Goal: Transaction & Acquisition: Book appointment/travel/reservation

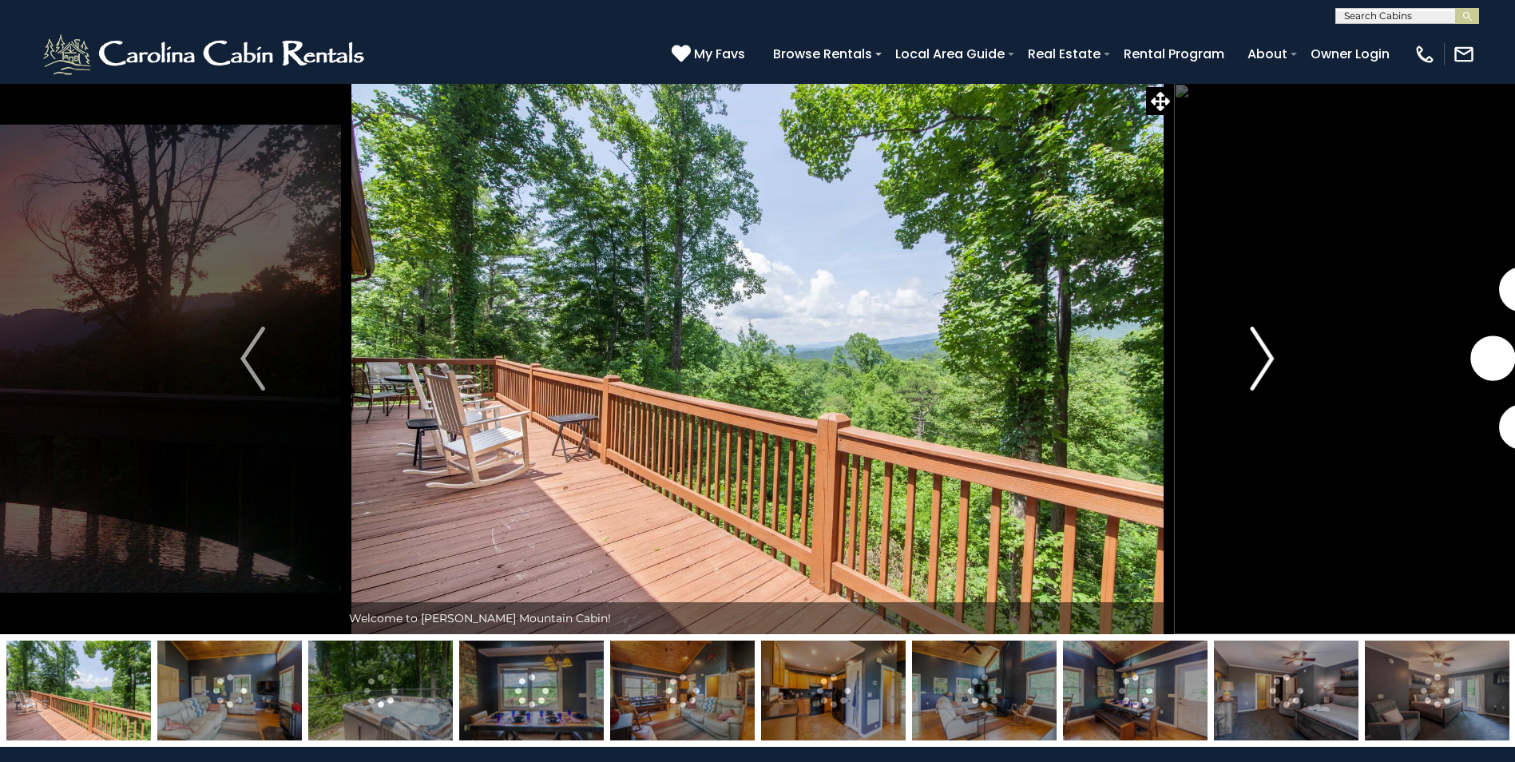
click at [1258, 366] on img "Next" at bounding box center [1262, 359] width 24 height 64
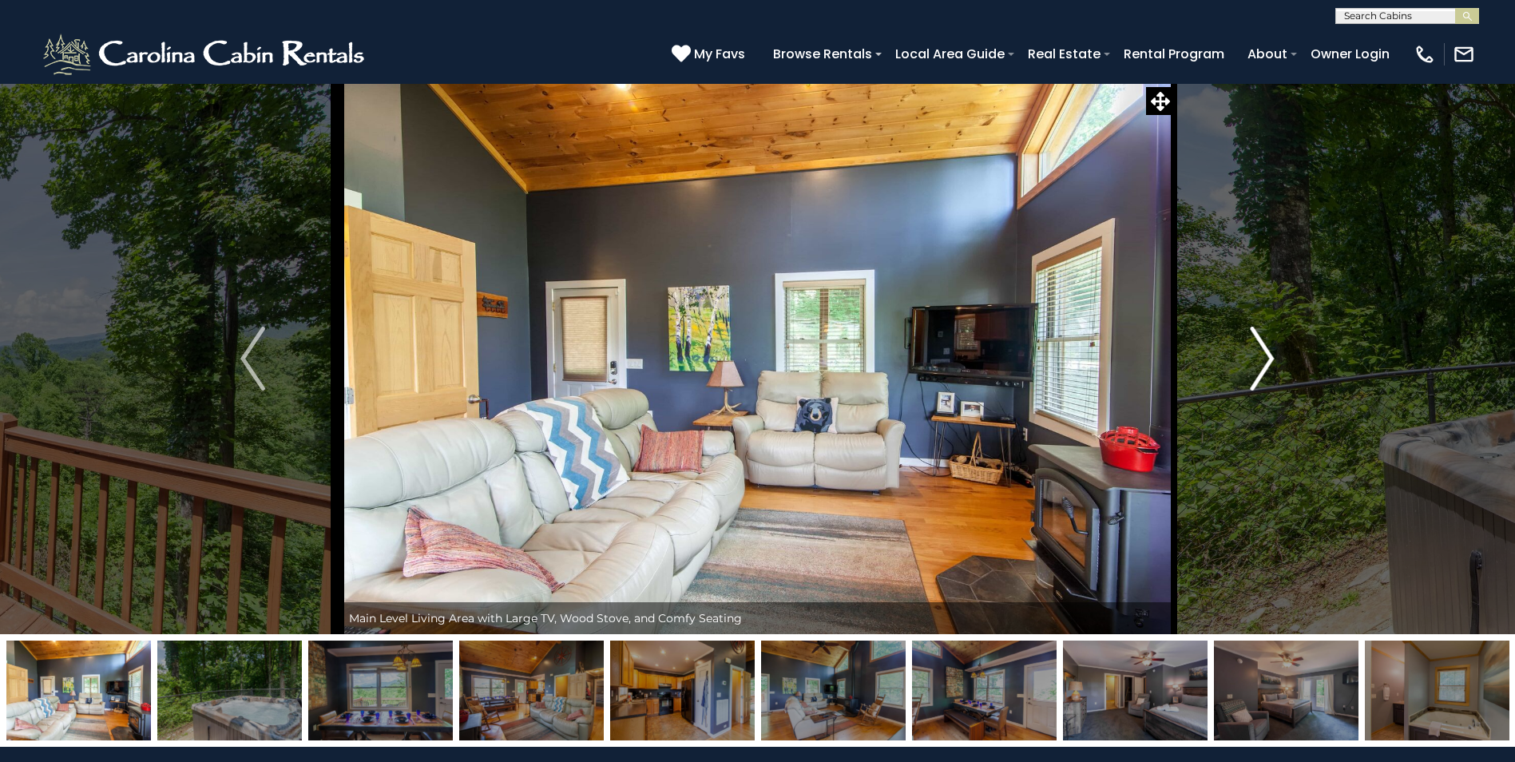
click at [1259, 366] on img "Next" at bounding box center [1262, 359] width 24 height 64
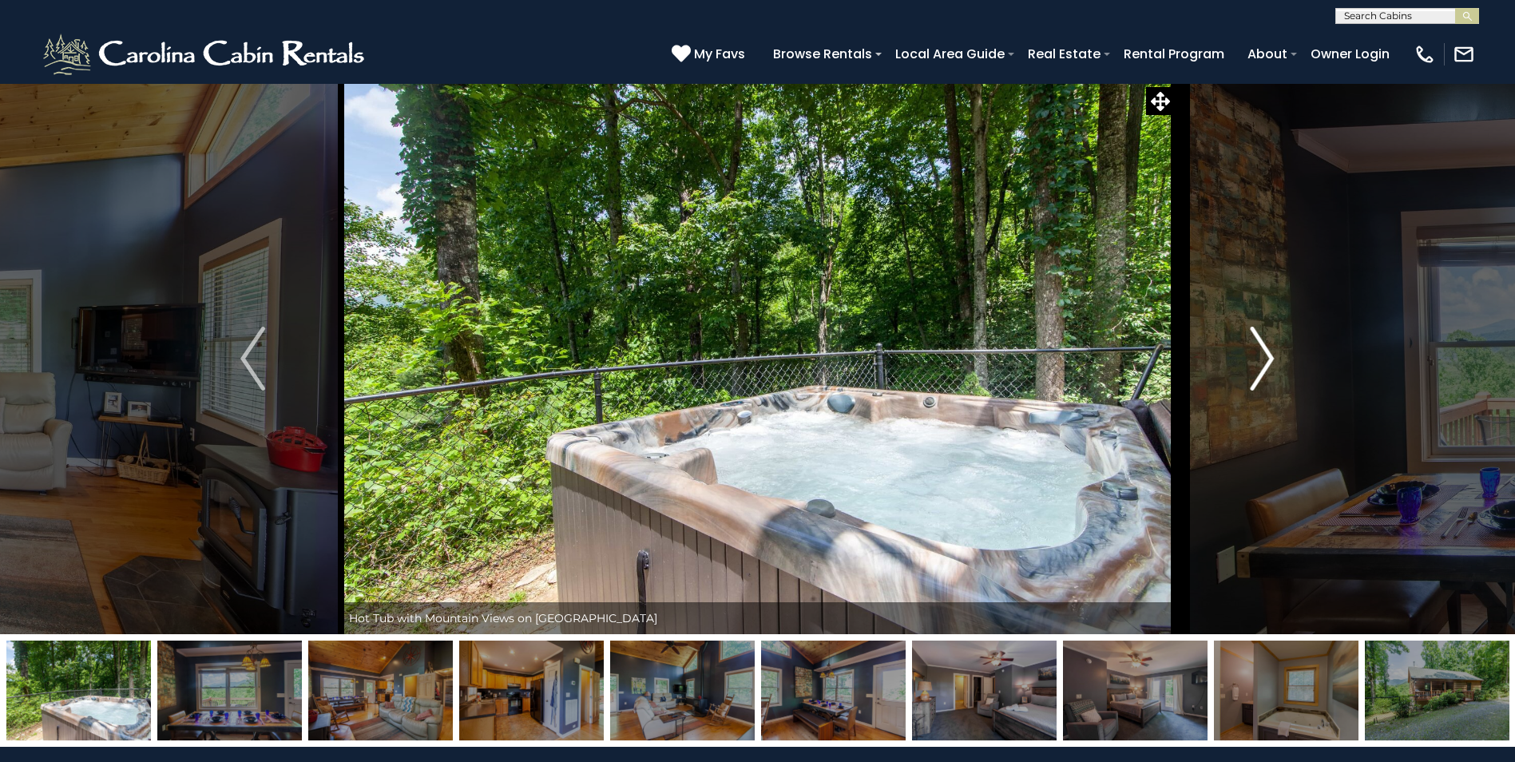
click at [1259, 366] on img "Next" at bounding box center [1262, 359] width 24 height 64
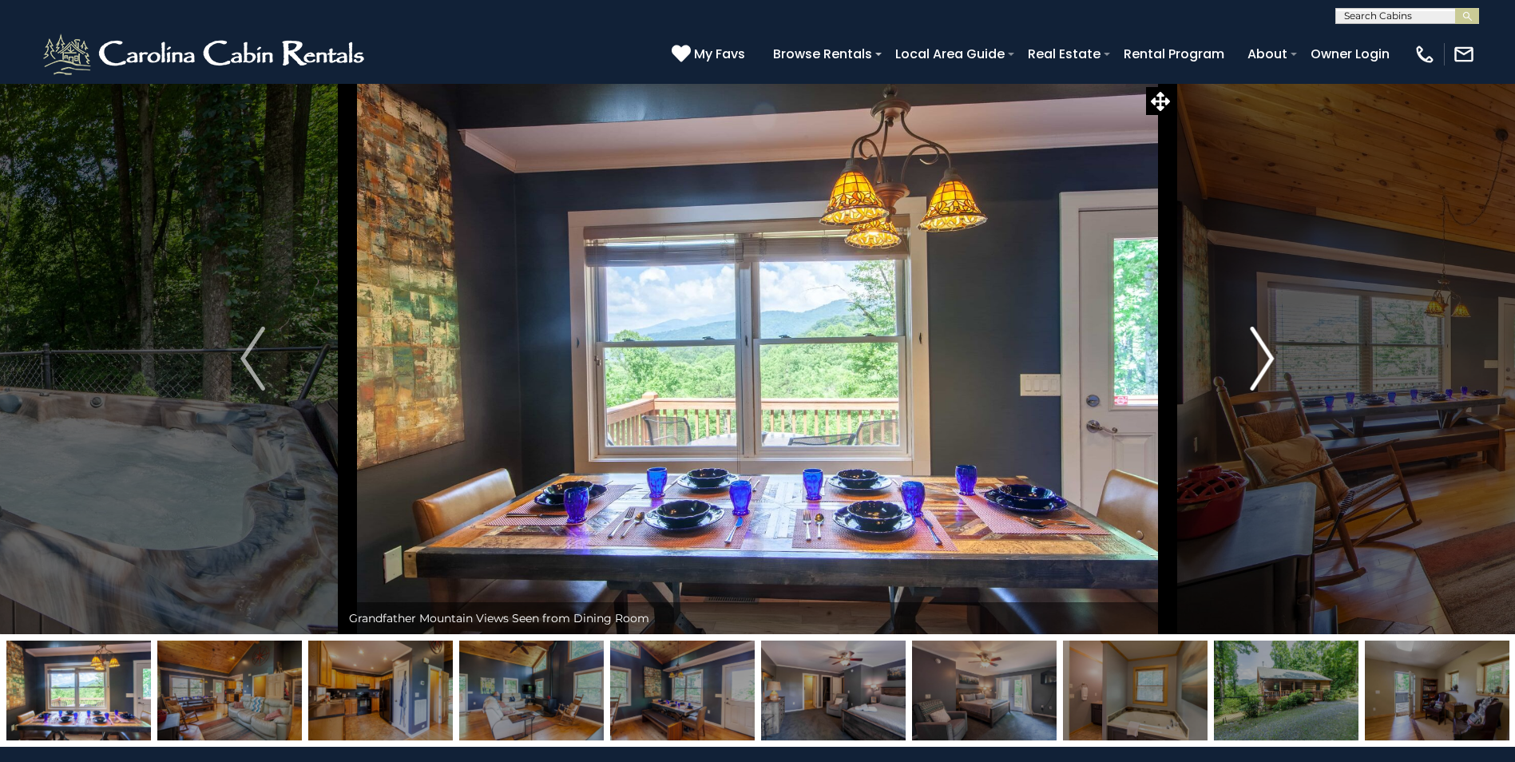
click at [1259, 366] on img "Next" at bounding box center [1262, 359] width 24 height 64
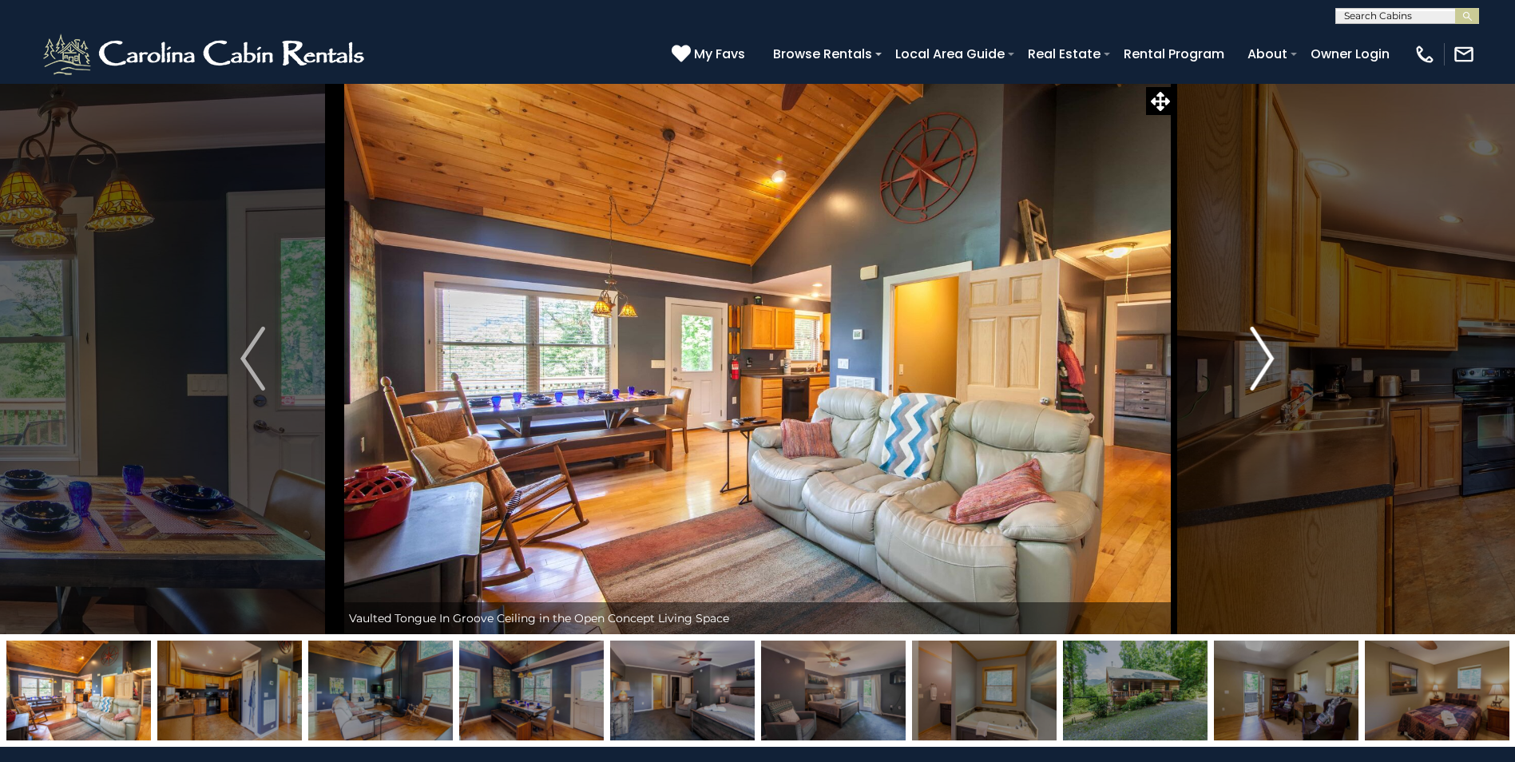
click at [1259, 366] on img "Next" at bounding box center [1262, 359] width 24 height 64
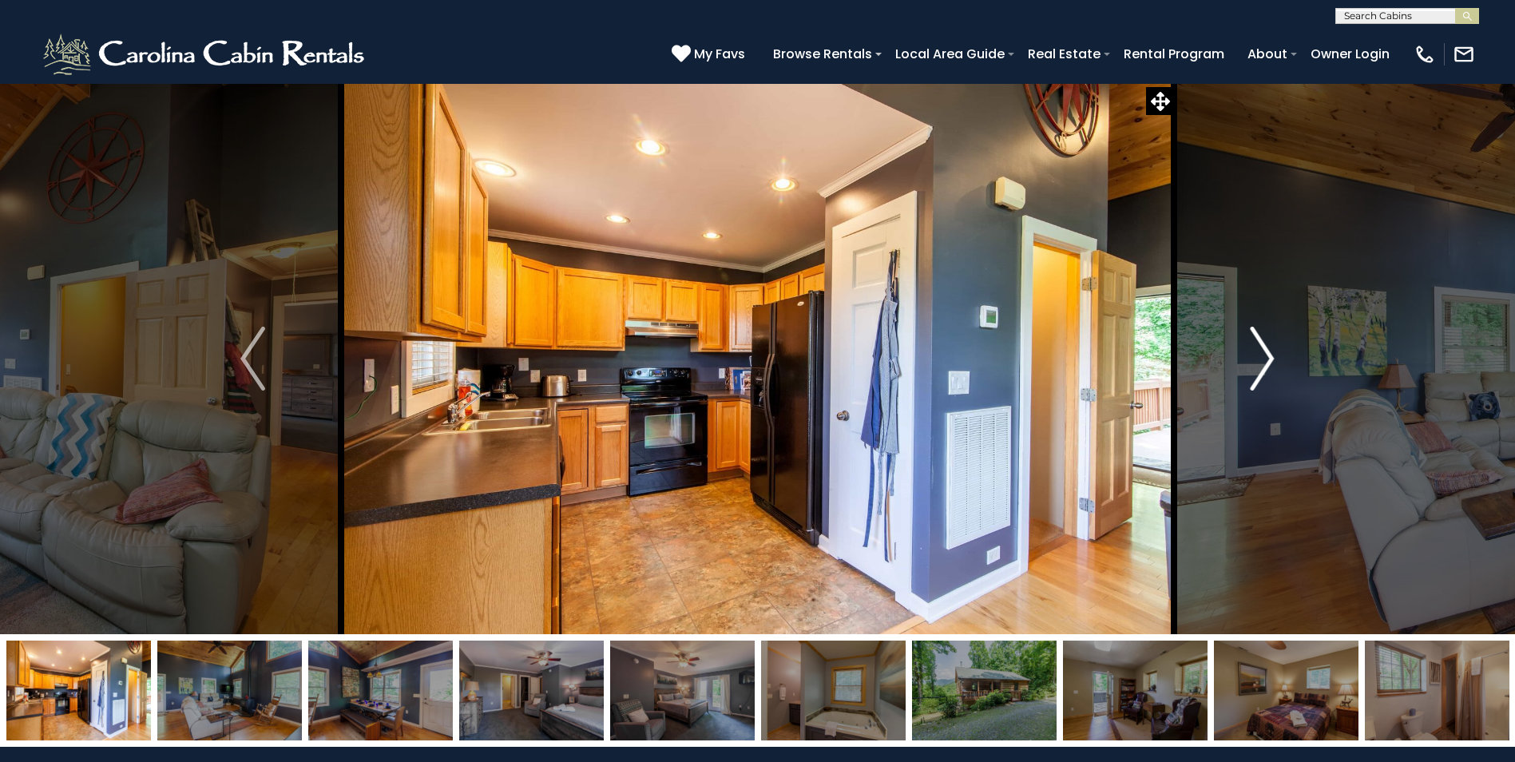
click at [1259, 366] on img "Next" at bounding box center [1262, 359] width 24 height 64
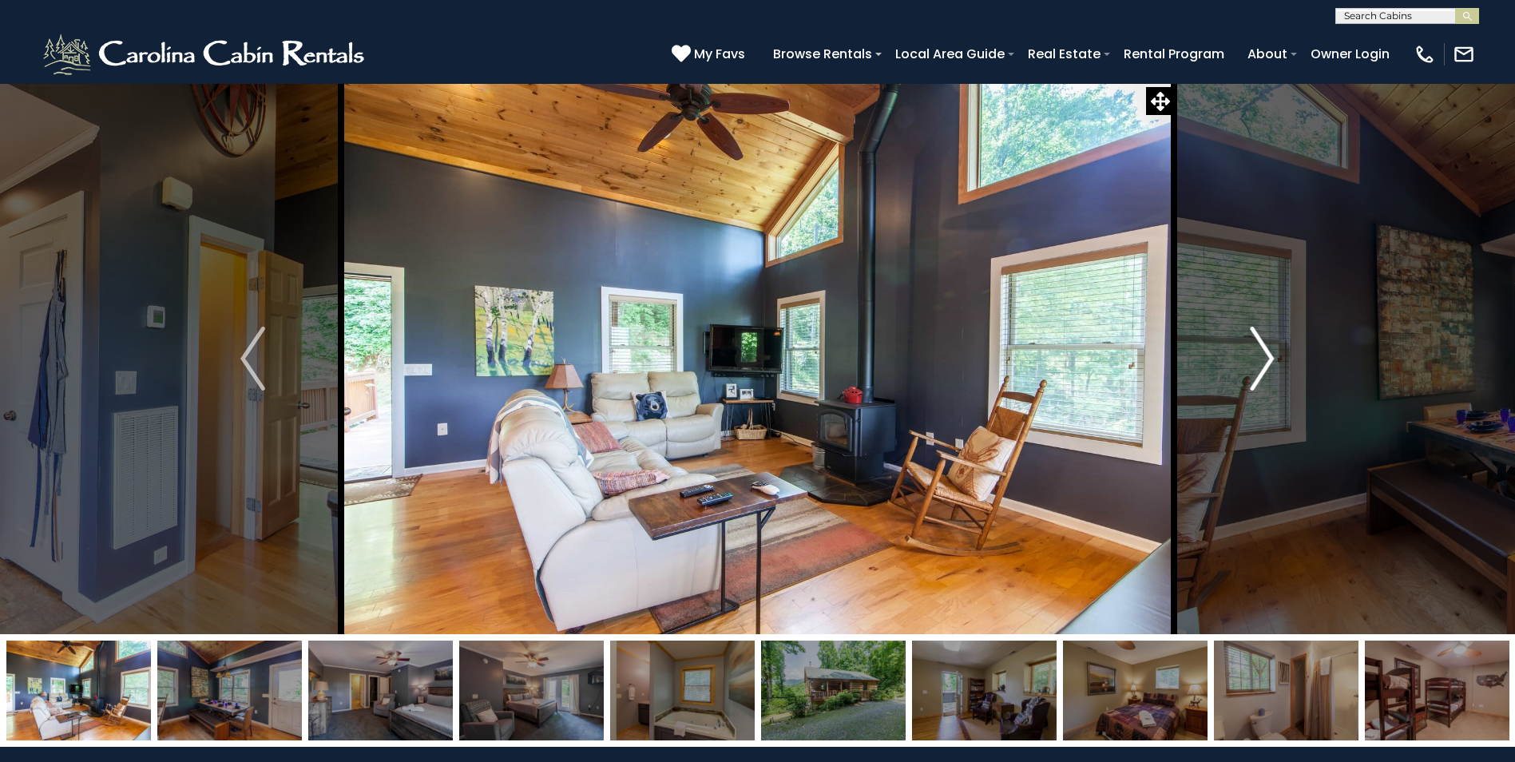
click at [1259, 366] on img "Next" at bounding box center [1262, 359] width 24 height 64
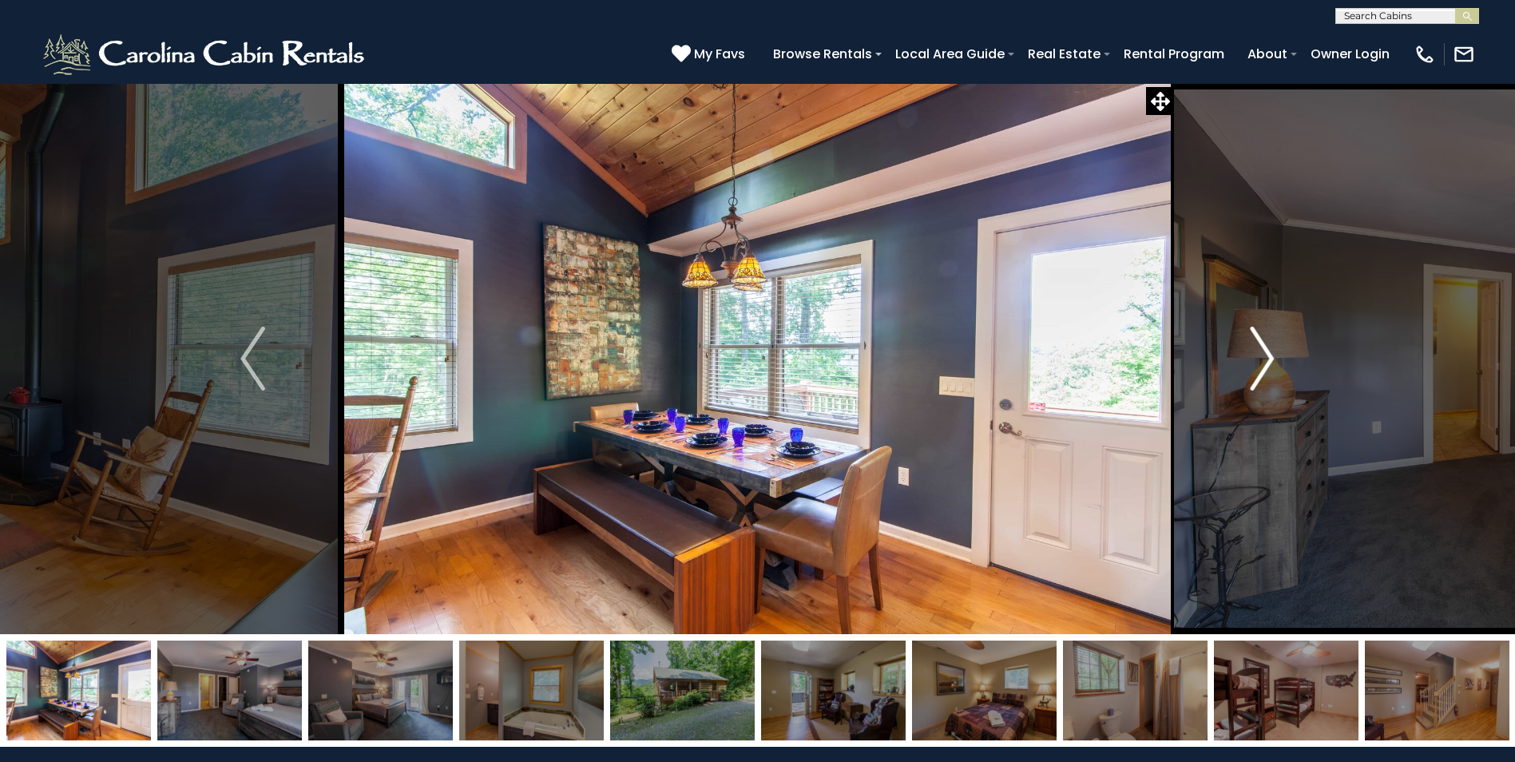
click at [1259, 366] on img "Next" at bounding box center [1262, 359] width 24 height 64
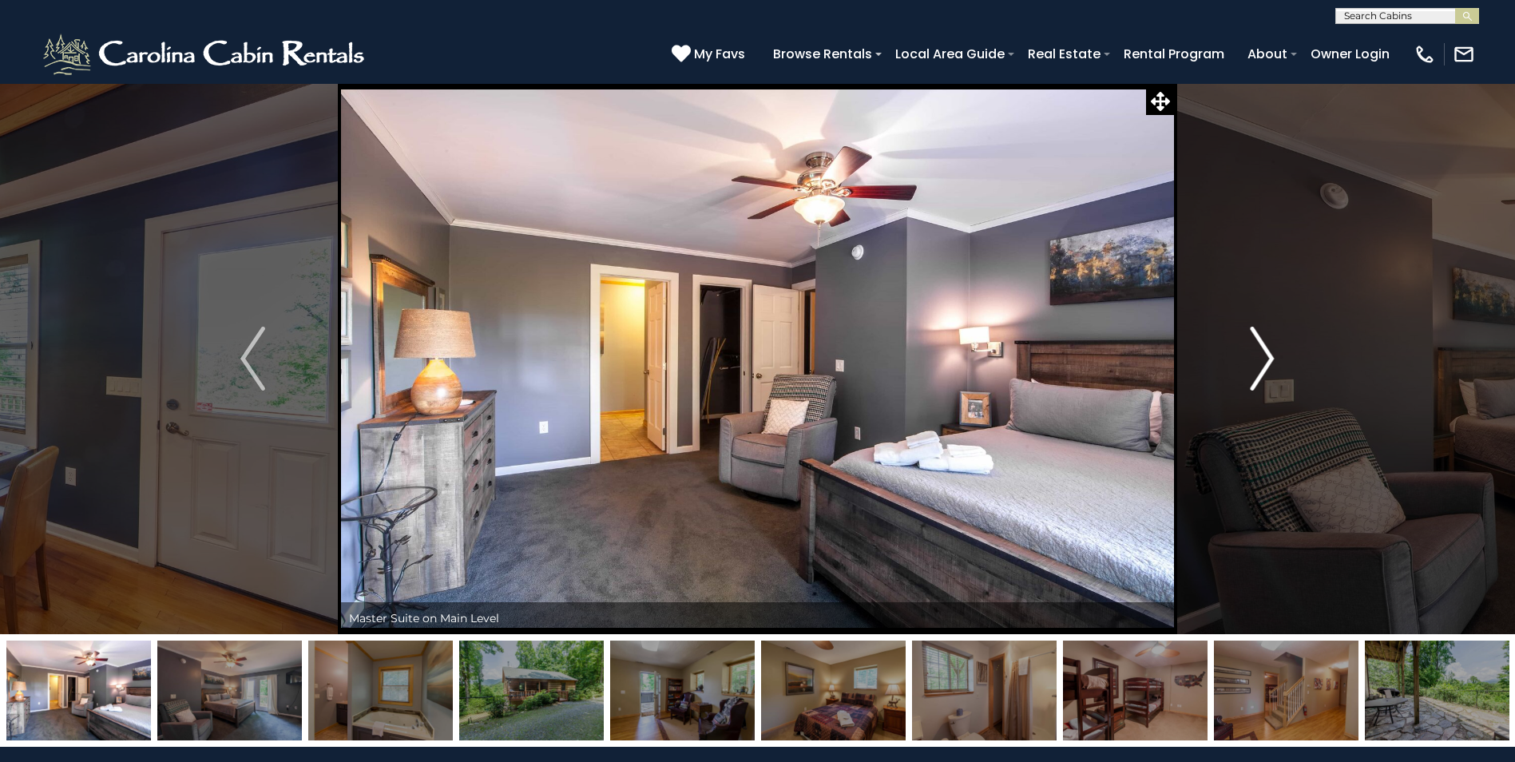
click at [1259, 366] on img "Next" at bounding box center [1262, 359] width 24 height 64
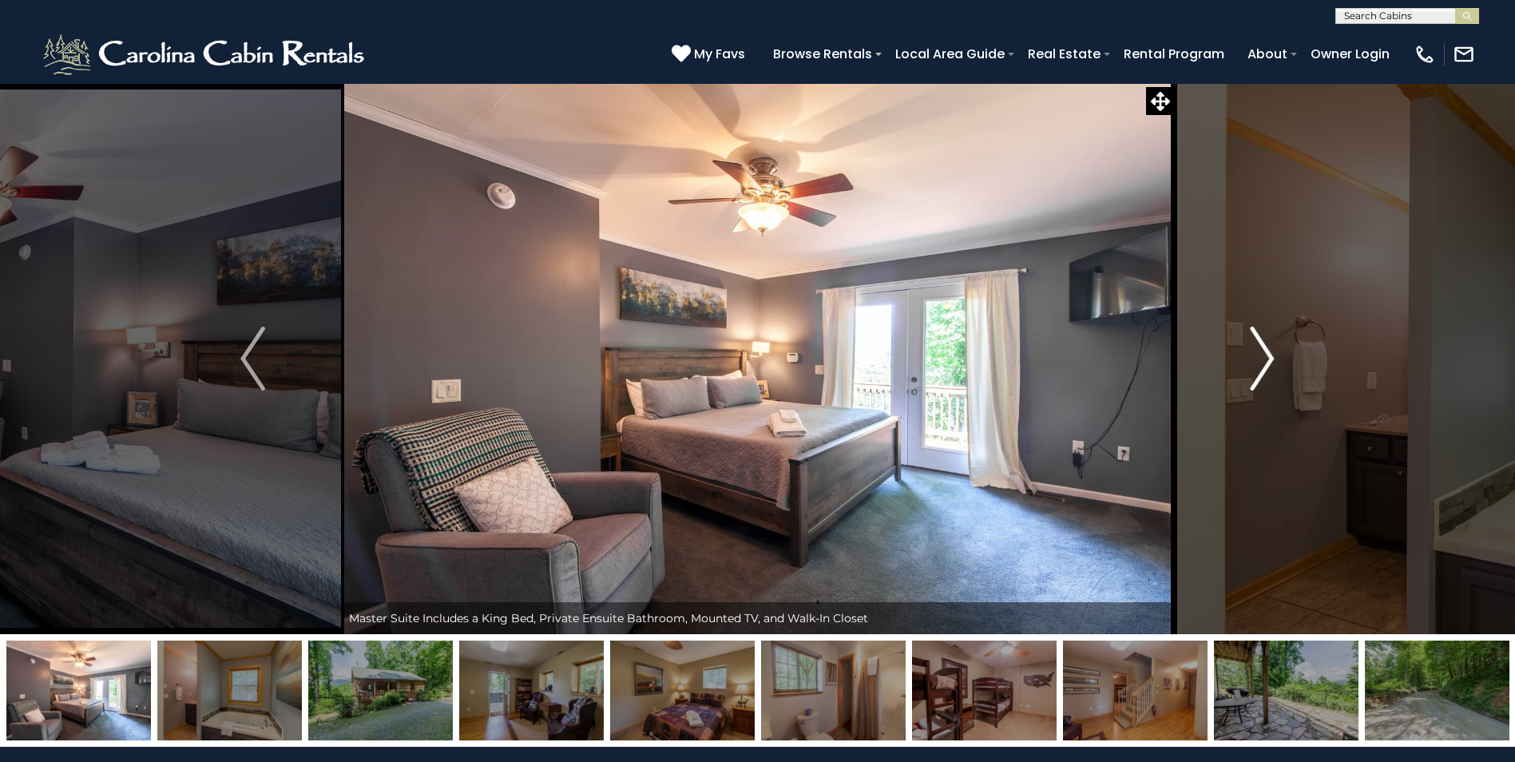
click at [1259, 366] on img "Next" at bounding box center [1262, 359] width 24 height 64
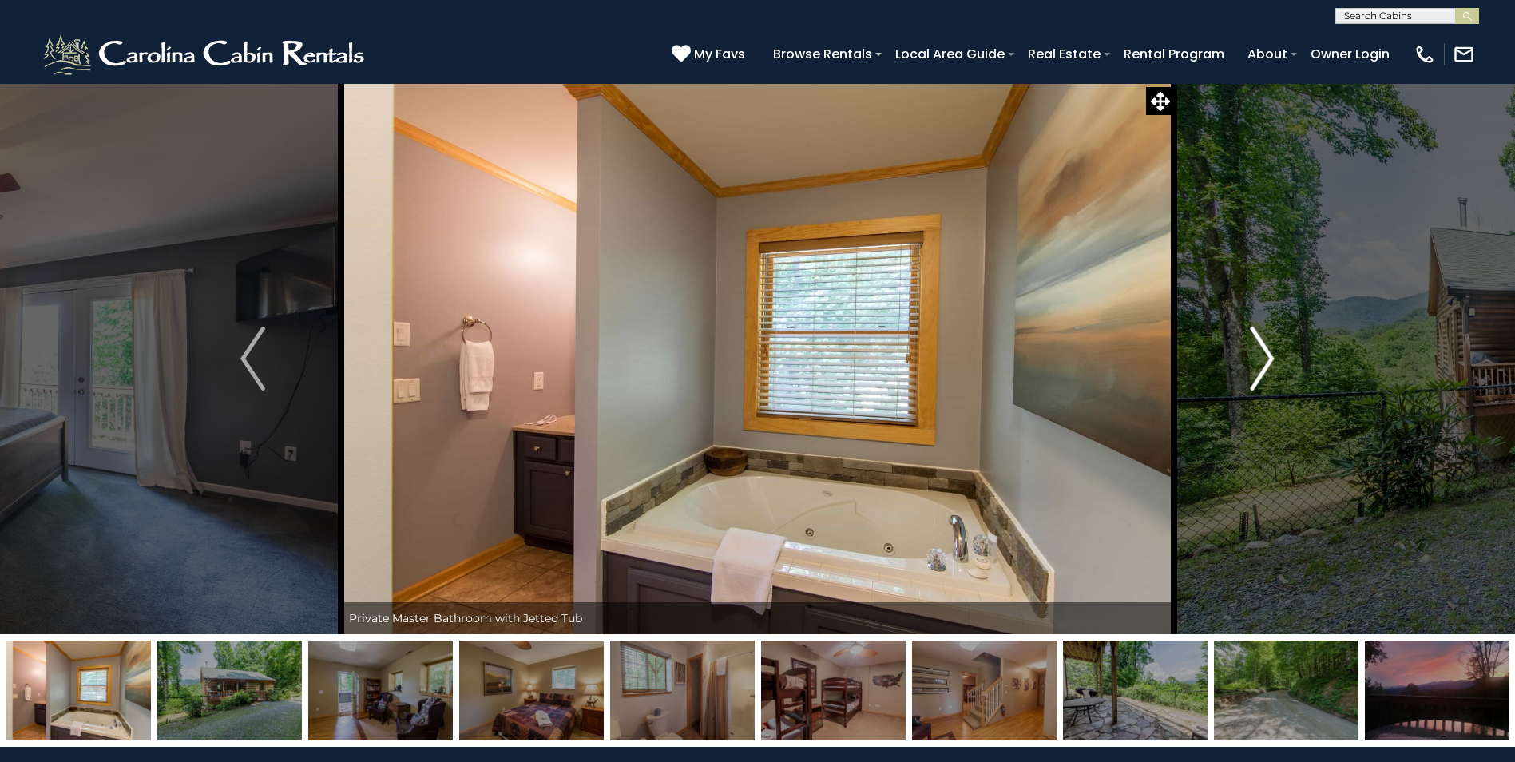
click at [1259, 366] on img "Next" at bounding box center [1262, 359] width 24 height 64
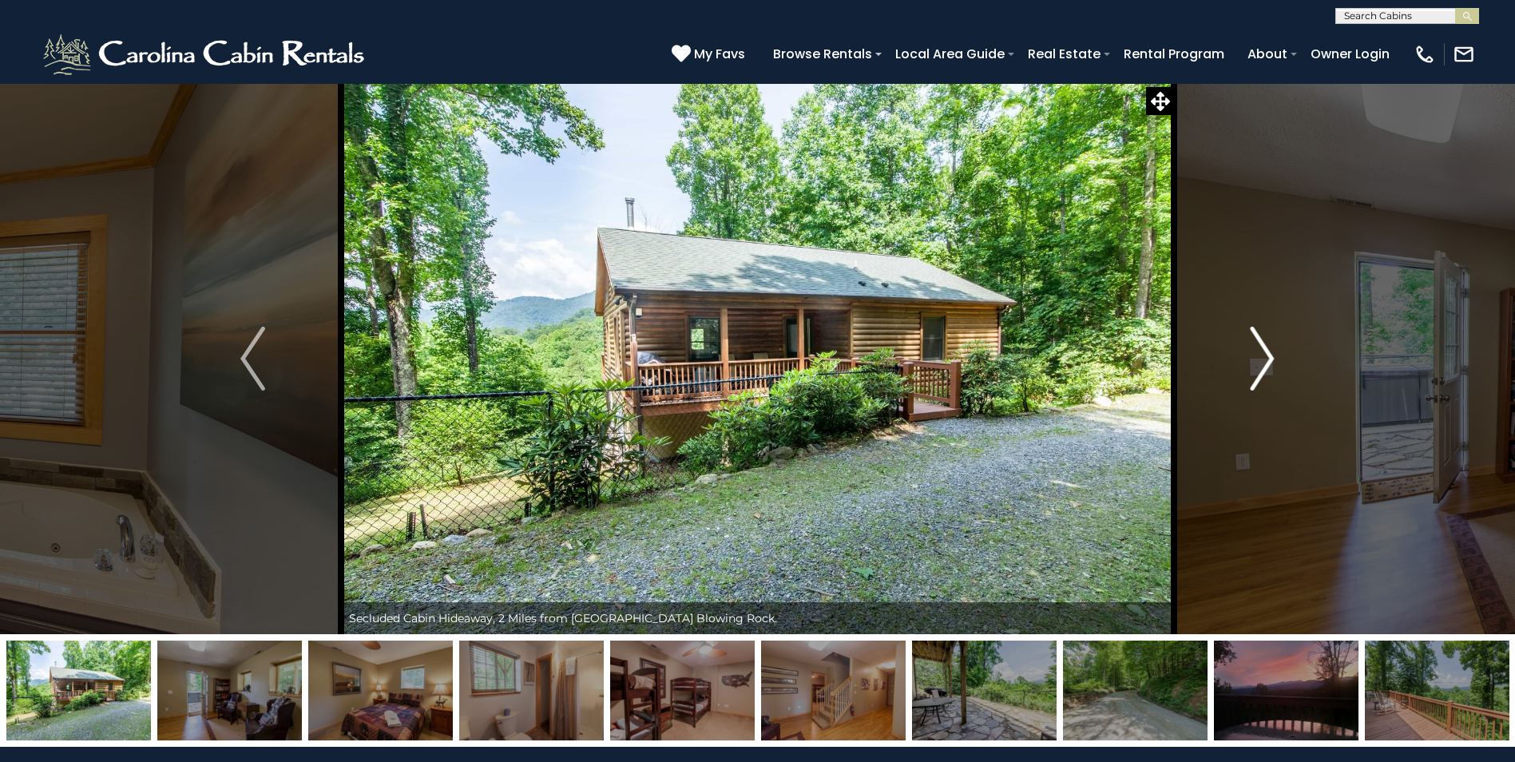
click at [1259, 366] on img "Next" at bounding box center [1262, 359] width 24 height 64
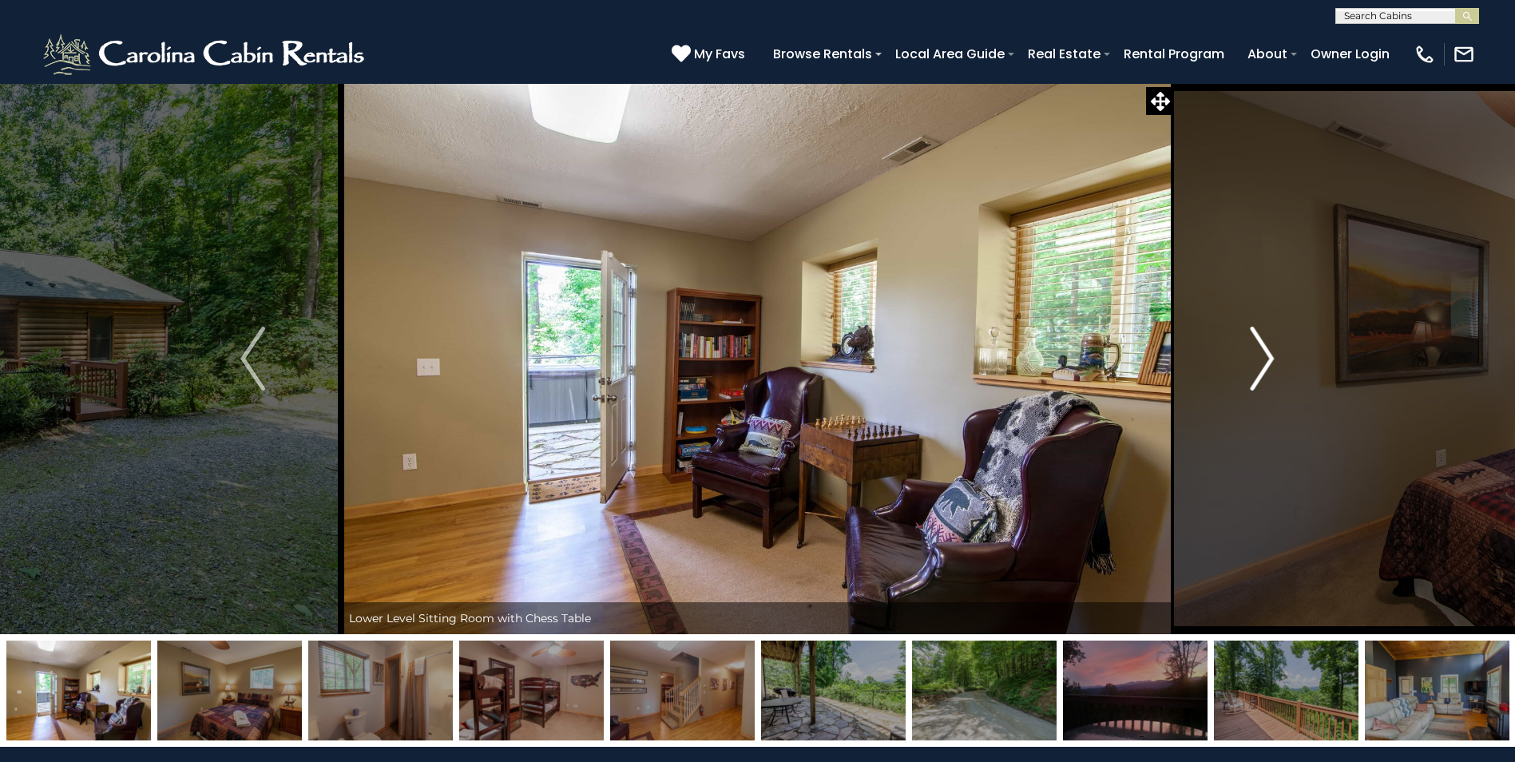
click at [1259, 366] on img "Next" at bounding box center [1262, 359] width 24 height 64
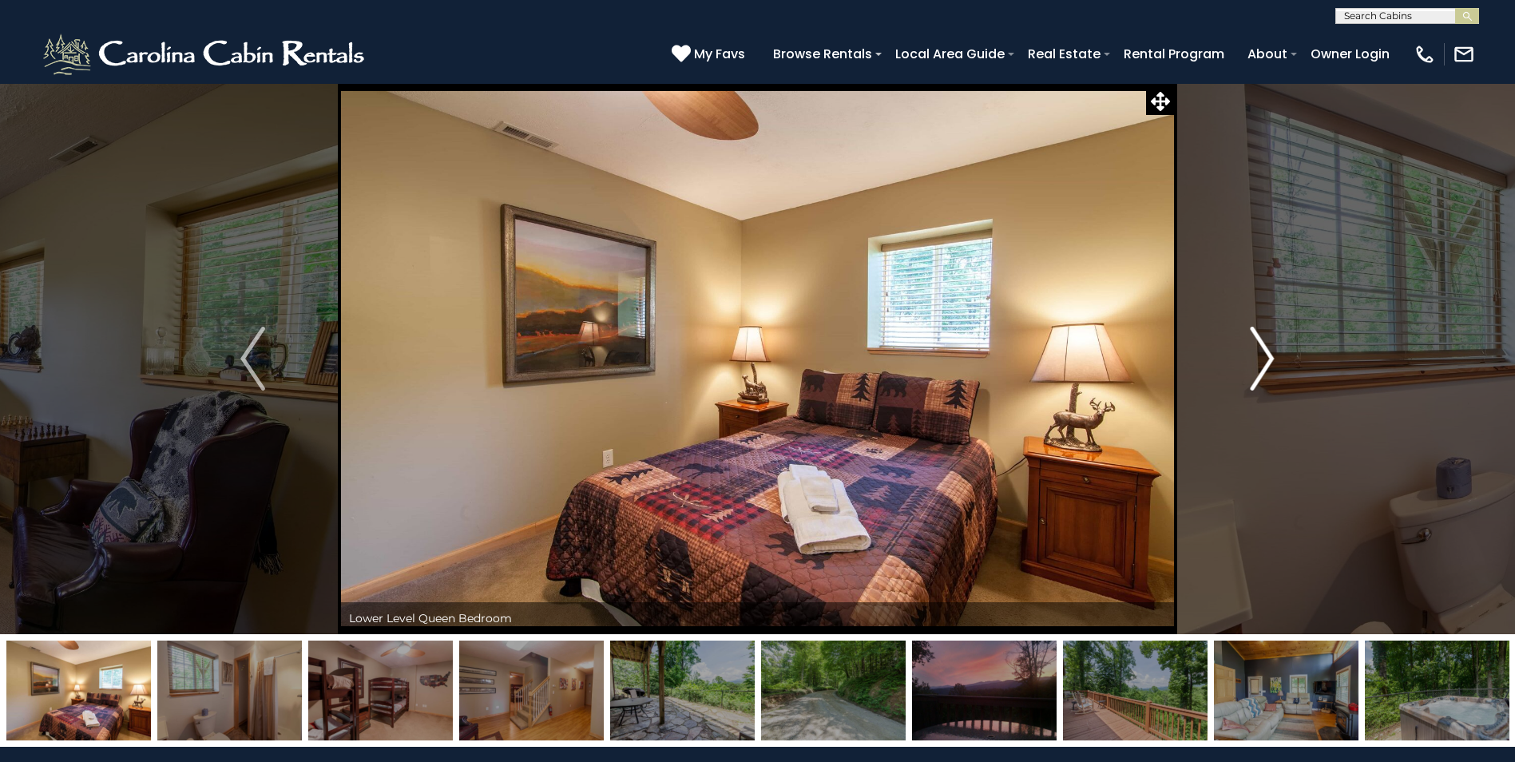
click at [1259, 366] on img "Next" at bounding box center [1262, 359] width 24 height 64
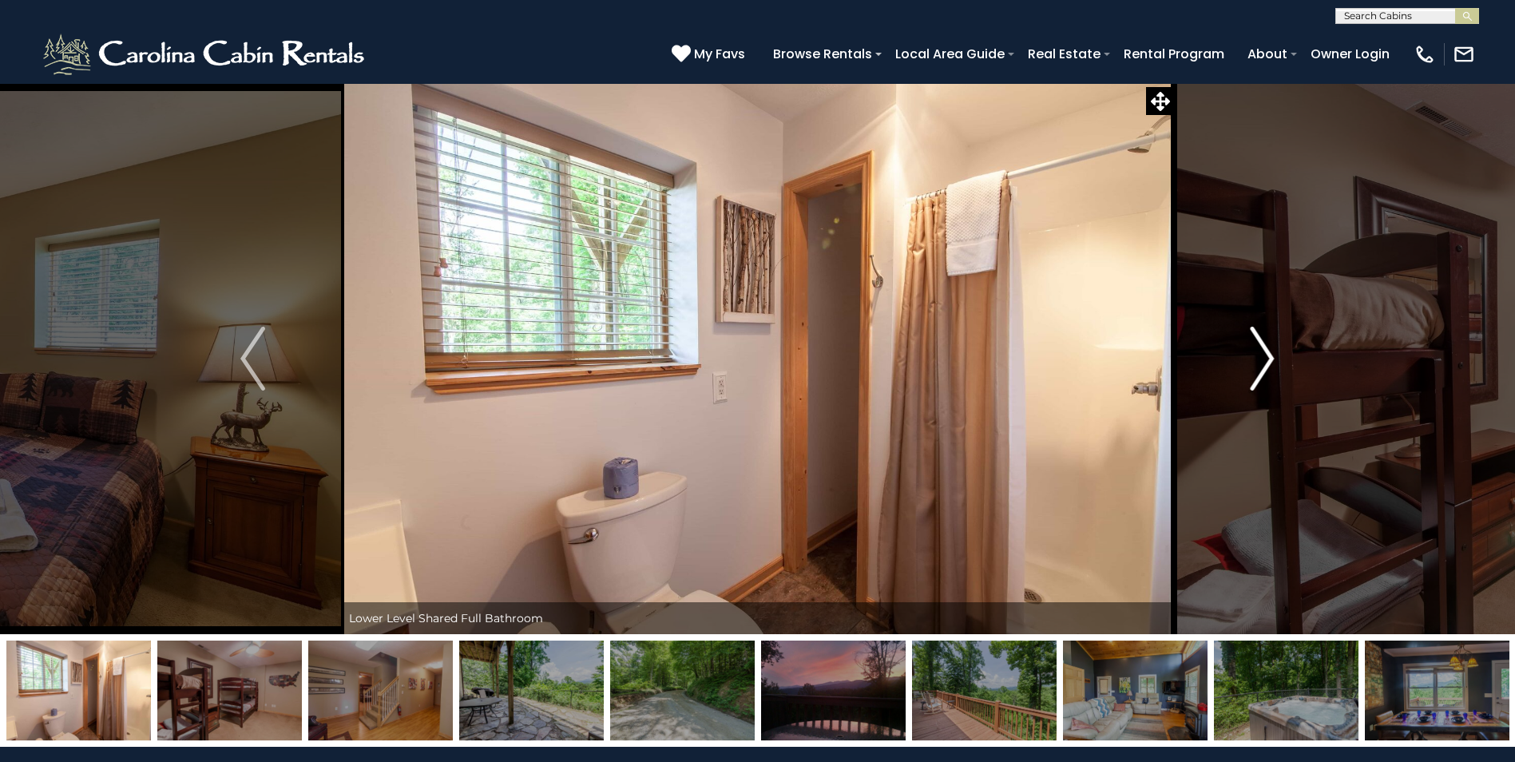
click at [1259, 366] on img "Next" at bounding box center [1262, 359] width 24 height 64
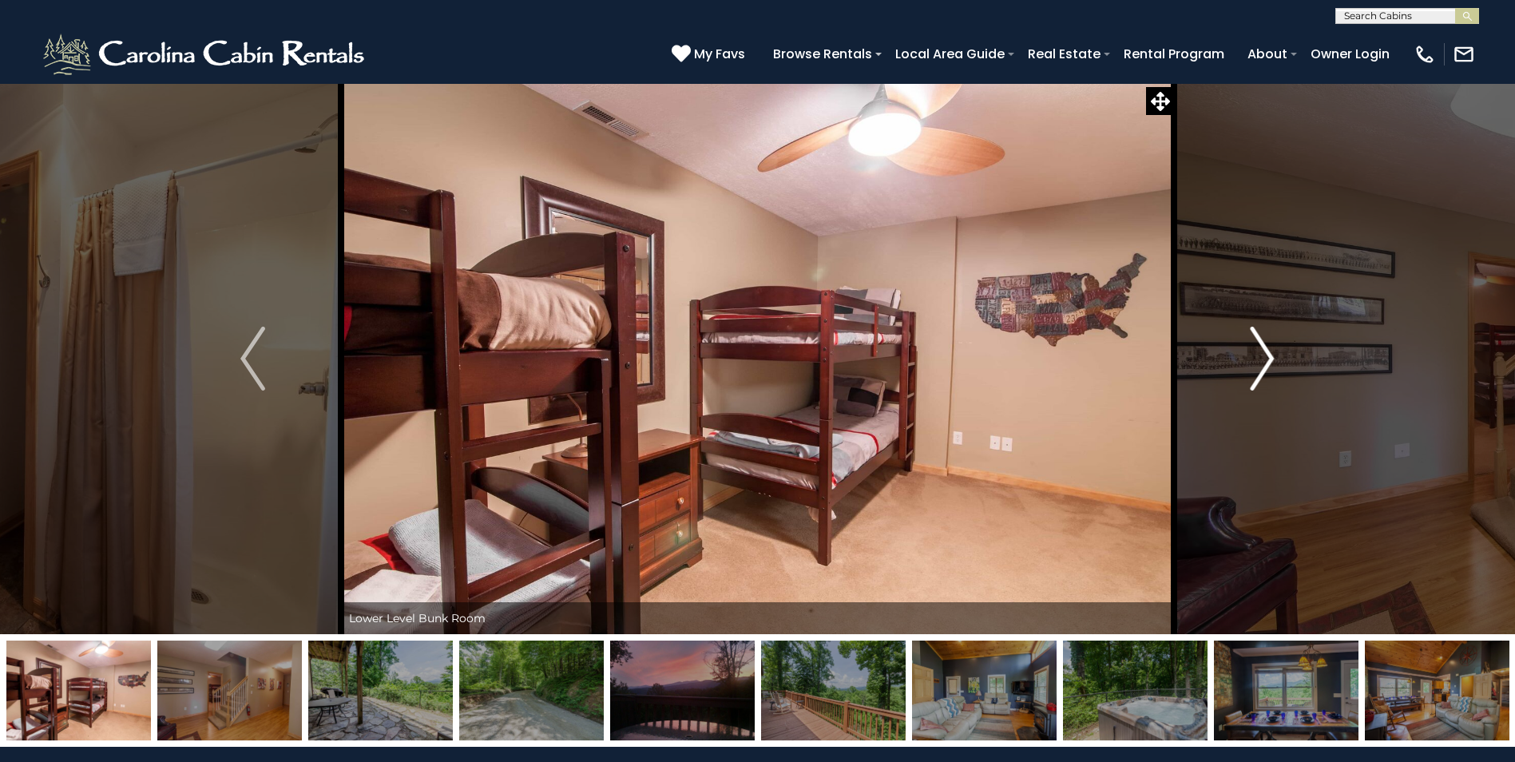
click at [1259, 366] on img "Next" at bounding box center [1262, 359] width 24 height 64
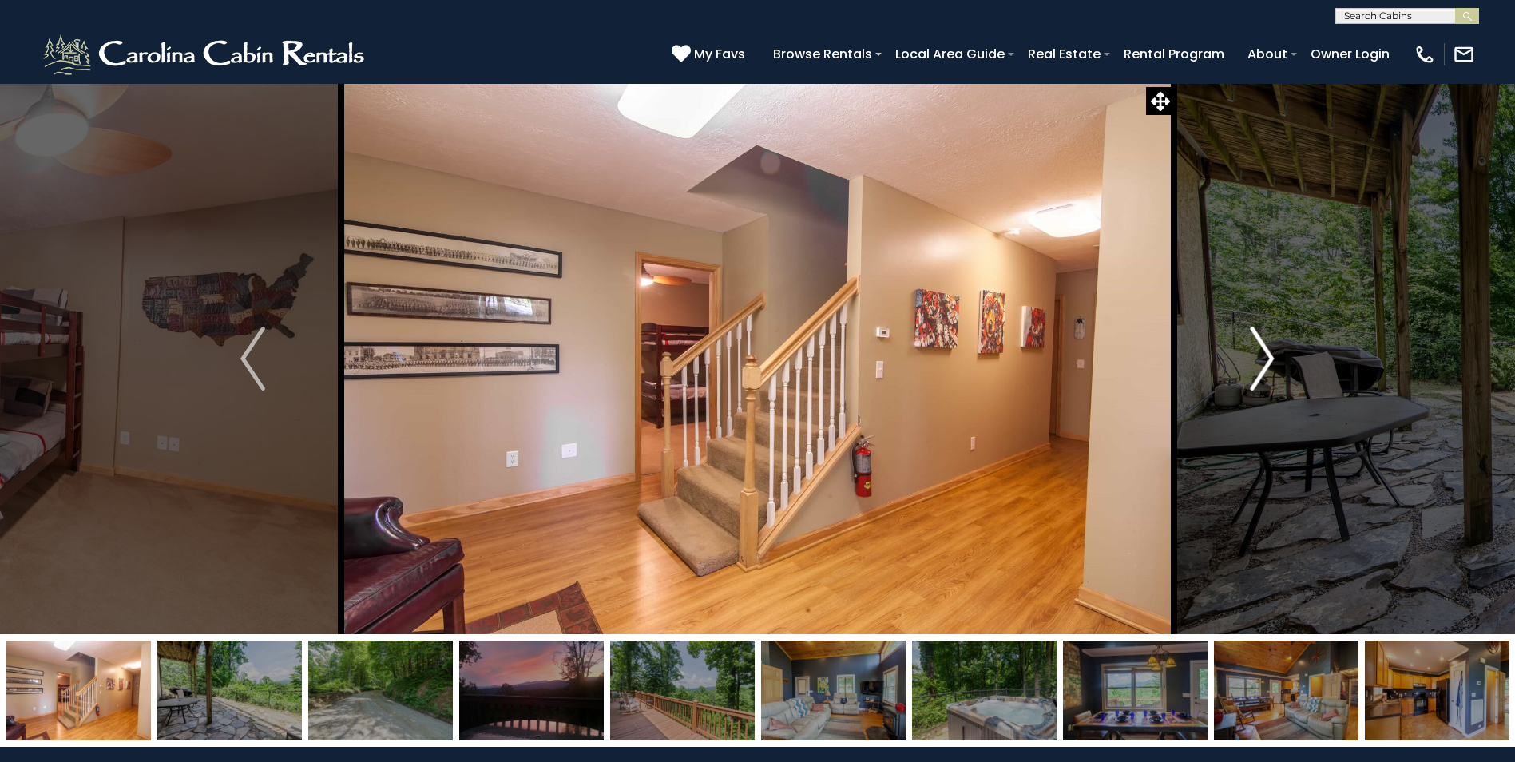
click at [1259, 366] on img "Next" at bounding box center [1262, 359] width 24 height 64
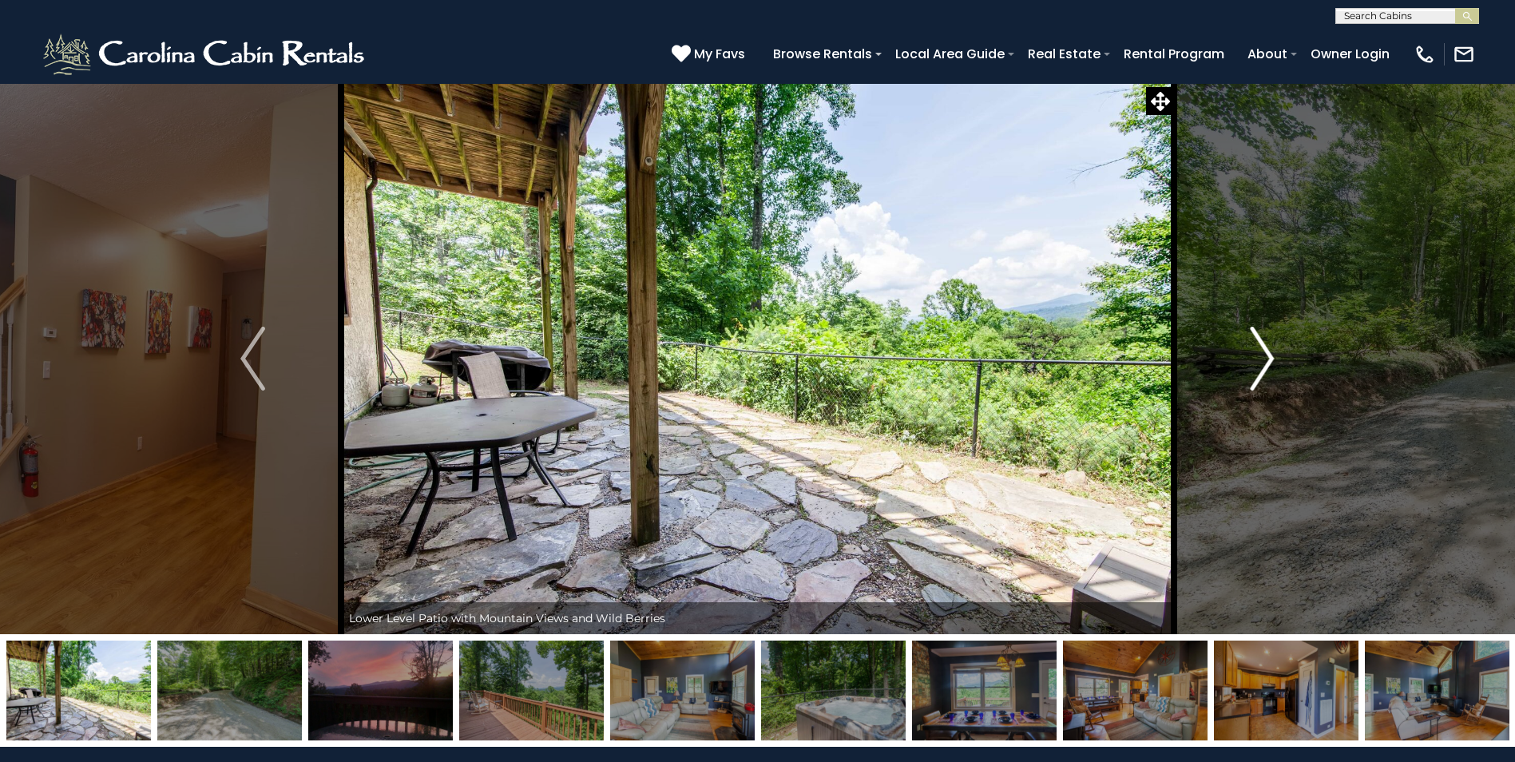
click at [1259, 366] on img "Next" at bounding box center [1262, 359] width 24 height 64
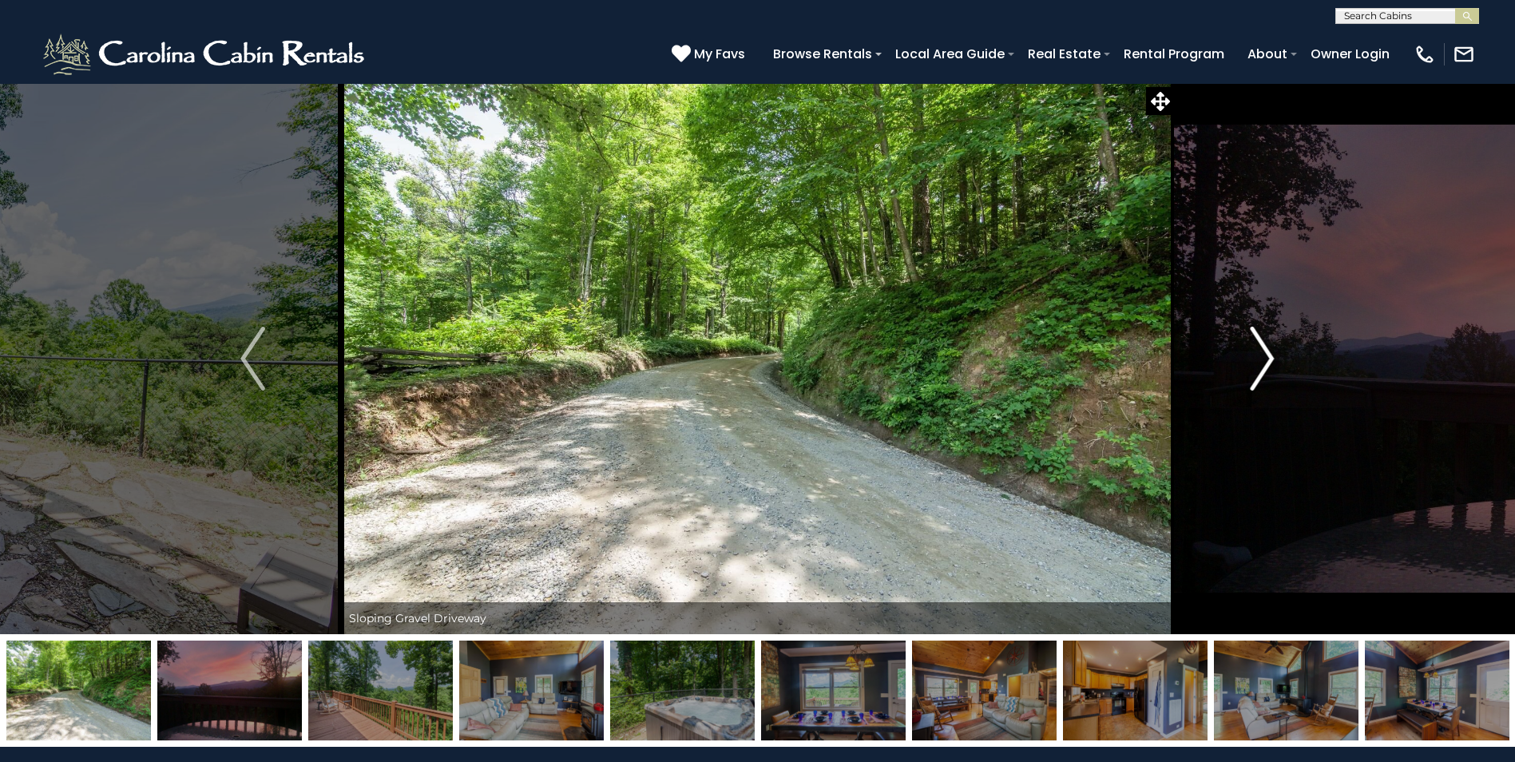
click at [1259, 366] on img "Next" at bounding box center [1262, 359] width 24 height 64
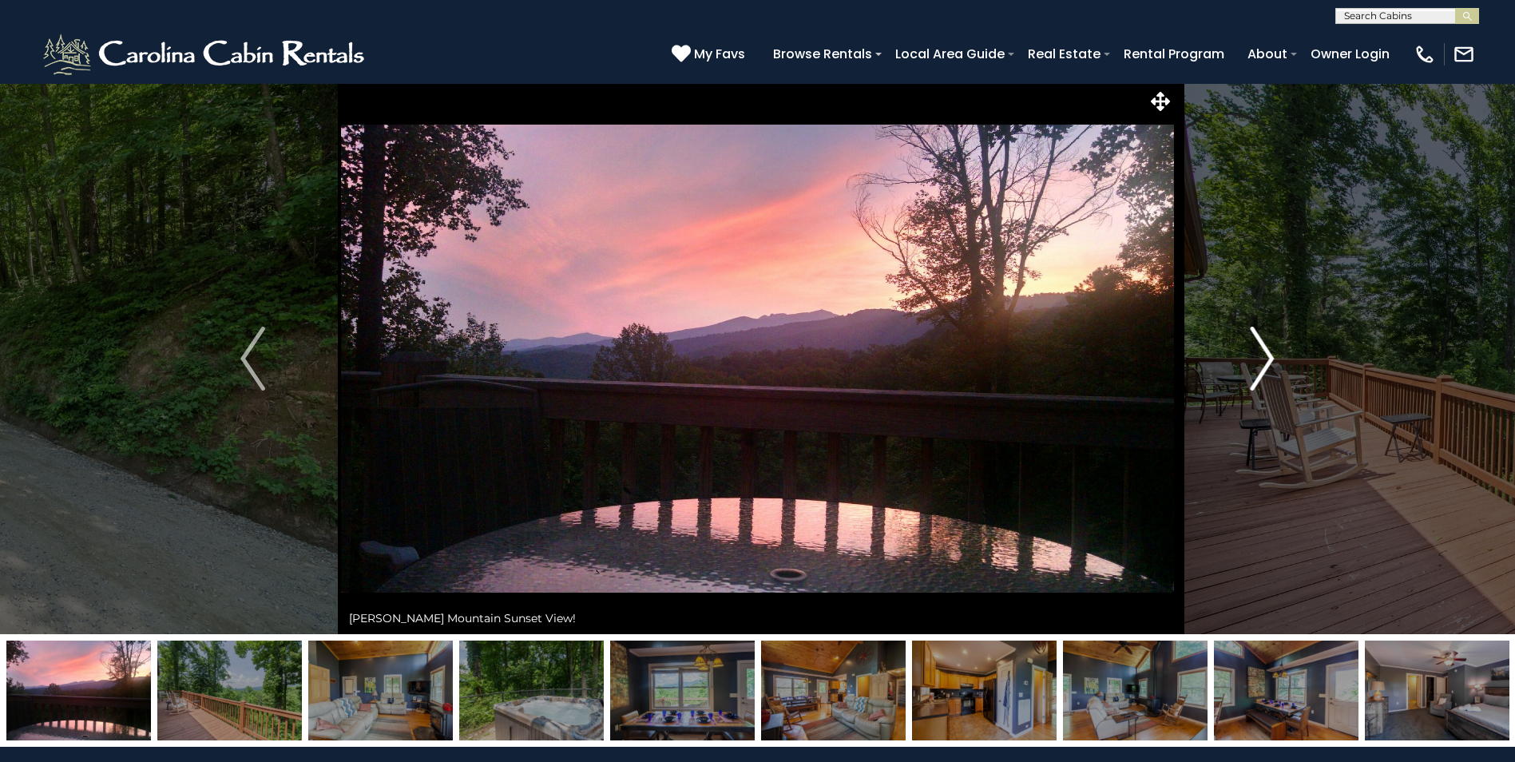
click at [1259, 366] on img "Next" at bounding box center [1262, 359] width 24 height 64
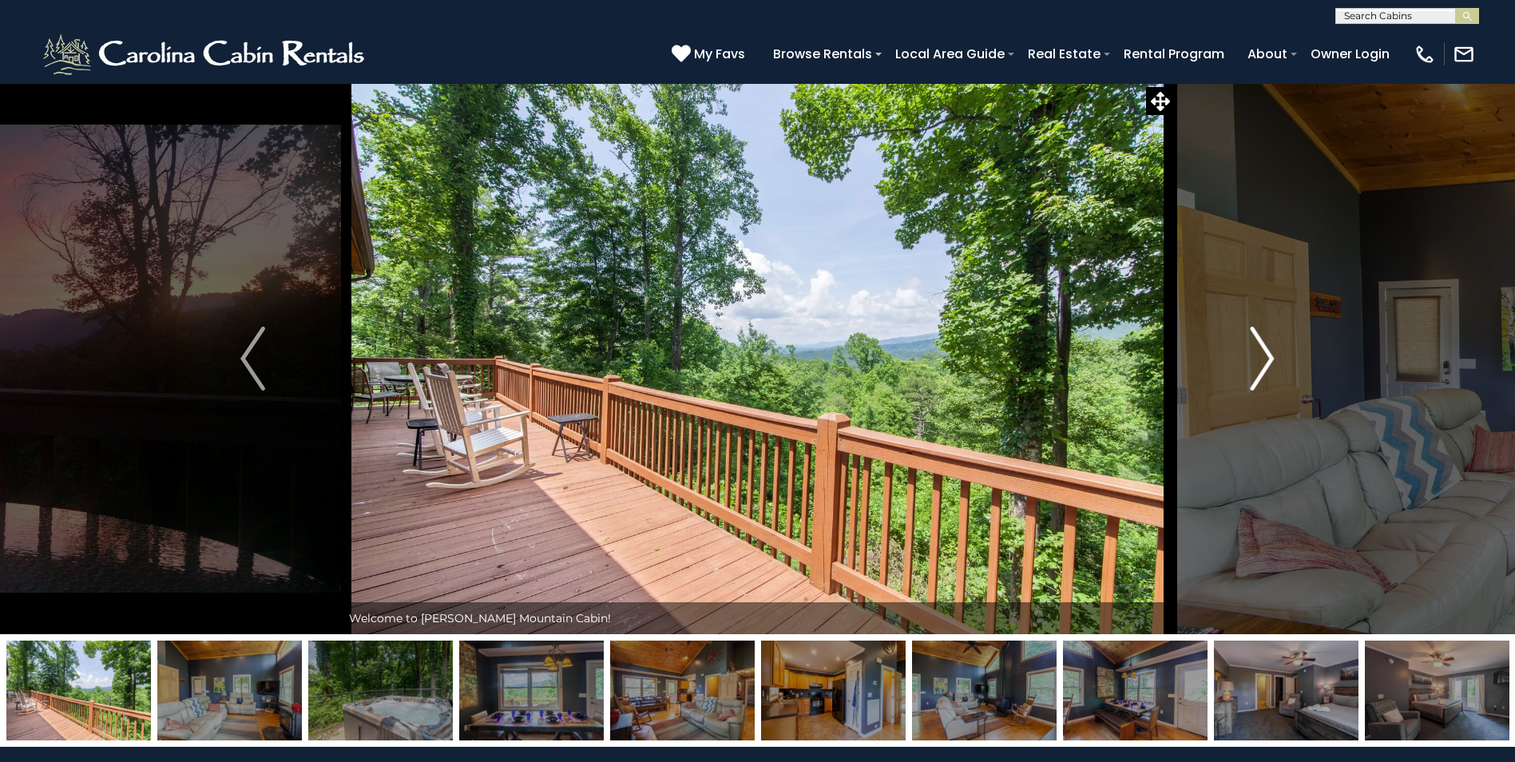
click at [1259, 366] on img "Next" at bounding box center [1262, 359] width 24 height 64
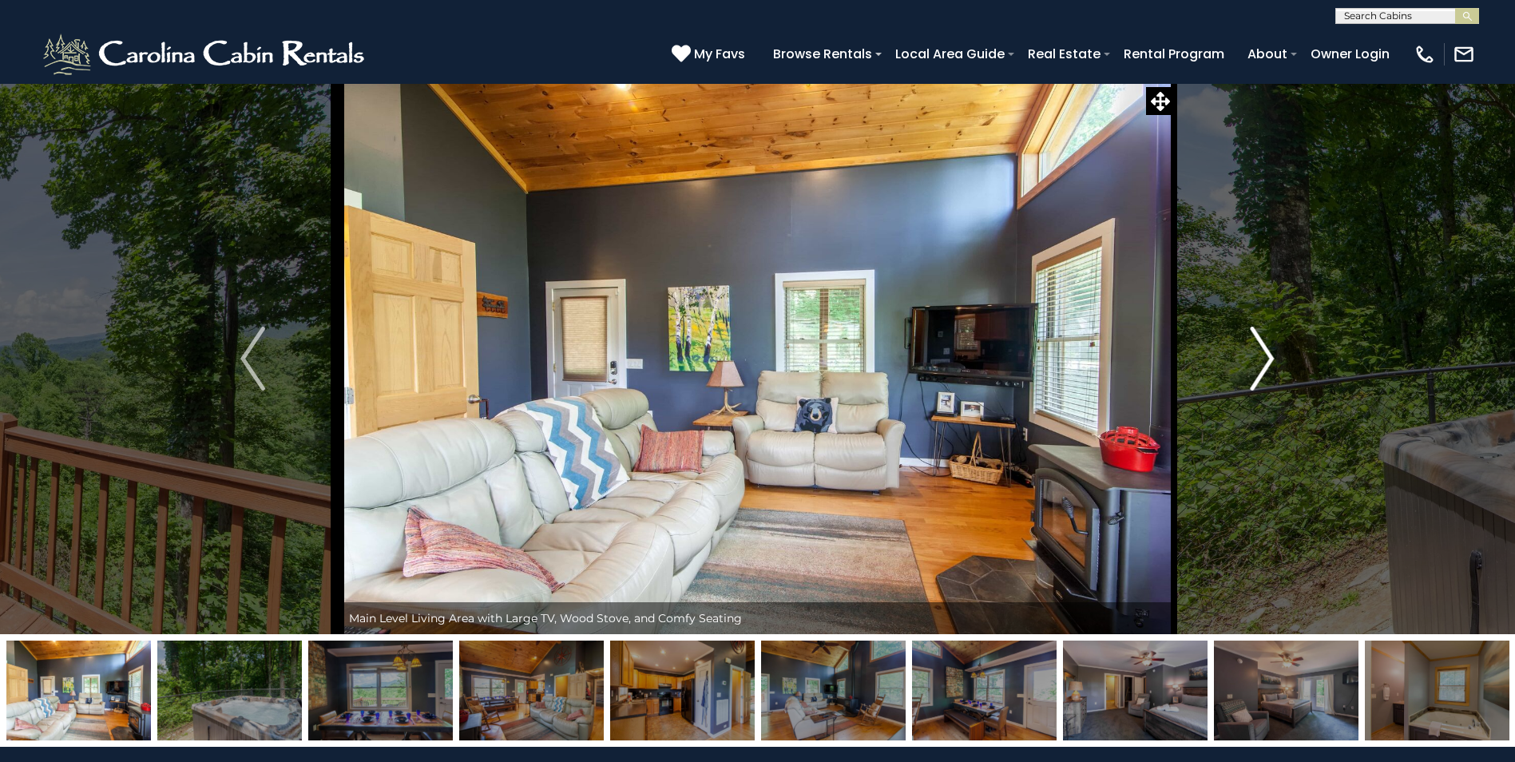
click at [1259, 366] on img "Next" at bounding box center [1262, 359] width 24 height 64
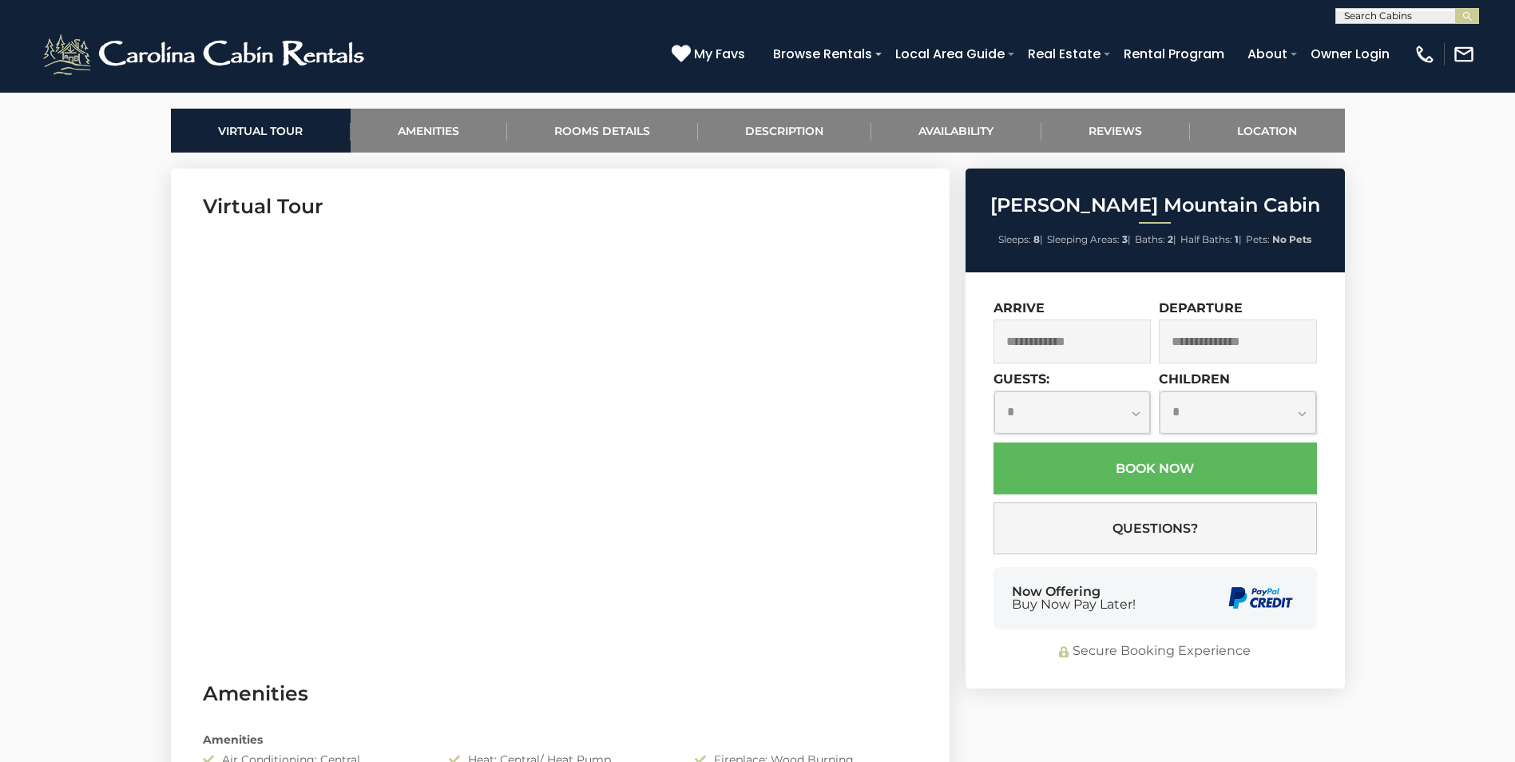
scroll to position [719, 0]
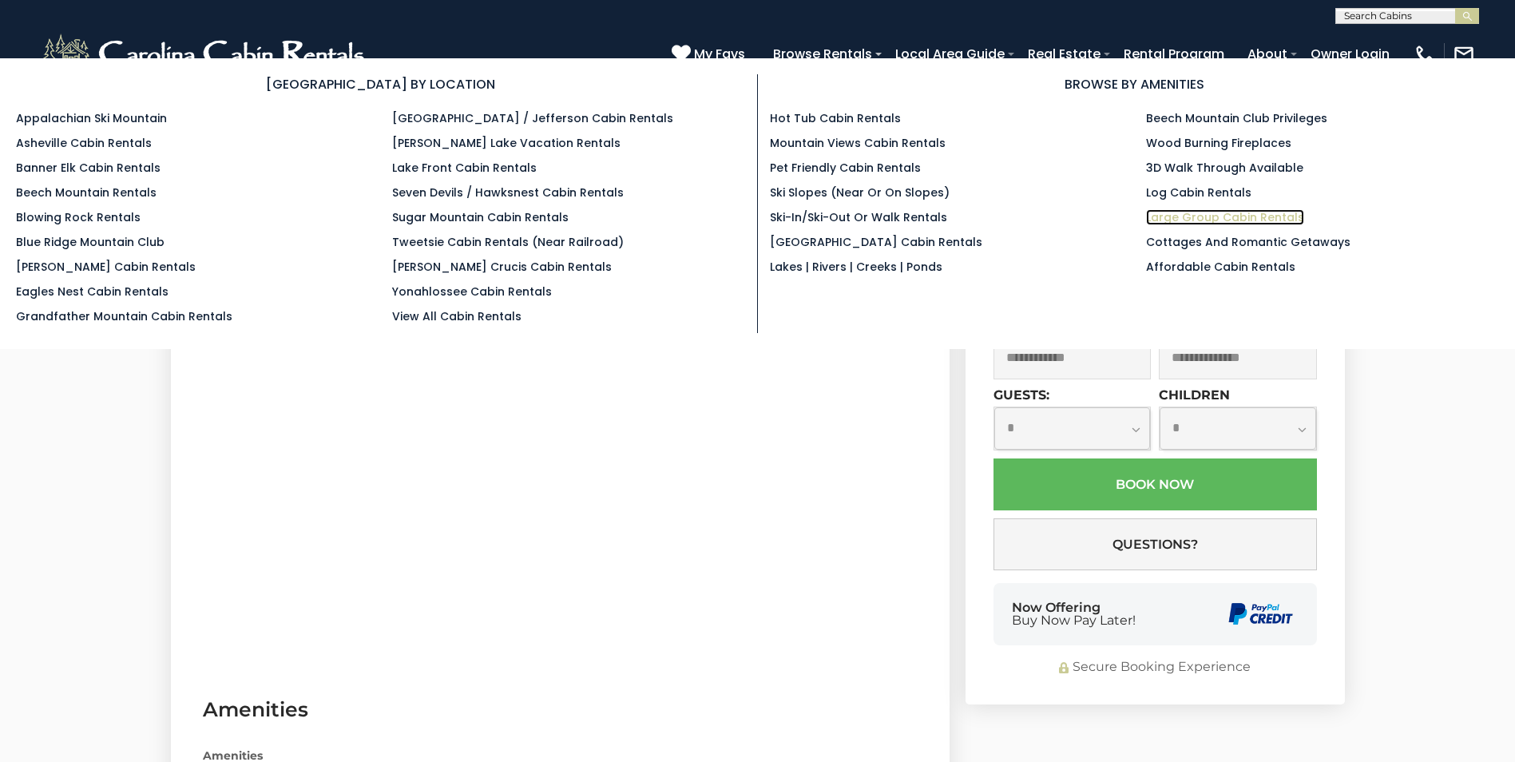
click at [1233, 220] on link "Large Group Cabin Rentals" at bounding box center [1225, 217] width 158 height 16
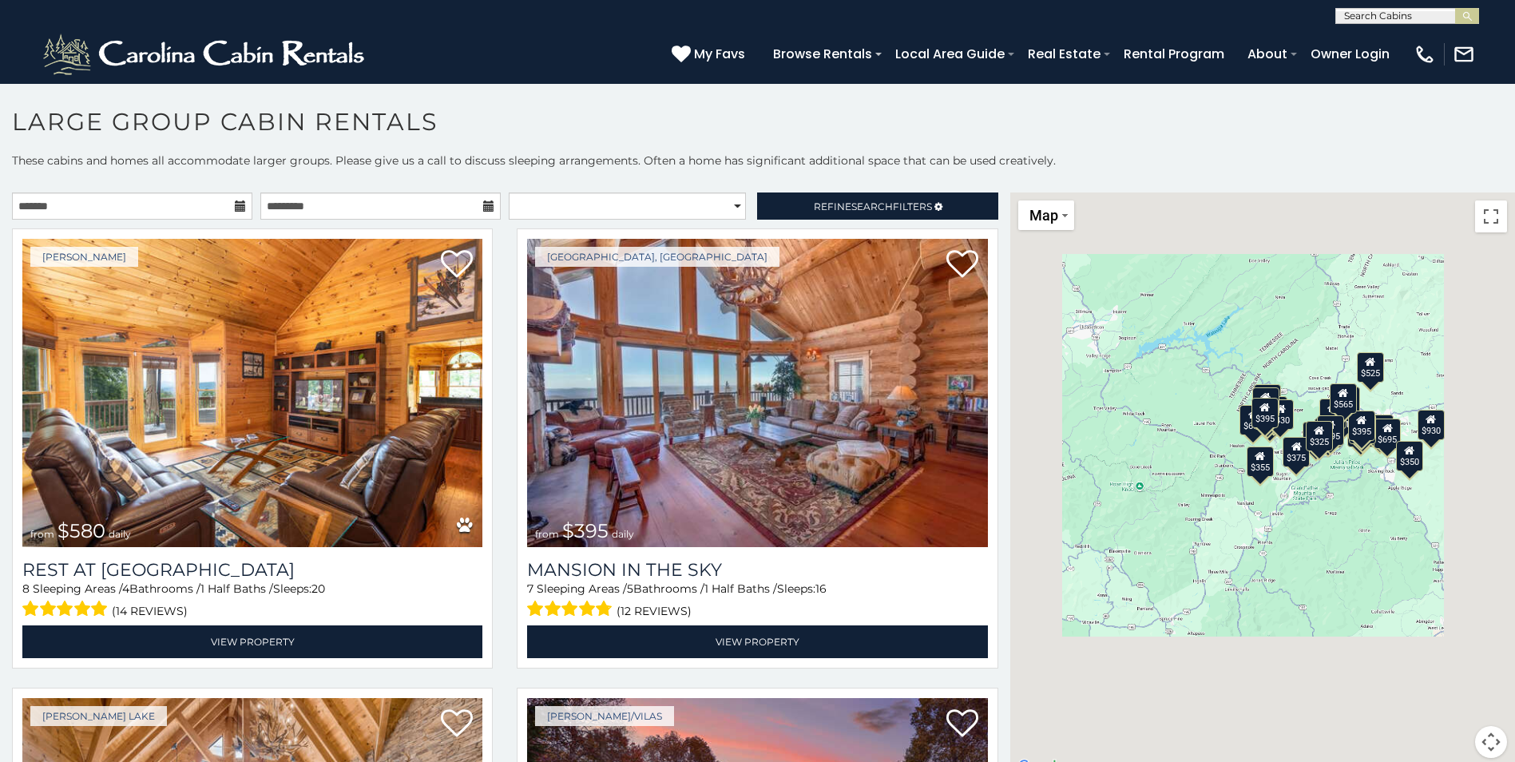
click at [242, 208] on icon at bounding box center [240, 206] width 11 height 11
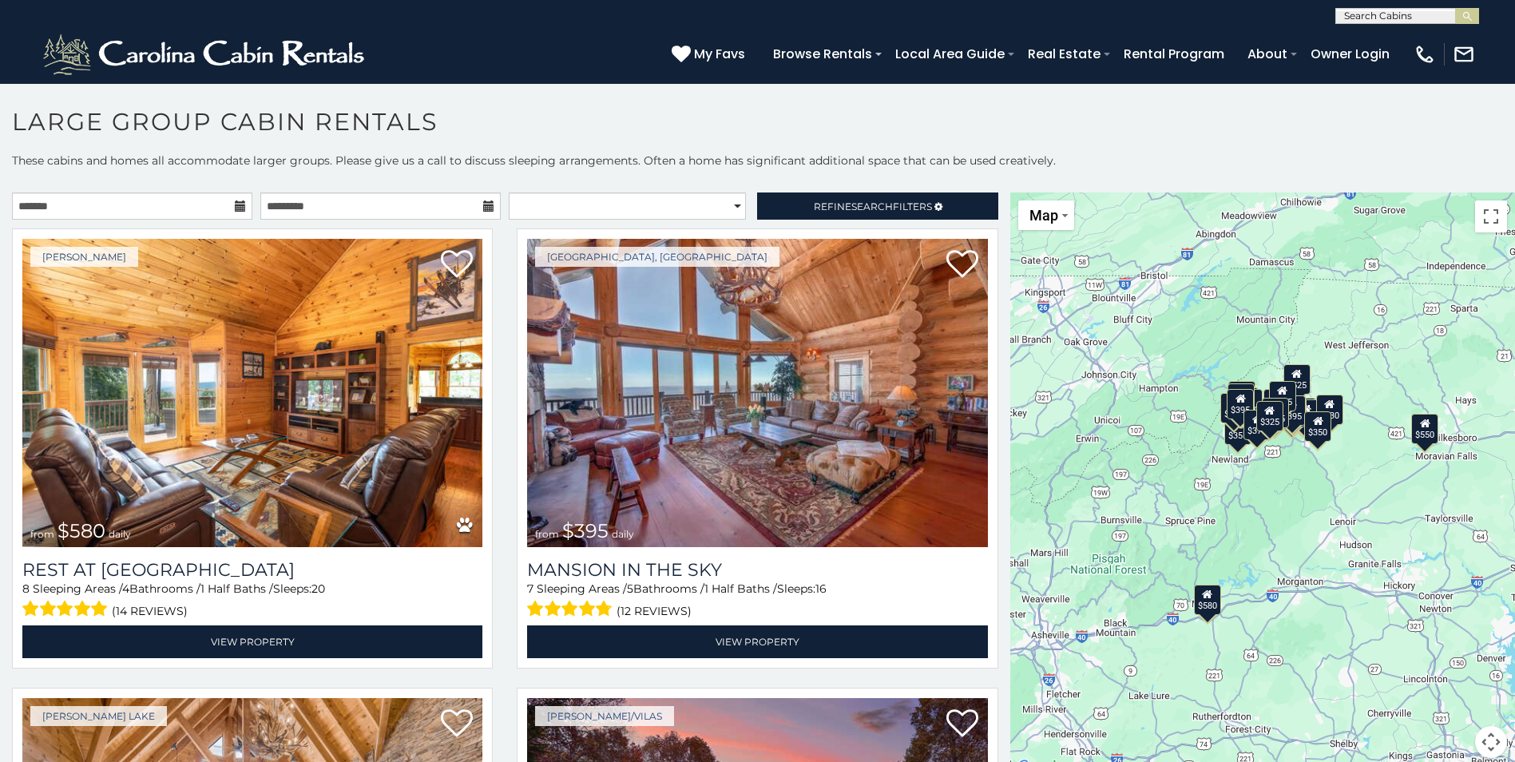
click at [238, 208] on icon at bounding box center [240, 206] width 11 height 11
click at [235, 204] on icon at bounding box center [240, 206] width 11 height 11
click at [144, 204] on input "text" at bounding box center [132, 206] width 240 height 27
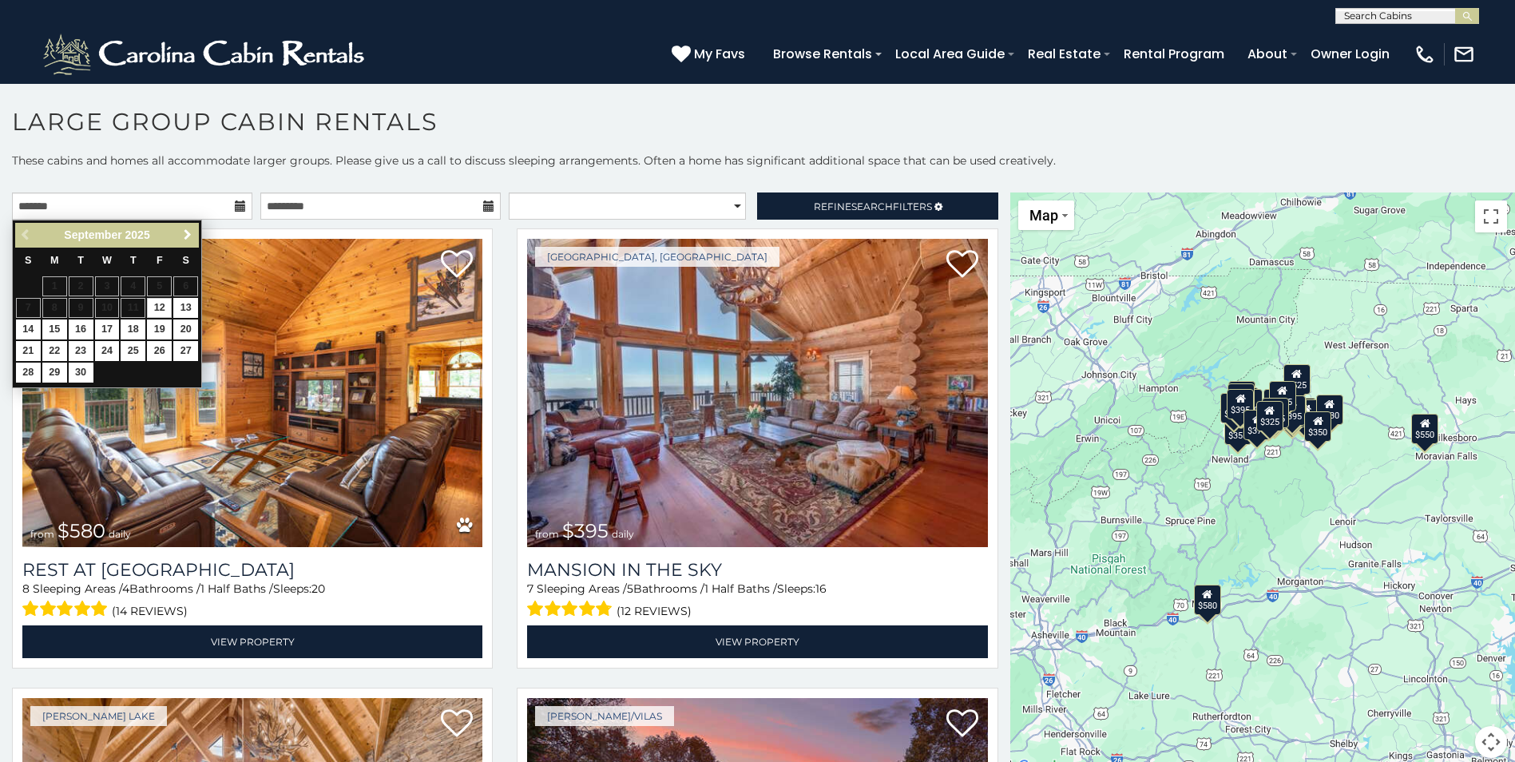
click at [185, 236] on span "Next" at bounding box center [187, 234] width 13 height 13
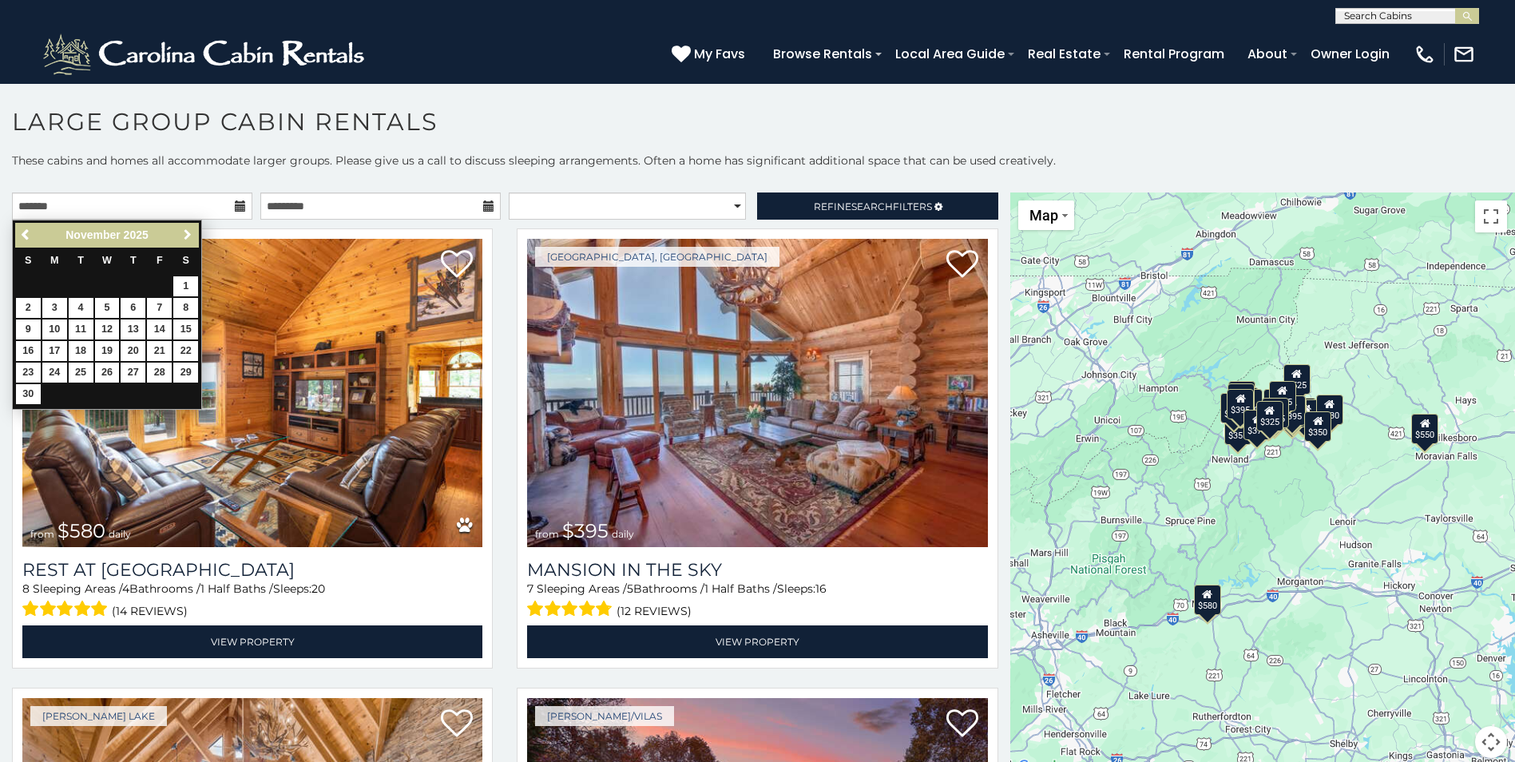
click at [185, 236] on span "Next" at bounding box center [187, 234] width 13 height 13
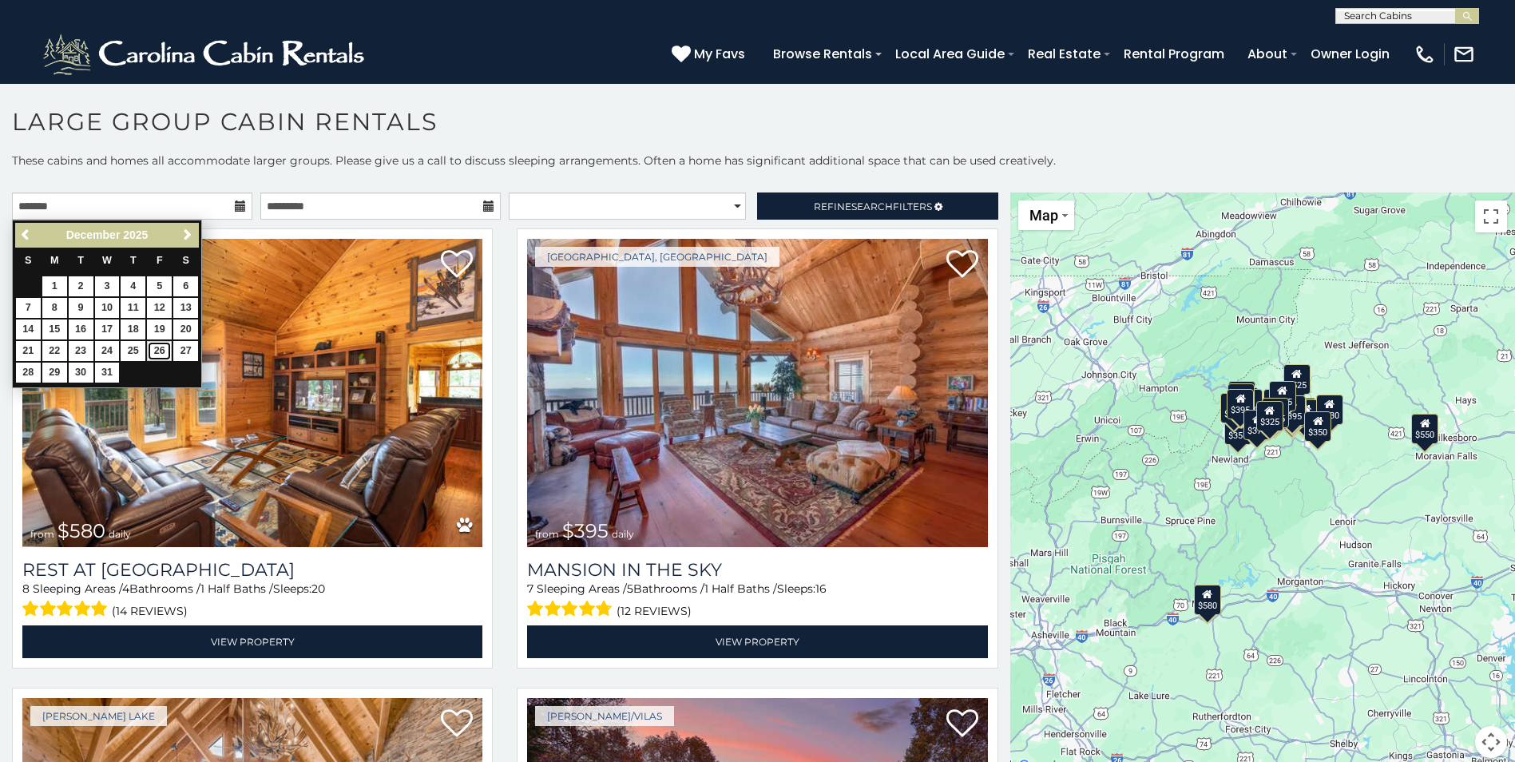
click at [160, 348] on link "26" at bounding box center [159, 351] width 25 height 20
type input "**********"
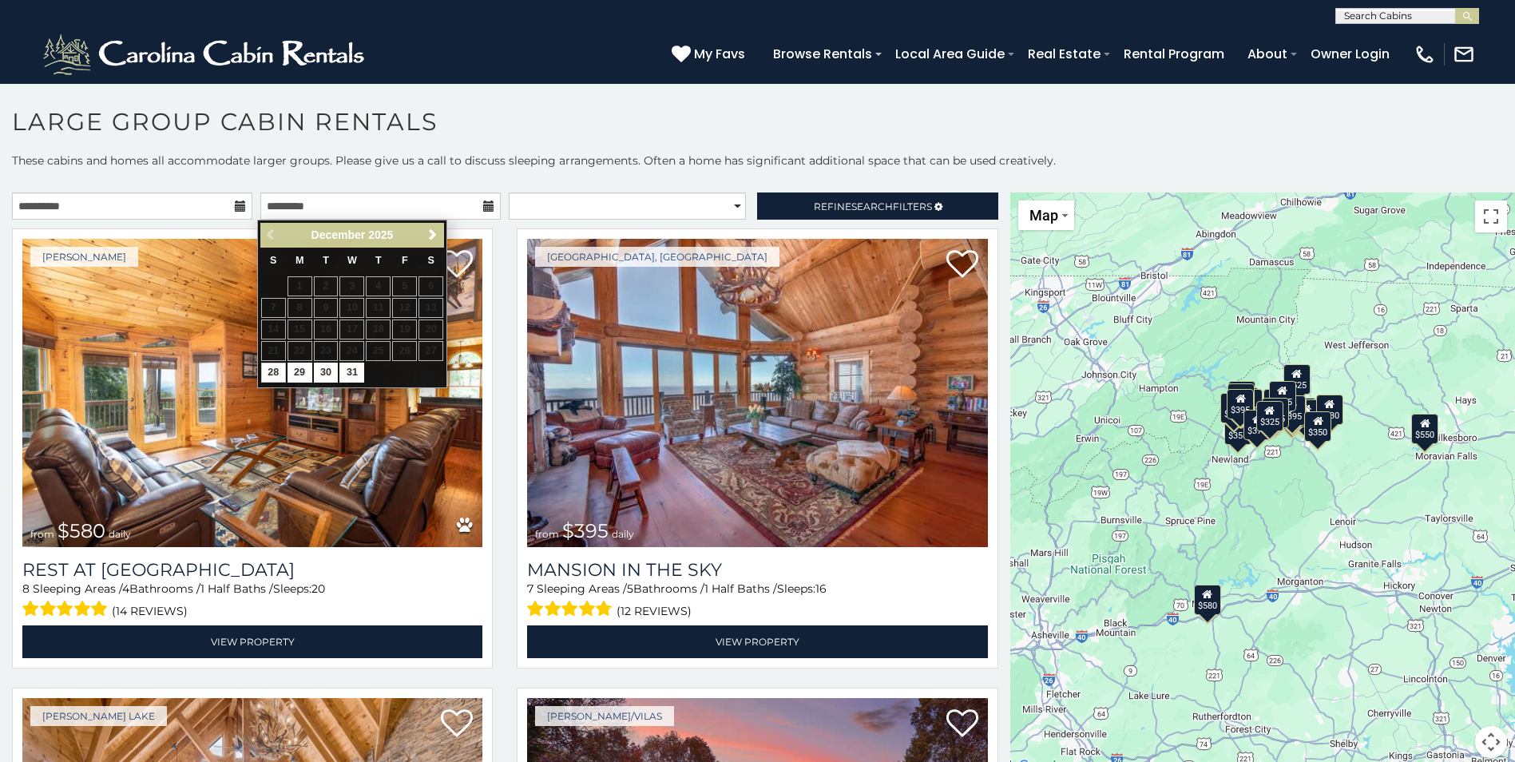
click at [483, 206] on icon at bounding box center [488, 206] width 11 height 11
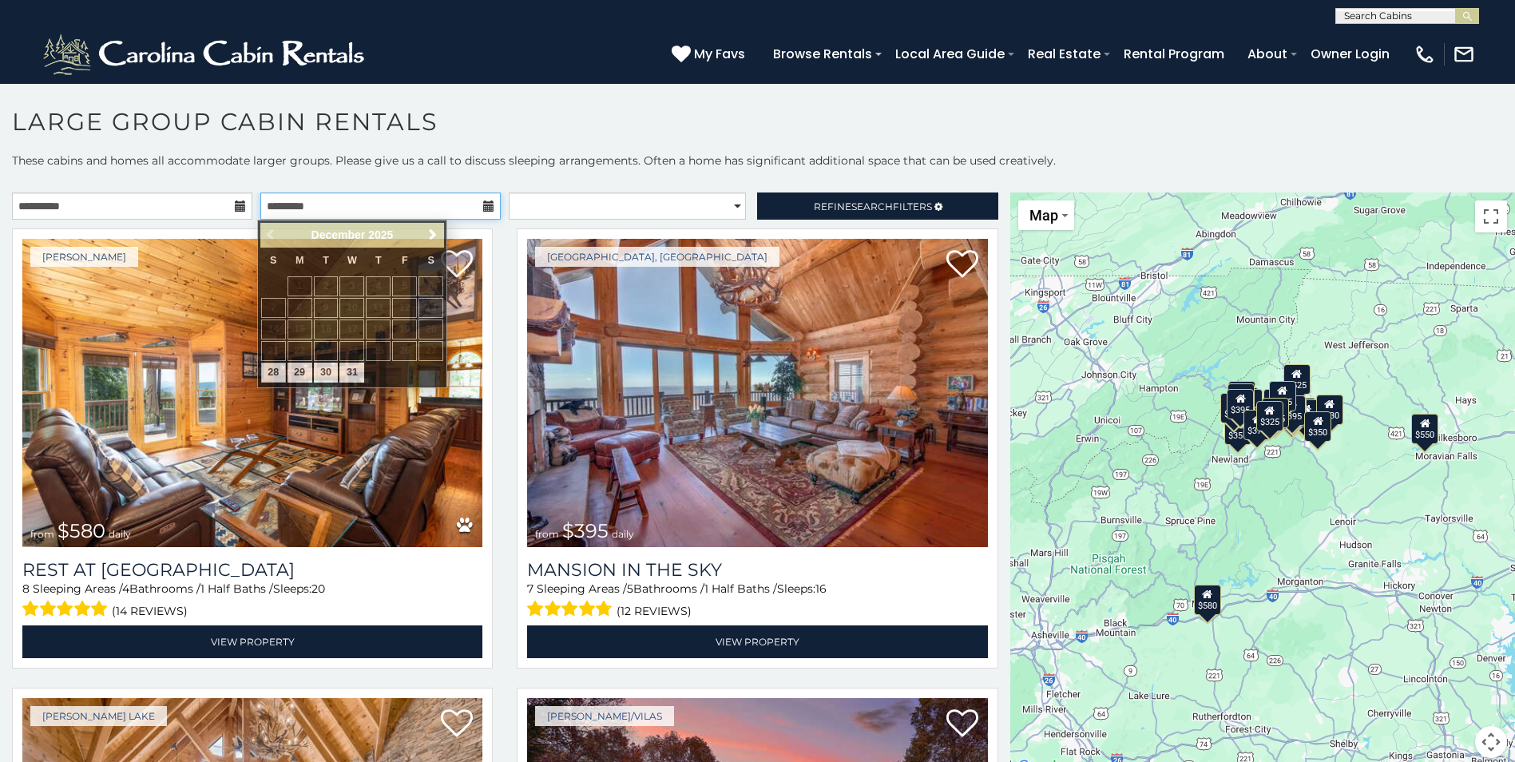
click at [475, 206] on input "text" at bounding box center [380, 206] width 240 height 27
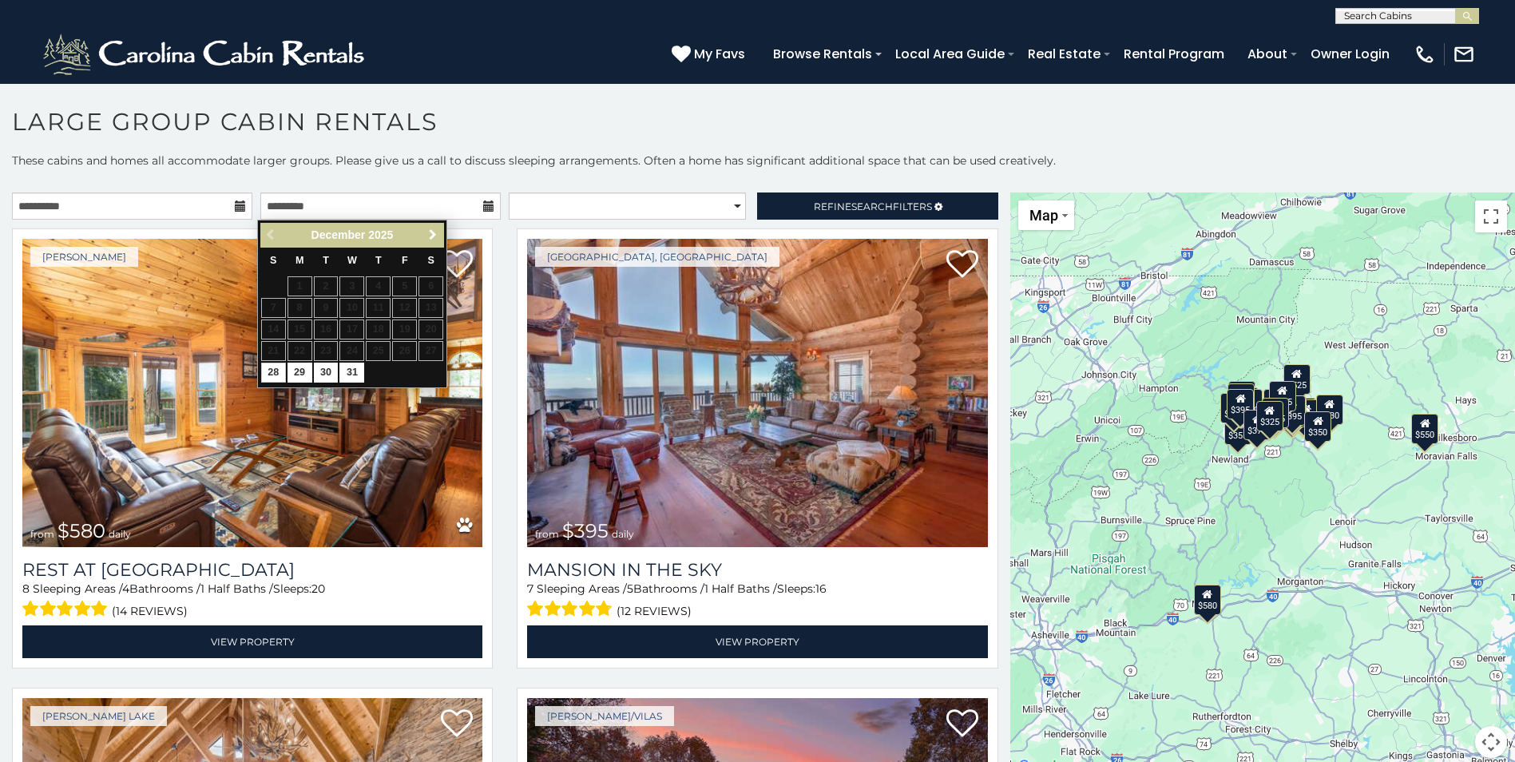
click at [434, 236] on span "Next" at bounding box center [433, 234] width 13 height 13
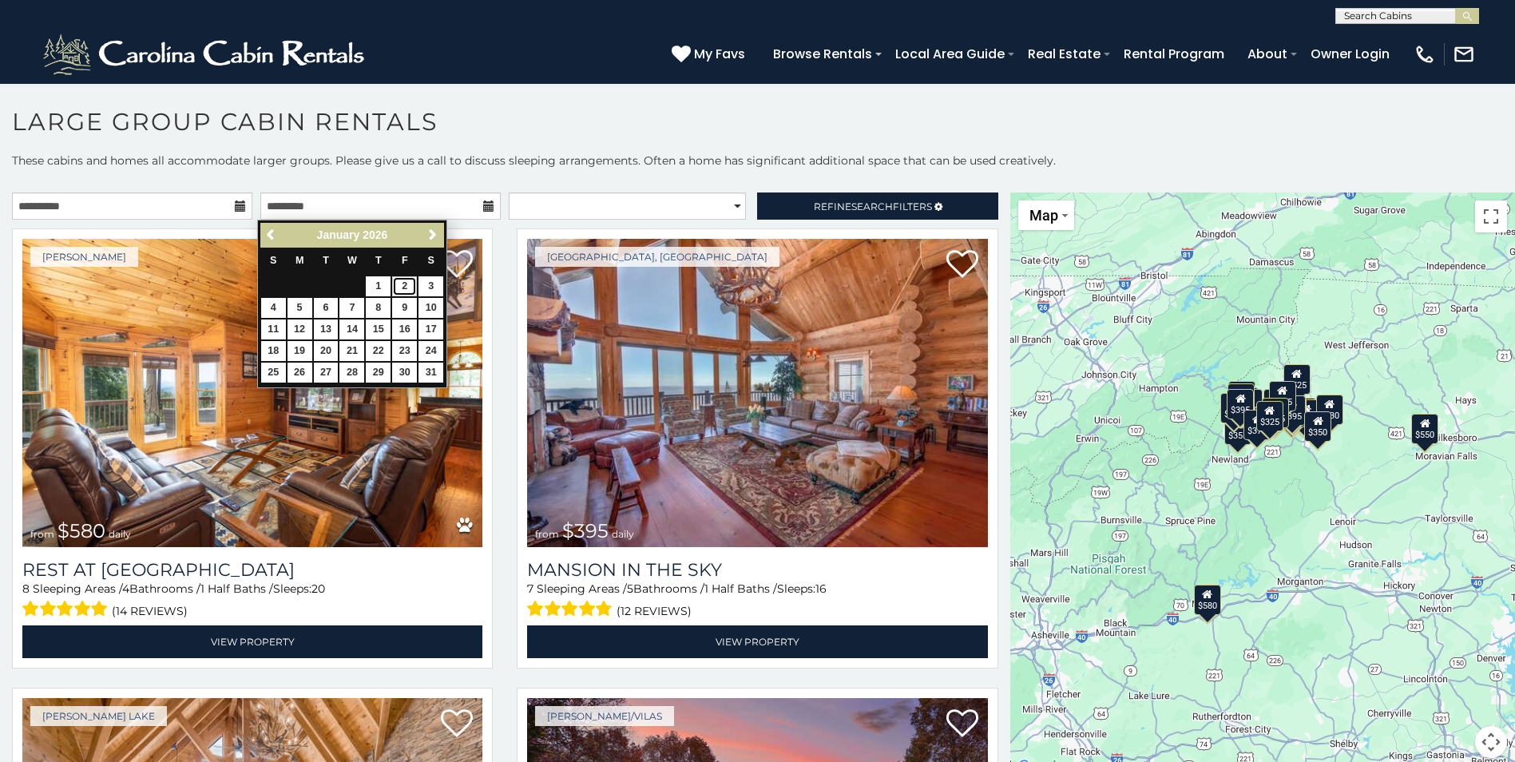
click at [400, 290] on link "2" at bounding box center [404, 286] width 25 height 20
type input "**********"
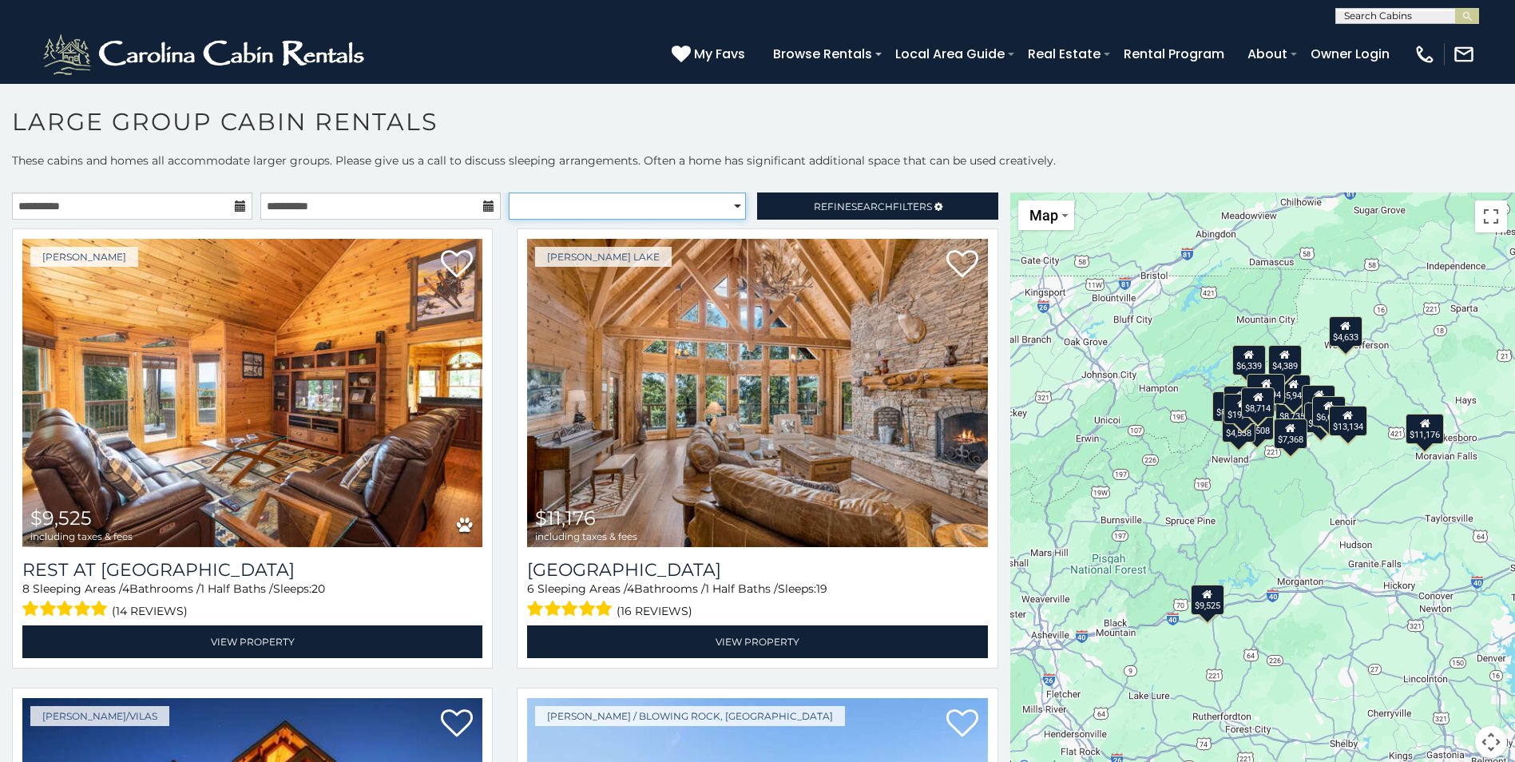
click at [729, 208] on select "**********" at bounding box center [627, 206] width 237 height 27
click at [828, 208] on span "Refine Search Filters" at bounding box center [873, 207] width 118 height 12
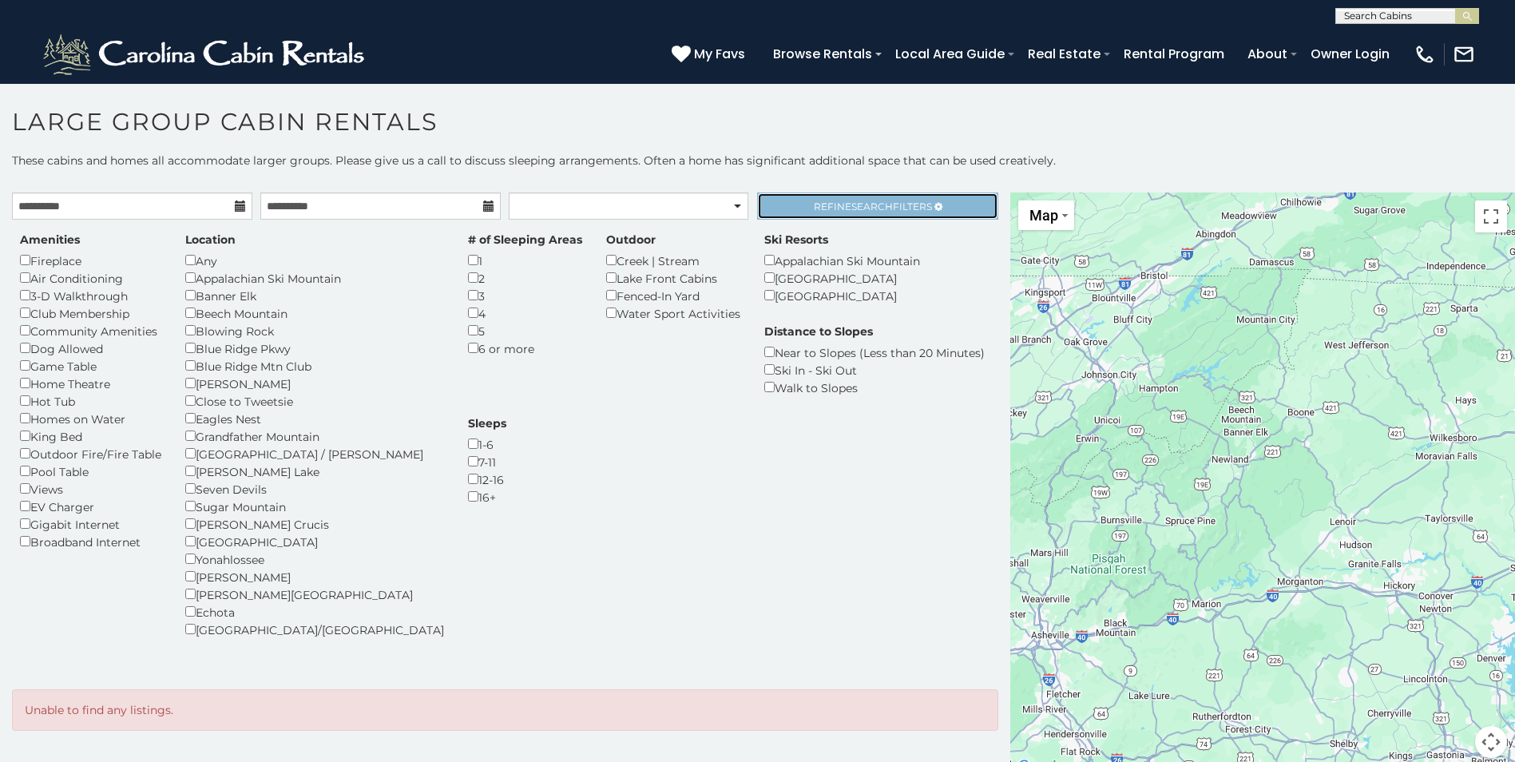
click at [827, 212] on span "Refine Search Filters" at bounding box center [873, 207] width 118 height 12
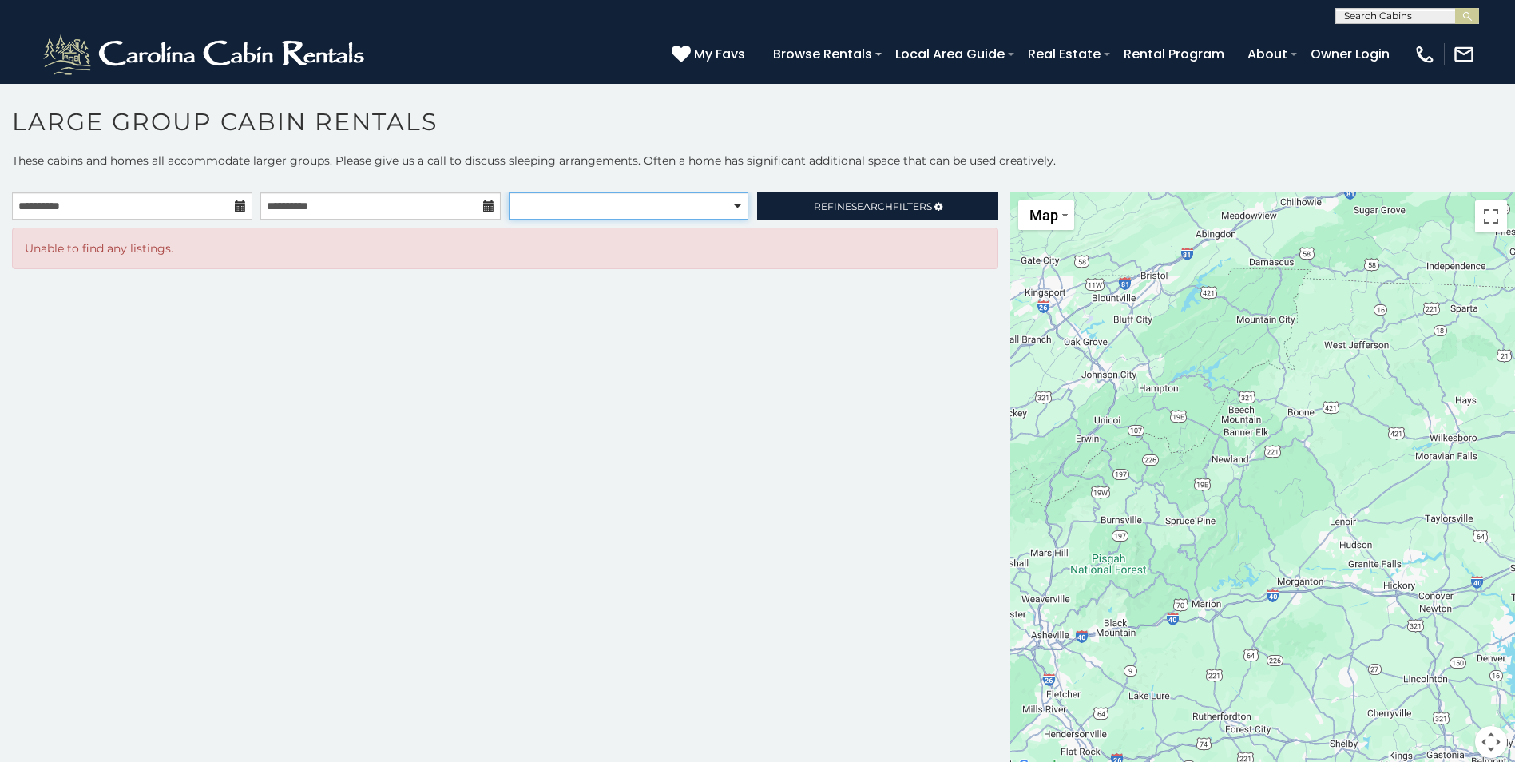
click at [663, 212] on select "**********" at bounding box center [628, 206] width 239 height 27
click at [852, 208] on span "Search" at bounding box center [873, 207] width 42 height 12
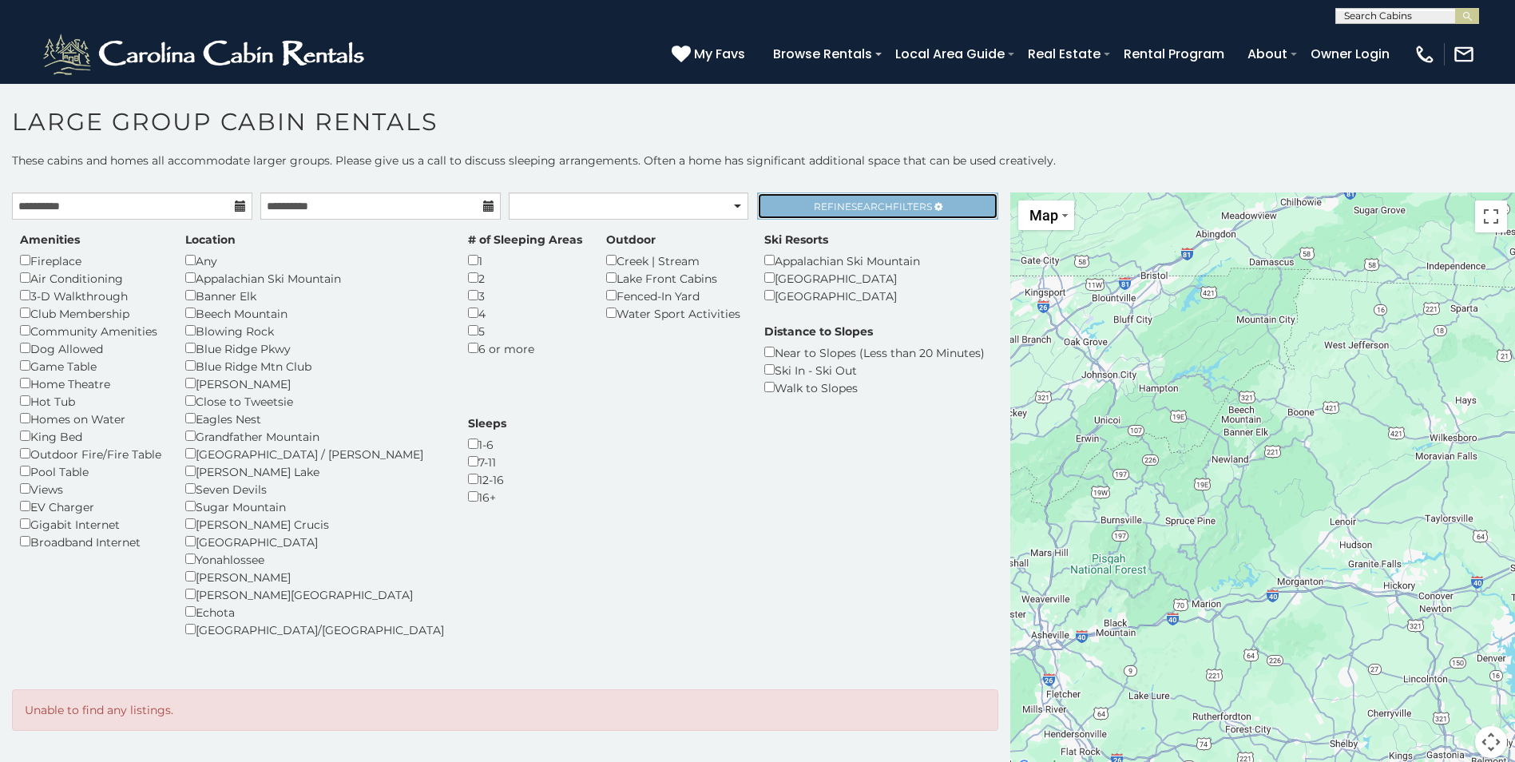
click at [824, 216] on link "Refine Search Filters" at bounding box center [877, 206] width 240 height 27
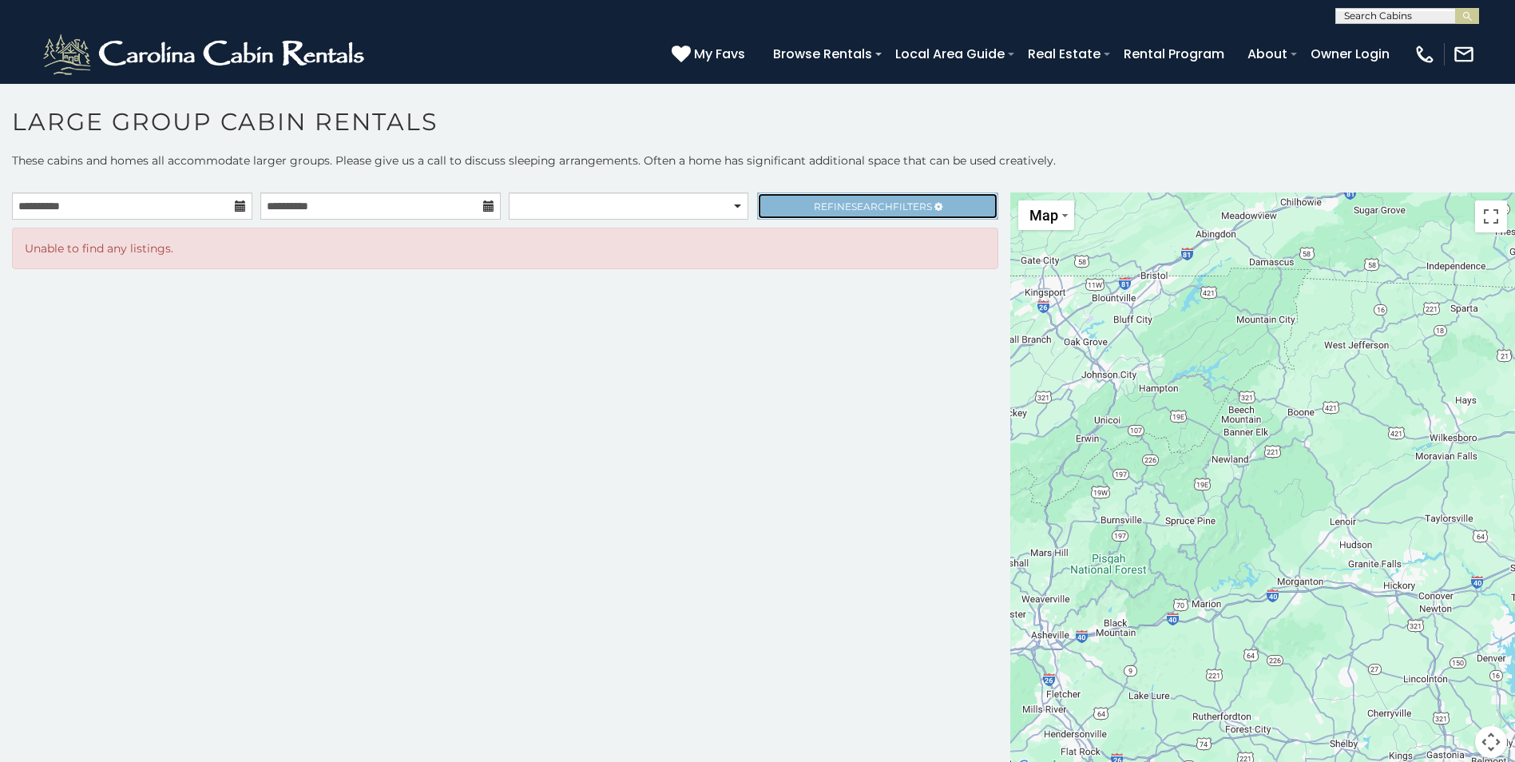
click at [852, 209] on span "Search" at bounding box center [873, 207] width 42 height 12
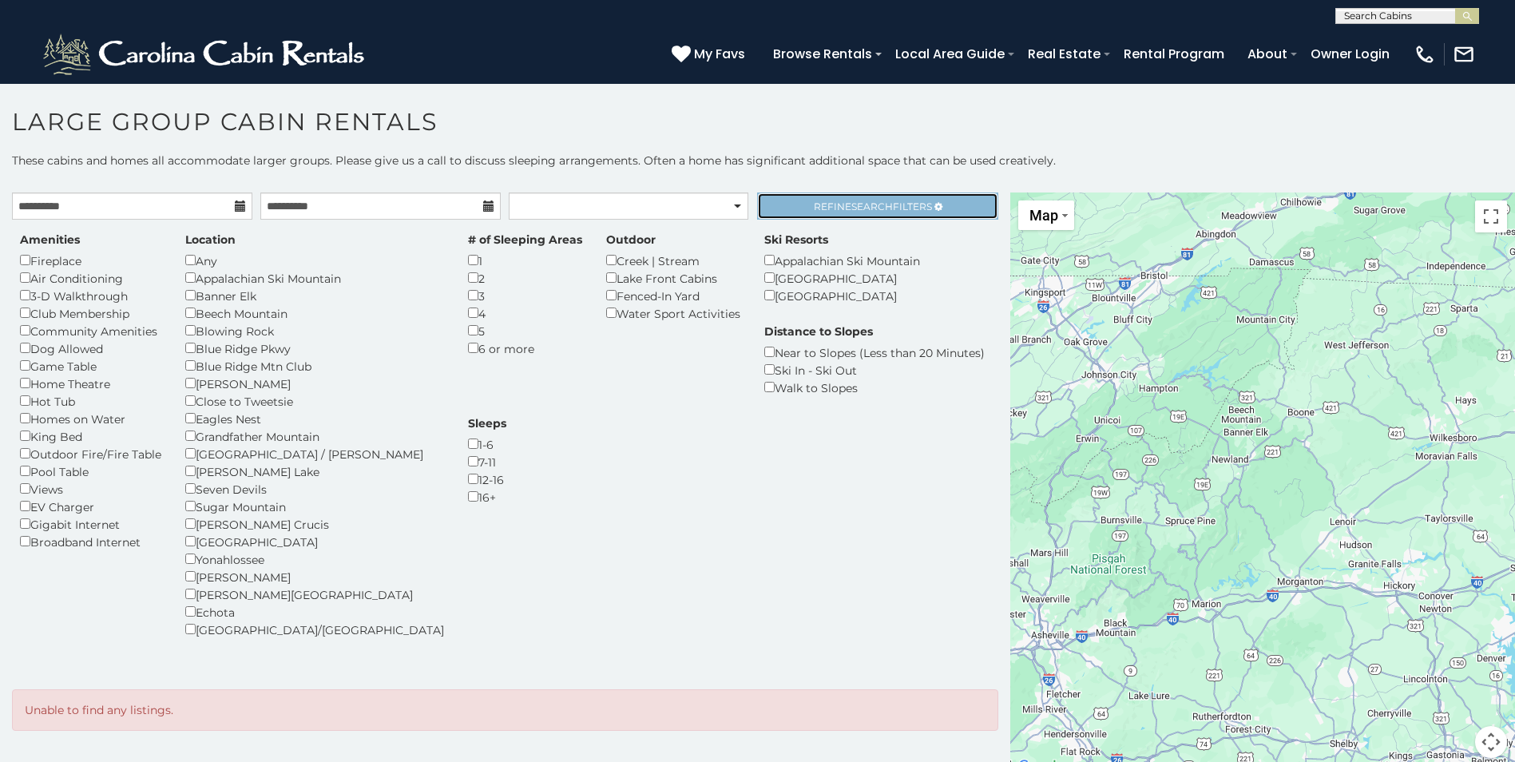
click at [872, 212] on link "Refine Search Filters" at bounding box center [877, 206] width 240 height 27
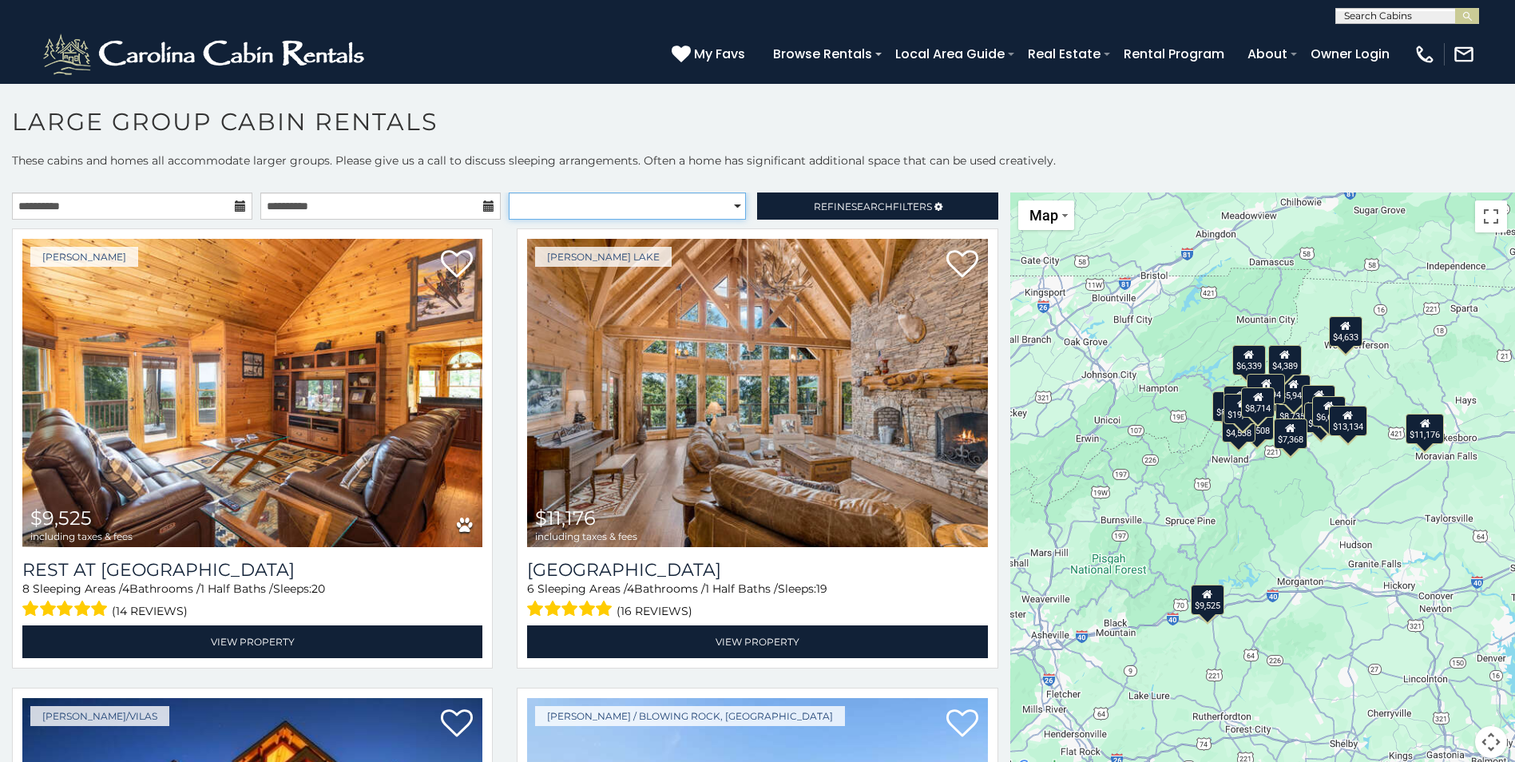
click at [697, 207] on select "**********" at bounding box center [627, 206] width 237 height 27
select select "*********"
click at [509, 193] on select "**********" at bounding box center [627, 206] width 237 height 27
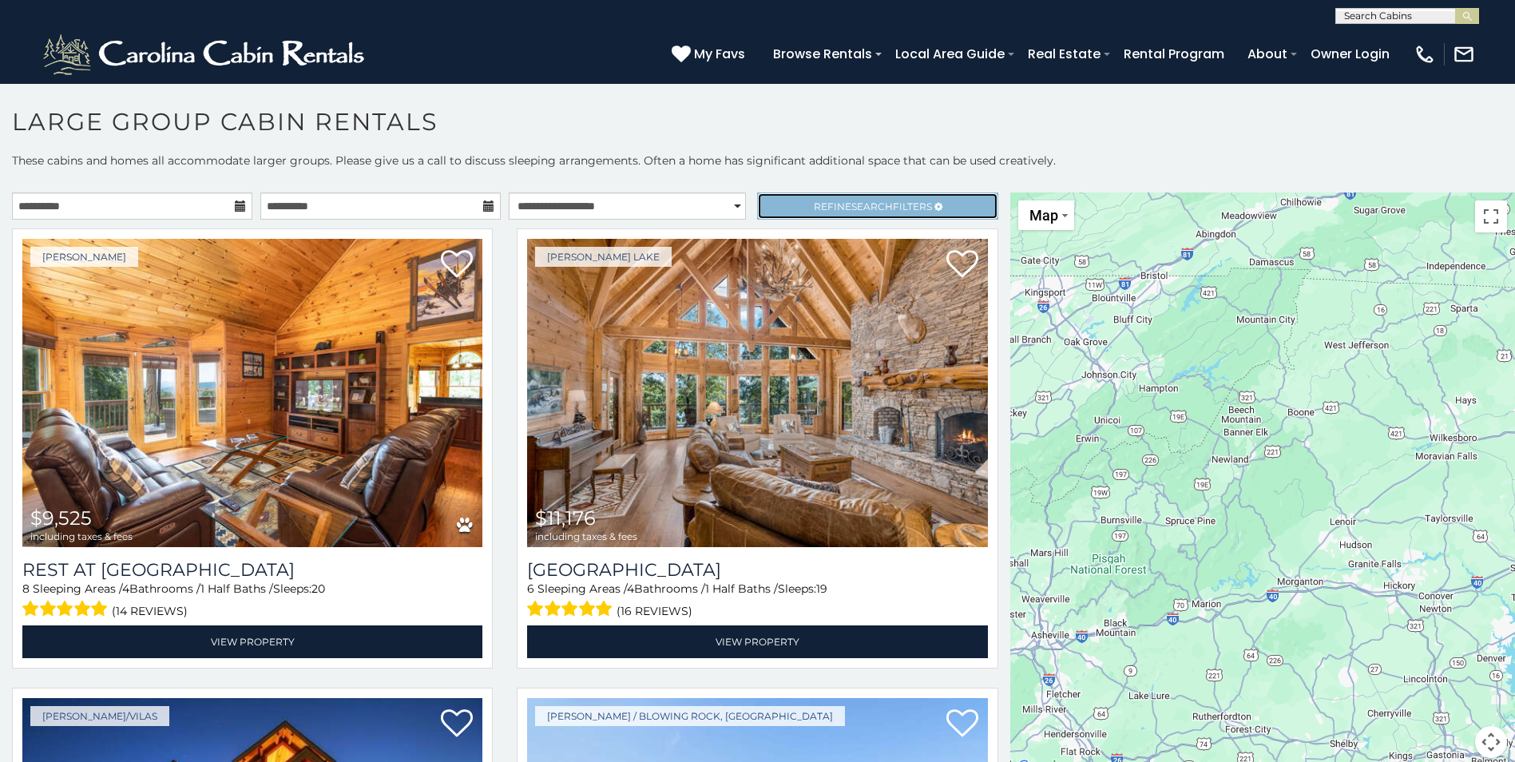
click at [847, 213] on link "Refine Search Filters" at bounding box center [877, 206] width 240 height 27
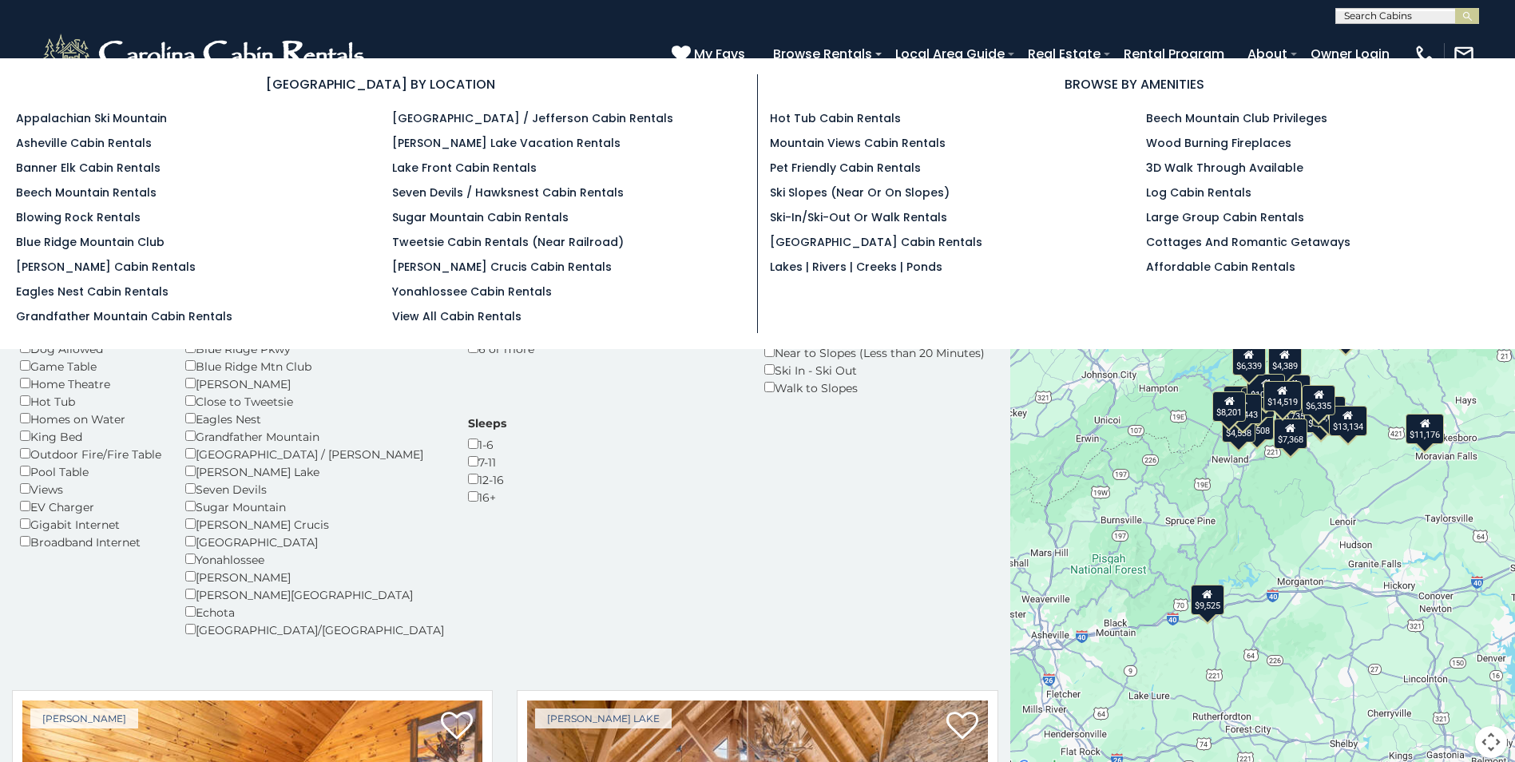
click at [980, 93] on h3 "BROWSE BY AMENITIES" at bounding box center [1135, 84] width 730 height 20
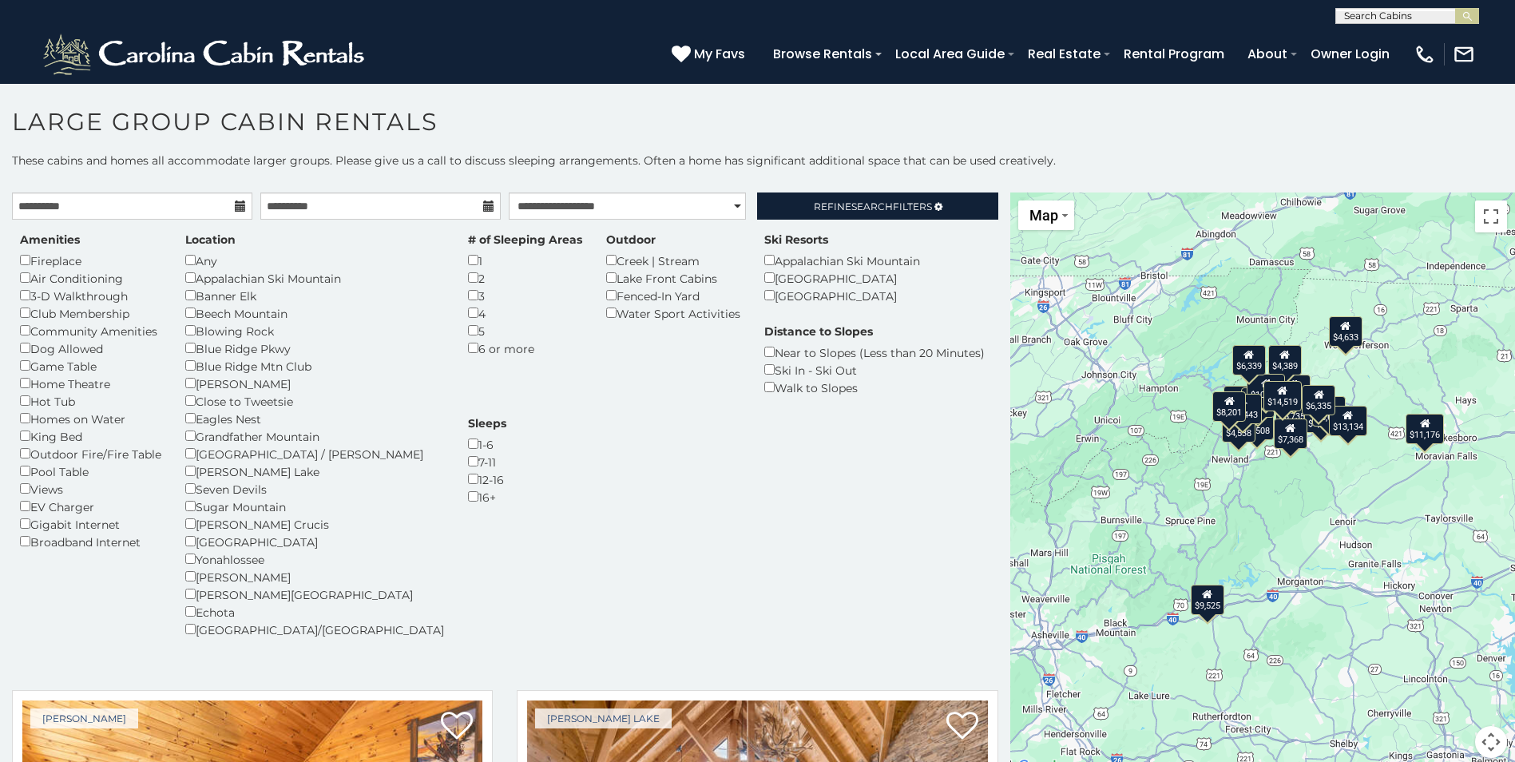
click at [494, 44] on div "(828) 295-6000 My Favs Browse Rentals Local Area Guide Activities & Attractions…" at bounding box center [757, 54] width 1515 height 60
click at [295, 50] on img at bounding box center [206, 54] width 332 height 48
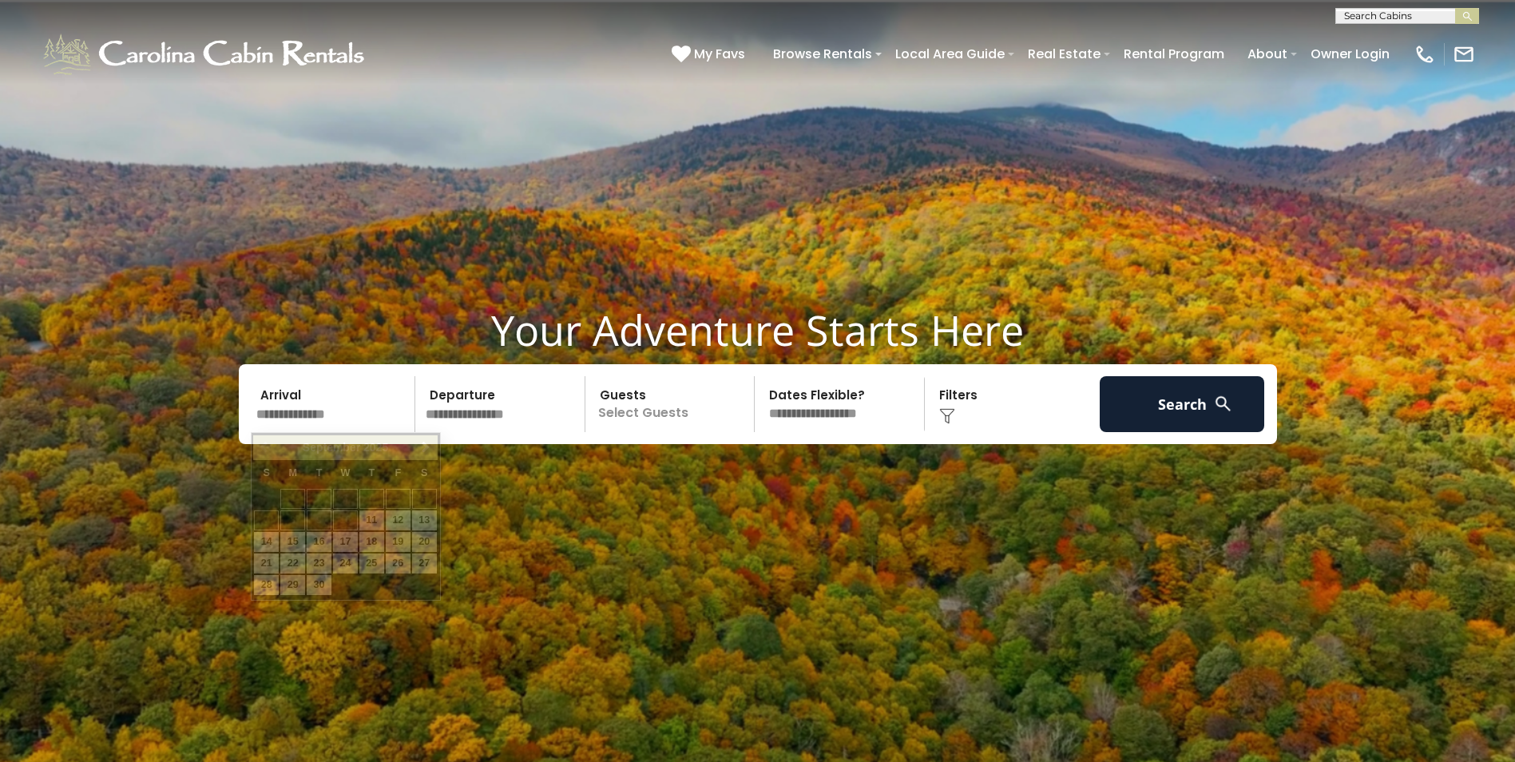
click at [324, 425] on input "text" at bounding box center [333, 404] width 165 height 56
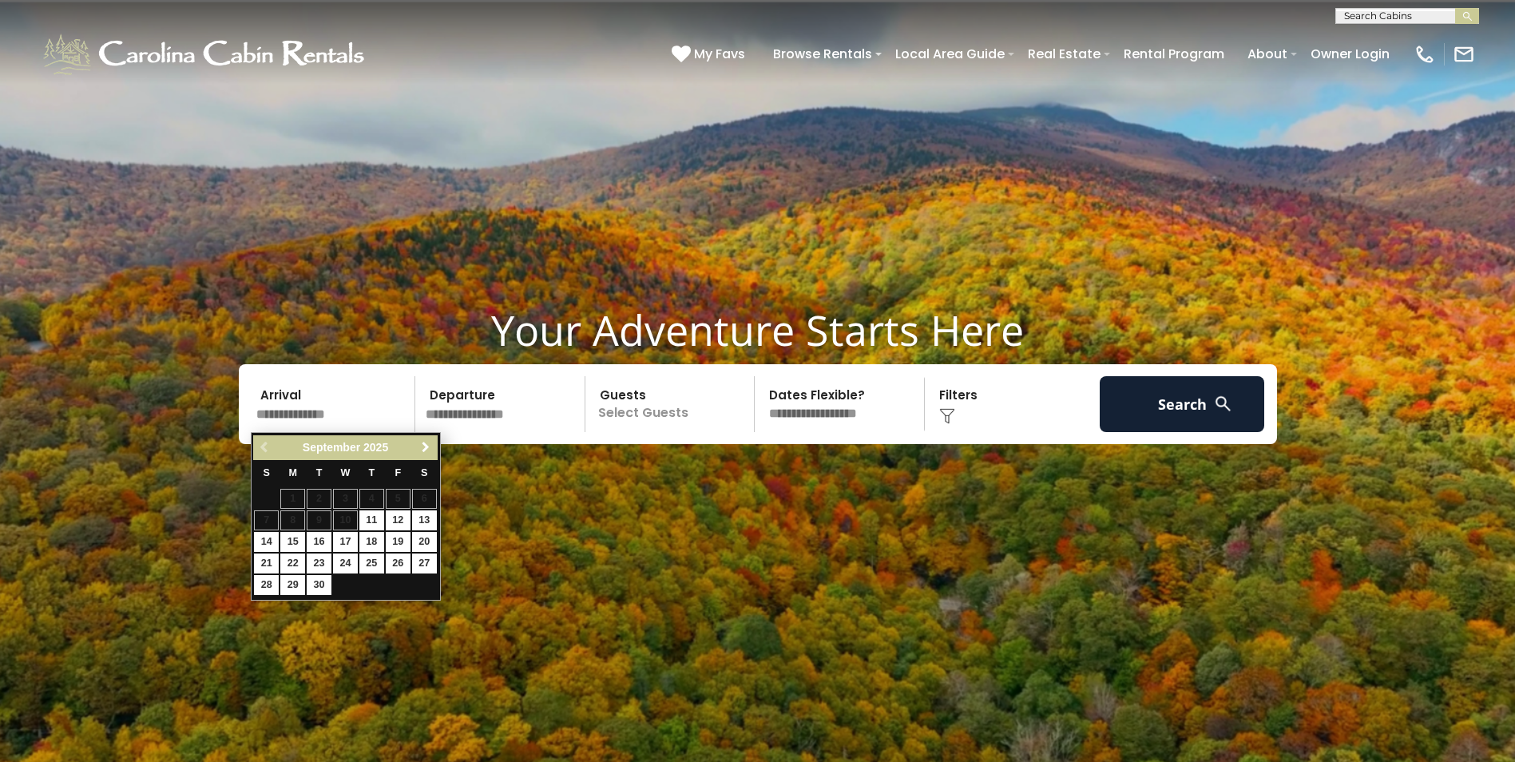
click at [429, 451] on span "Next" at bounding box center [425, 447] width 13 height 13
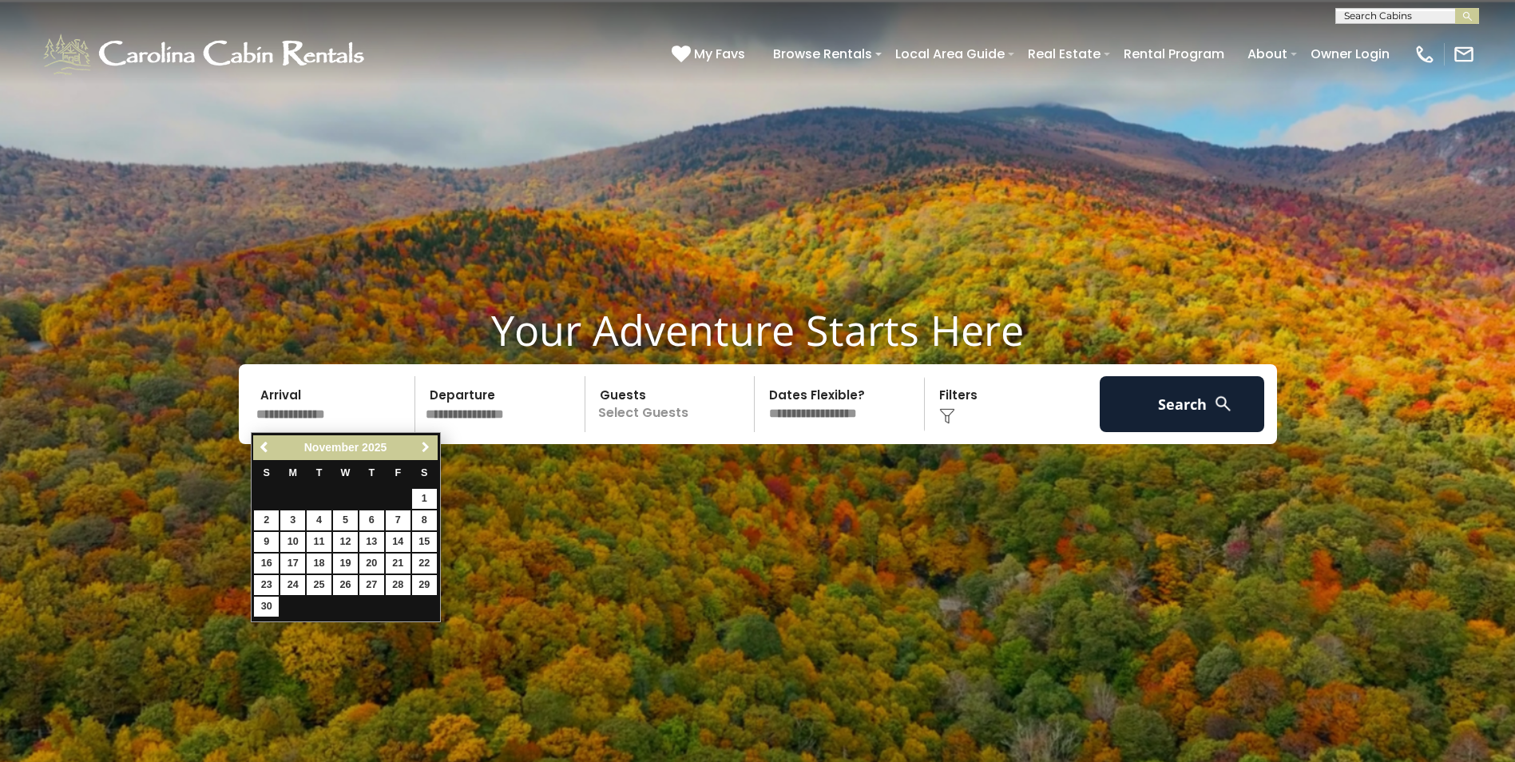
click at [429, 451] on span "Next" at bounding box center [425, 447] width 13 height 13
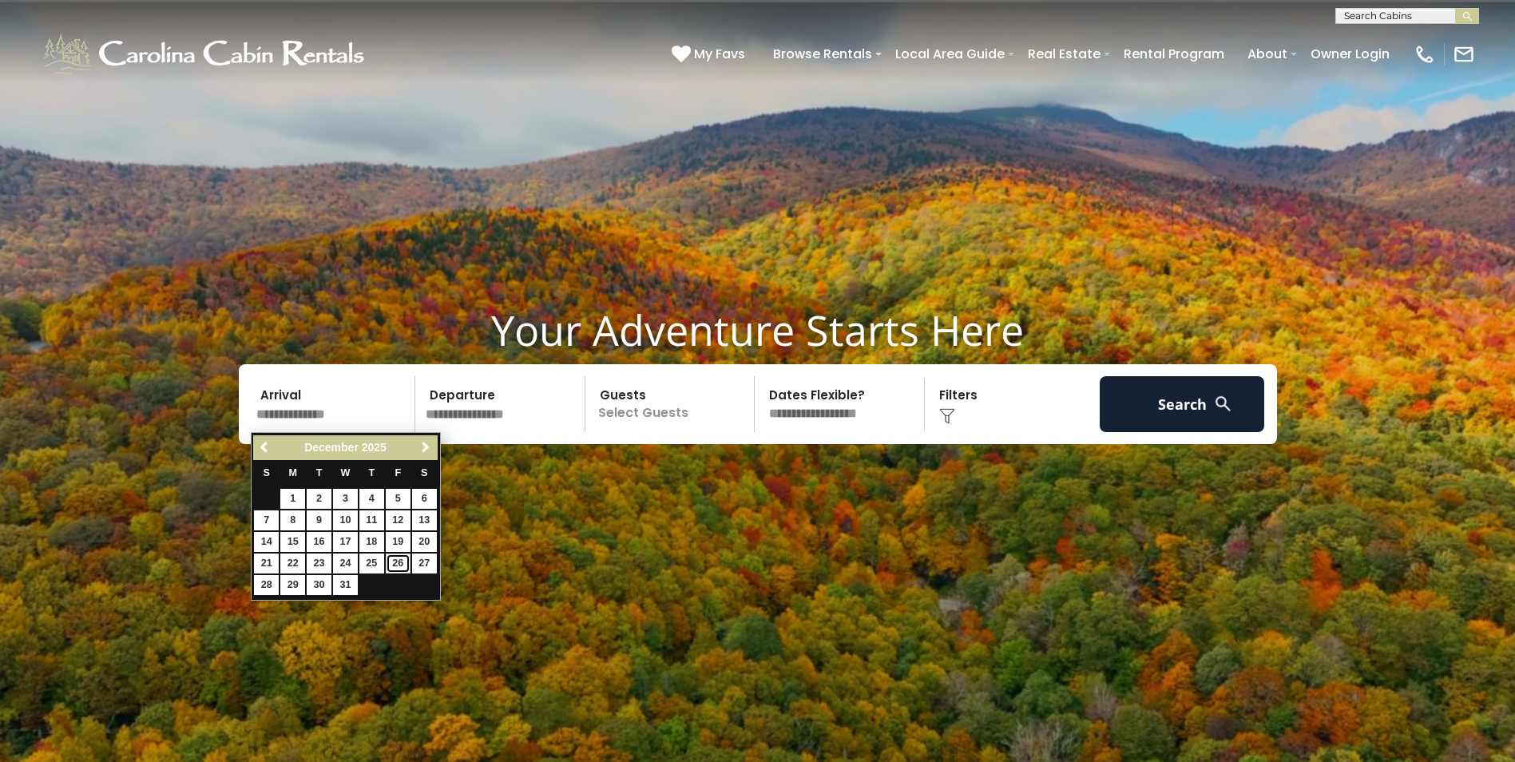
click at [395, 565] on link "26" at bounding box center [398, 564] width 25 height 20
type input "********"
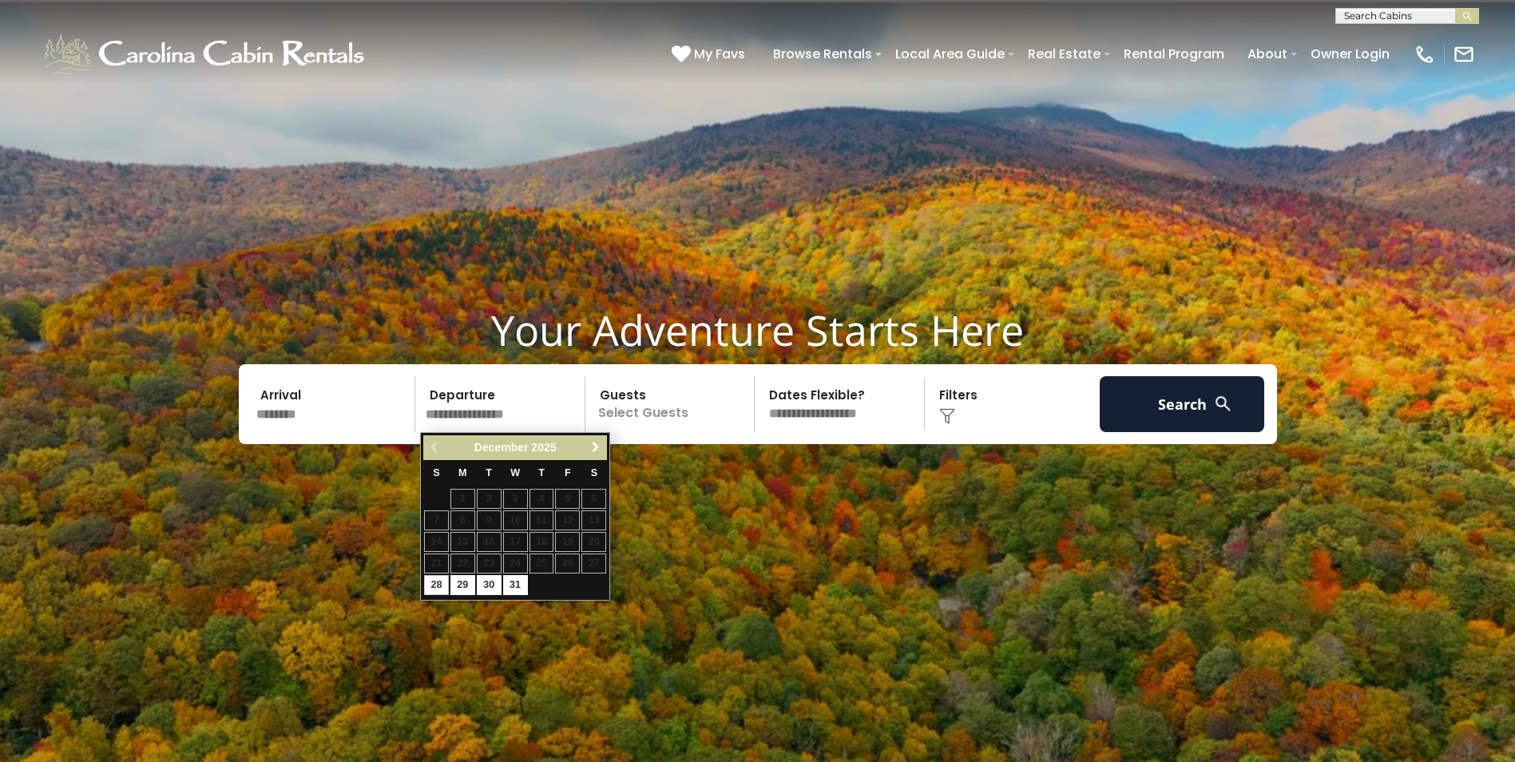
click at [599, 444] on span "Next" at bounding box center [596, 447] width 13 height 13
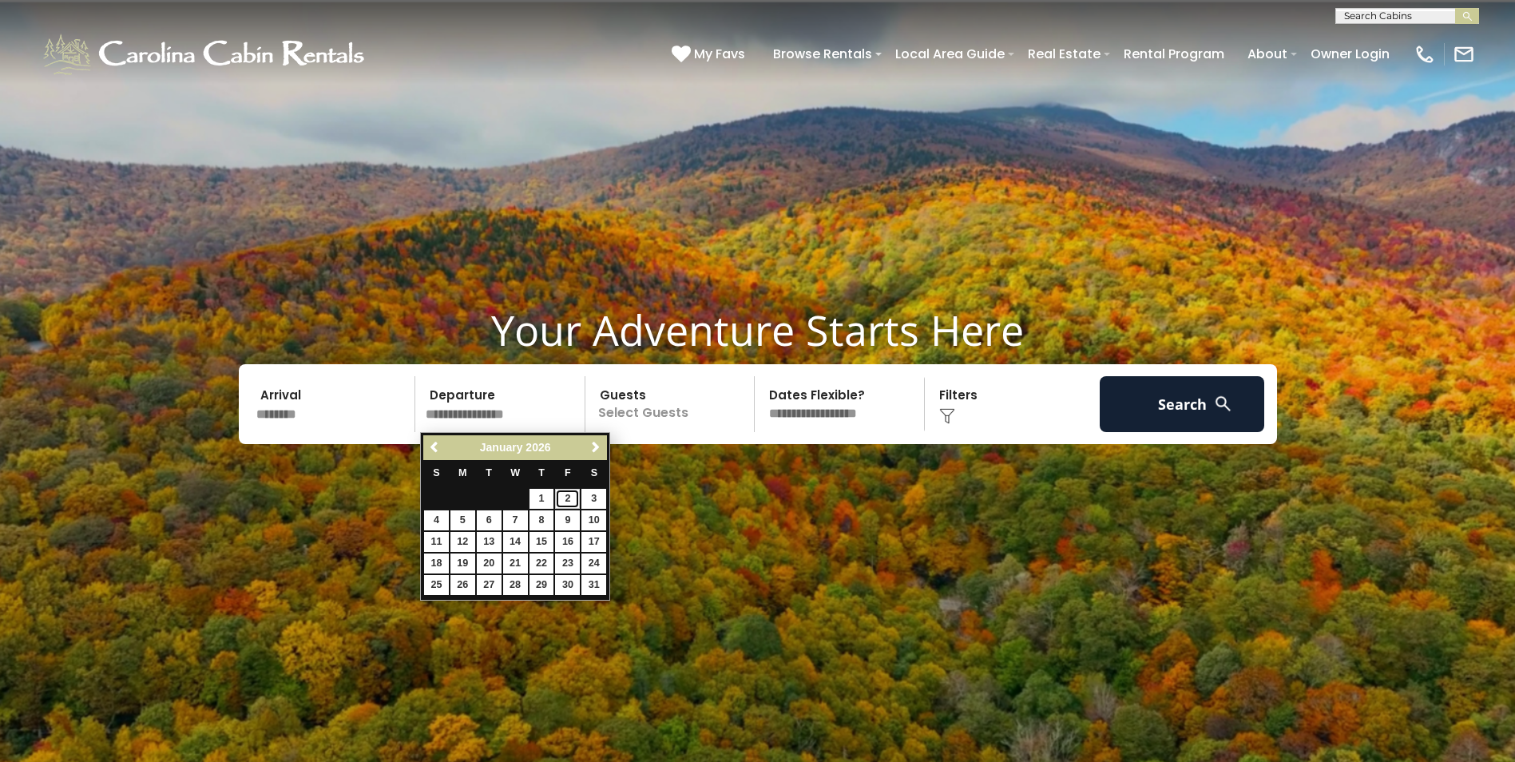
click at [565, 496] on link "2" at bounding box center [567, 499] width 25 height 20
type input "******"
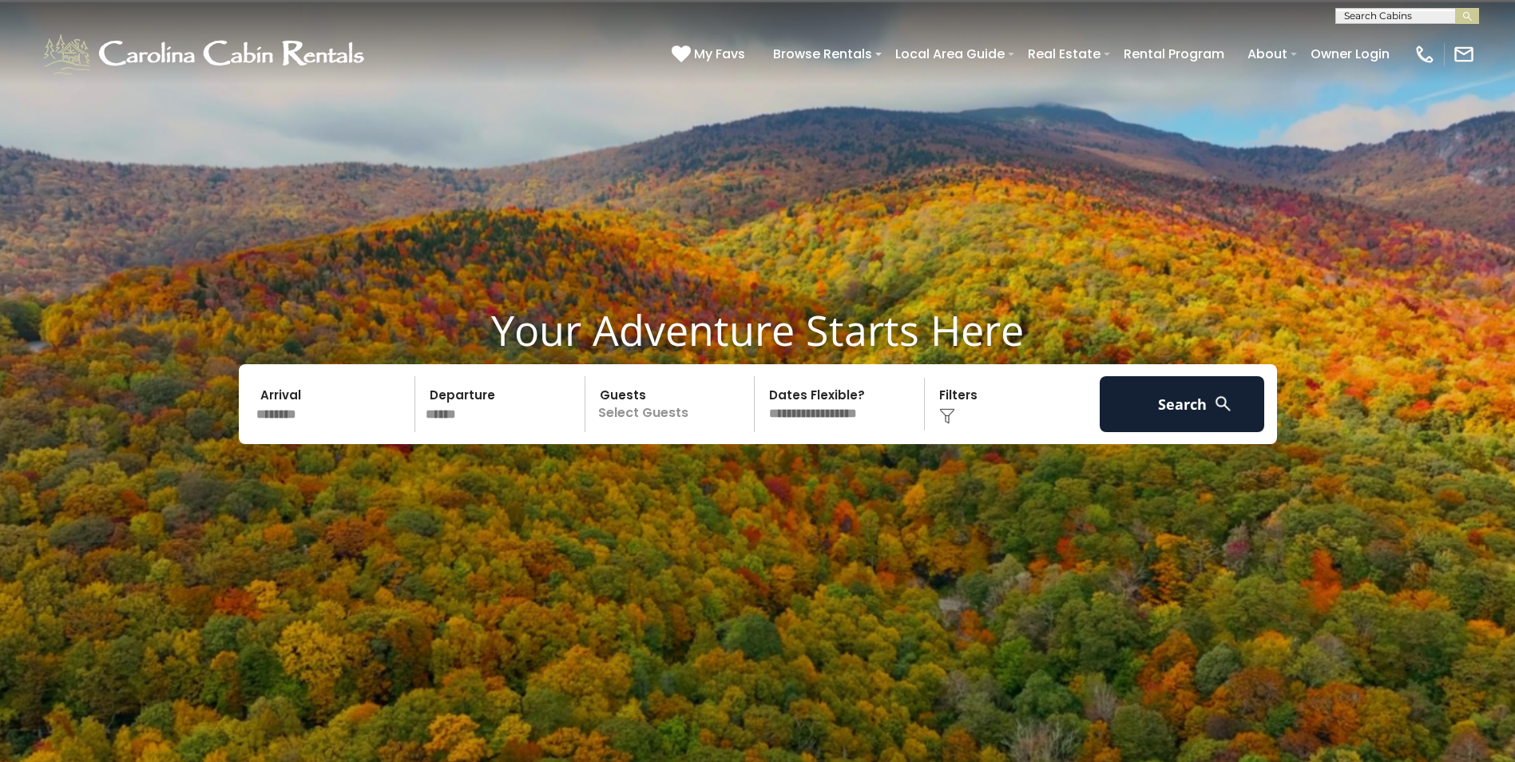
click at [653, 412] on p "Select Guests" at bounding box center [672, 404] width 165 height 56
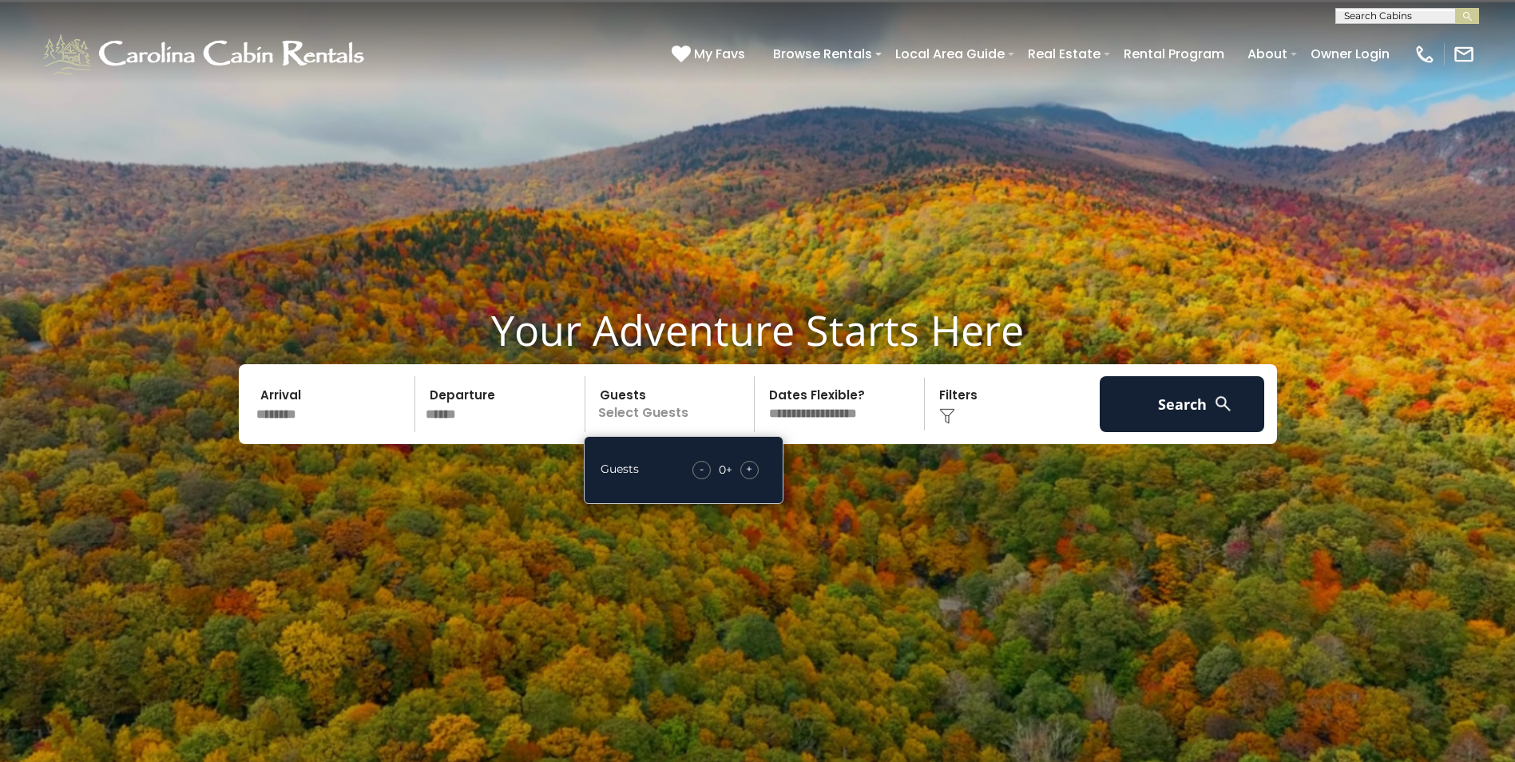
click at [746, 467] on span "+" at bounding box center [749, 469] width 6 height 16
click at [746, 468] on span "+" at bounding box center [749, 469] width 6 height 16
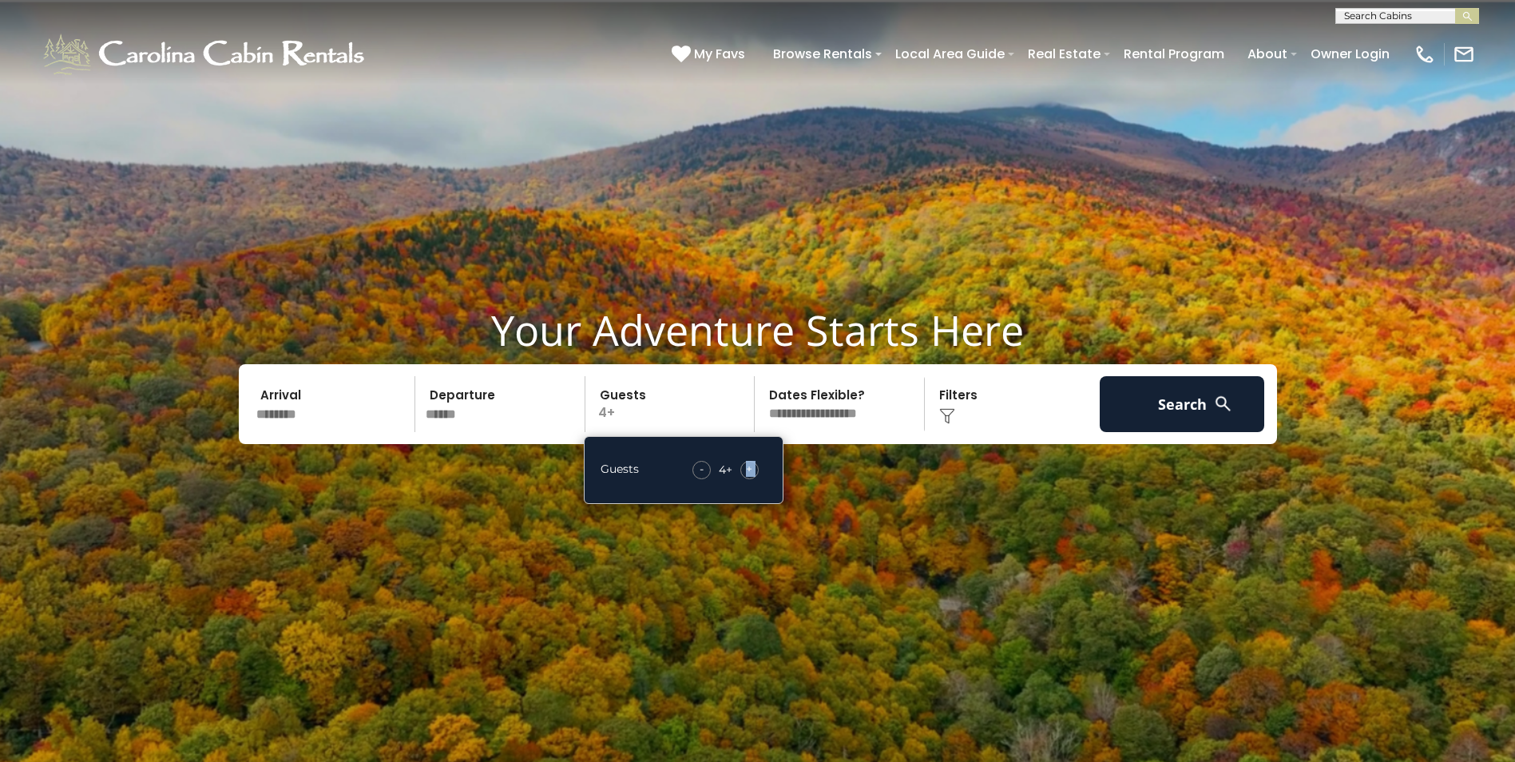
click at [746, 468] on span "+" at bounding box center [749, 469] width 6 height 16
click at [955, 411] on img at bounding box center [947, 416] width 16 height 16
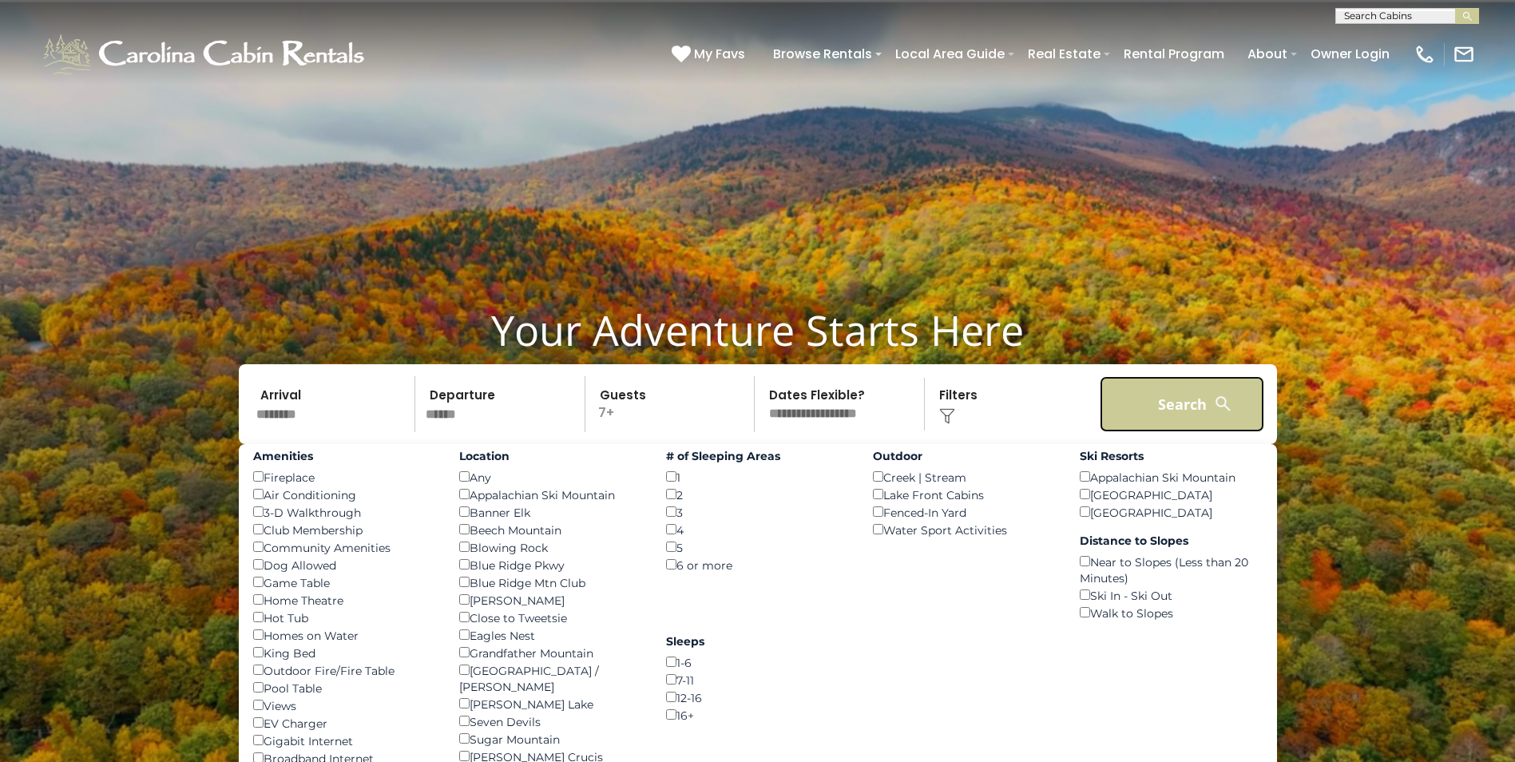
click at [1181, 409] on button "Search" at bounding box center [1182, 404] width 165 height 56
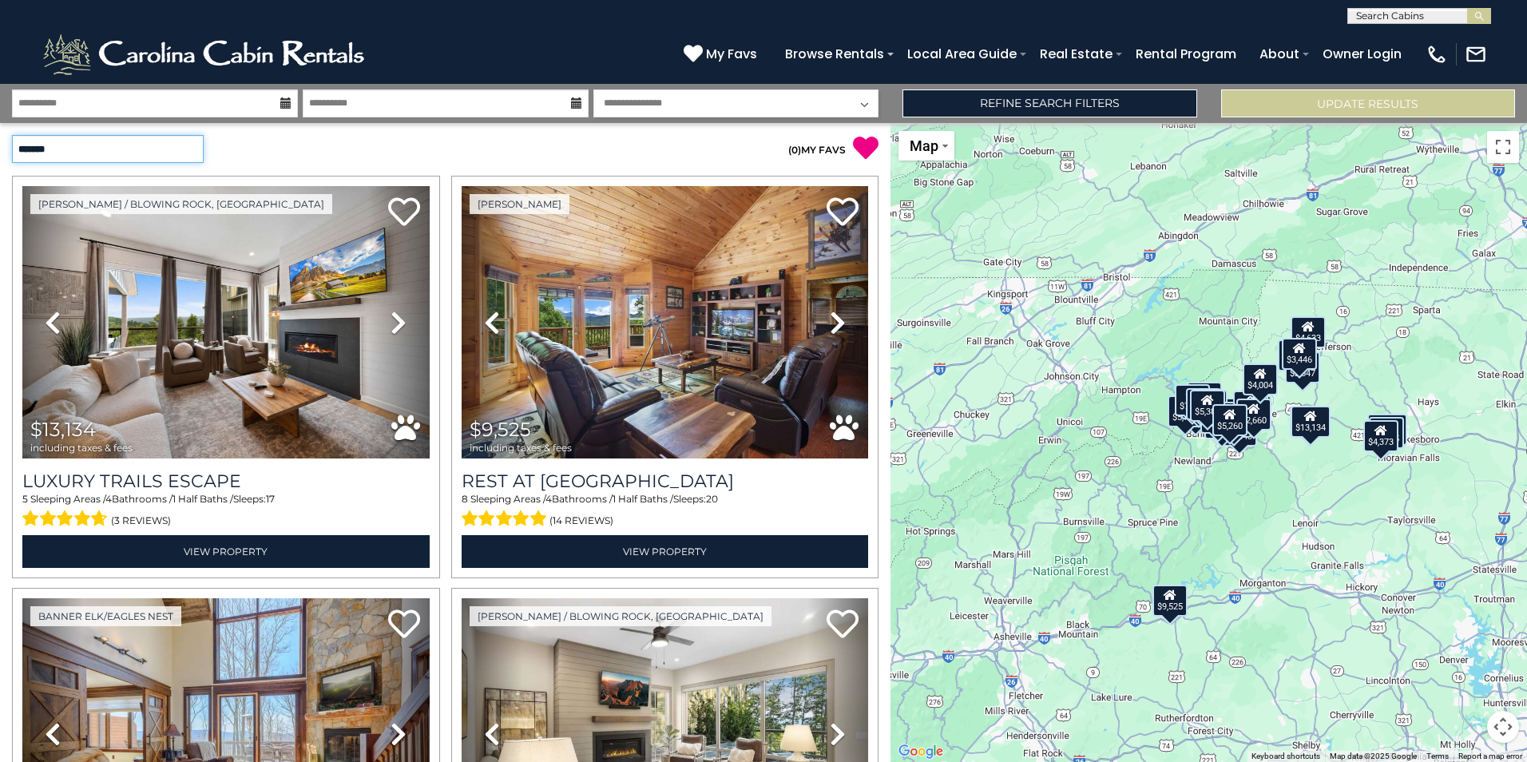
click at [175, 146] on select "**********" at bounding box center [108, 149] width 192 height 28
select select "*********"
click at [12, 135] on select "**********" at bounding box center [108, 149] width 192 height 28
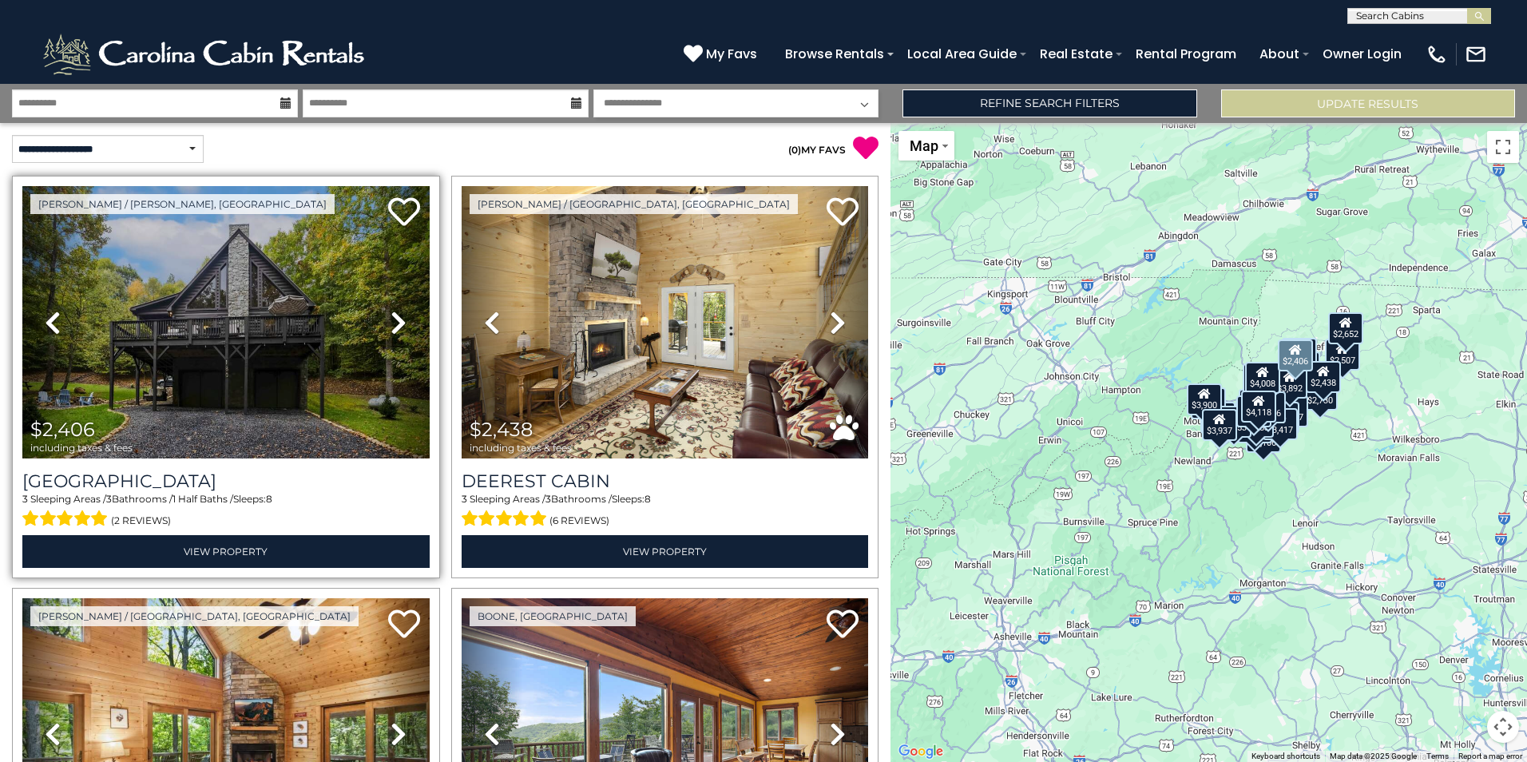
click at [395, 319] on icon at bounding box center [399, 323] width 16 height 26
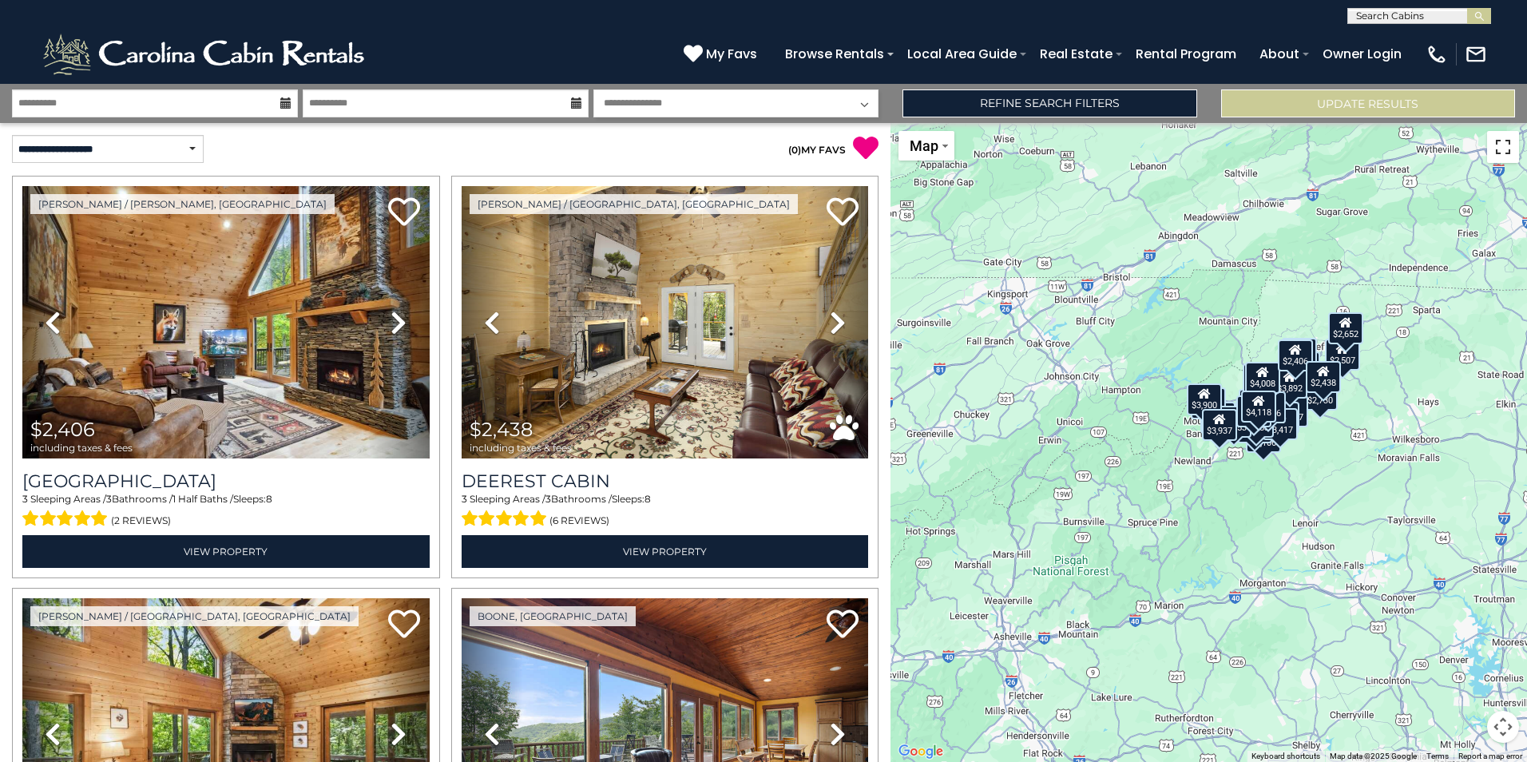
click at [1497, 157] on button "Toggle fullscreen view" at bounding box center [1503, 147] width 32 height 32
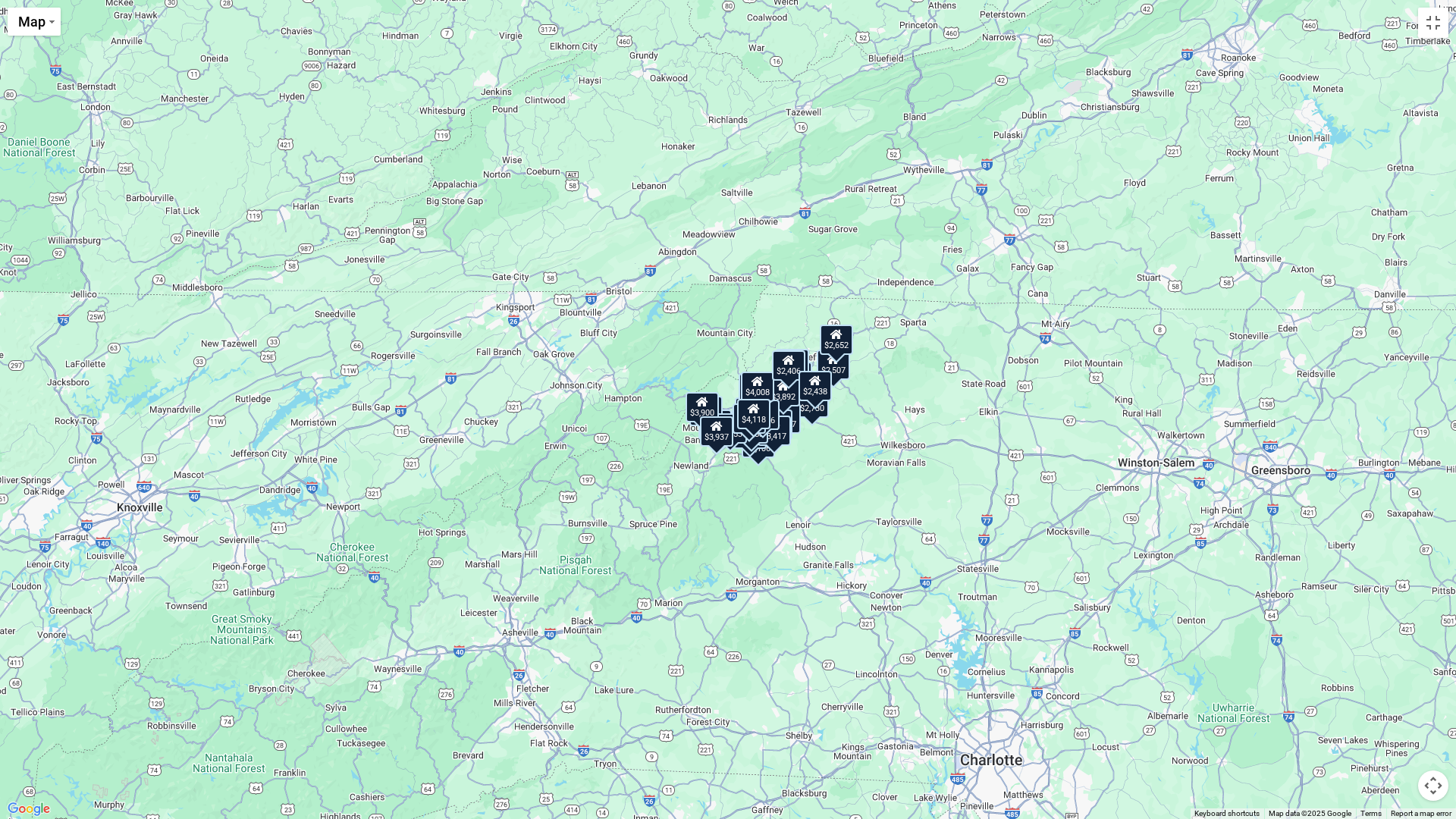
drag, startPoint x: 849, startPoint y: 413, endPoint x: 812, endPoint y: 470, distance: 68.0
click at [812, 470] on div "$2,406 $2,438 $2,507 $2,537 $2,647 $2,652 $2,660 $2,730 $2,816 $2,957 $3,106 $3…" at bounding box center [728, 409] width 1456 height 819
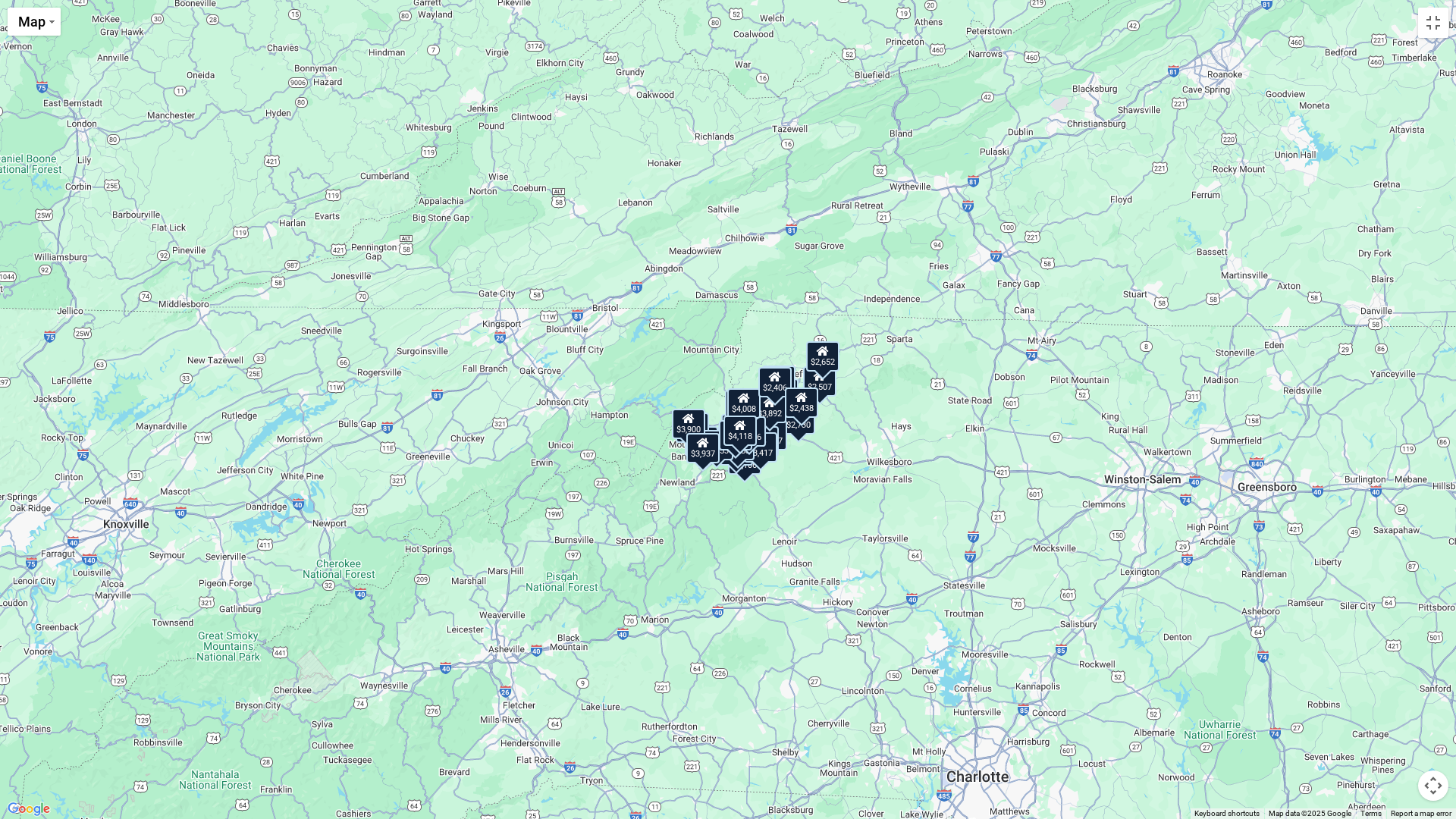
click at [1428, 722] on button "Map camera controls" at bounding box center [1433, 786] width 30 height 30
click at [1394, 710] on button "Zoom in" at bounding box center [1395, 710] width 30 height 30
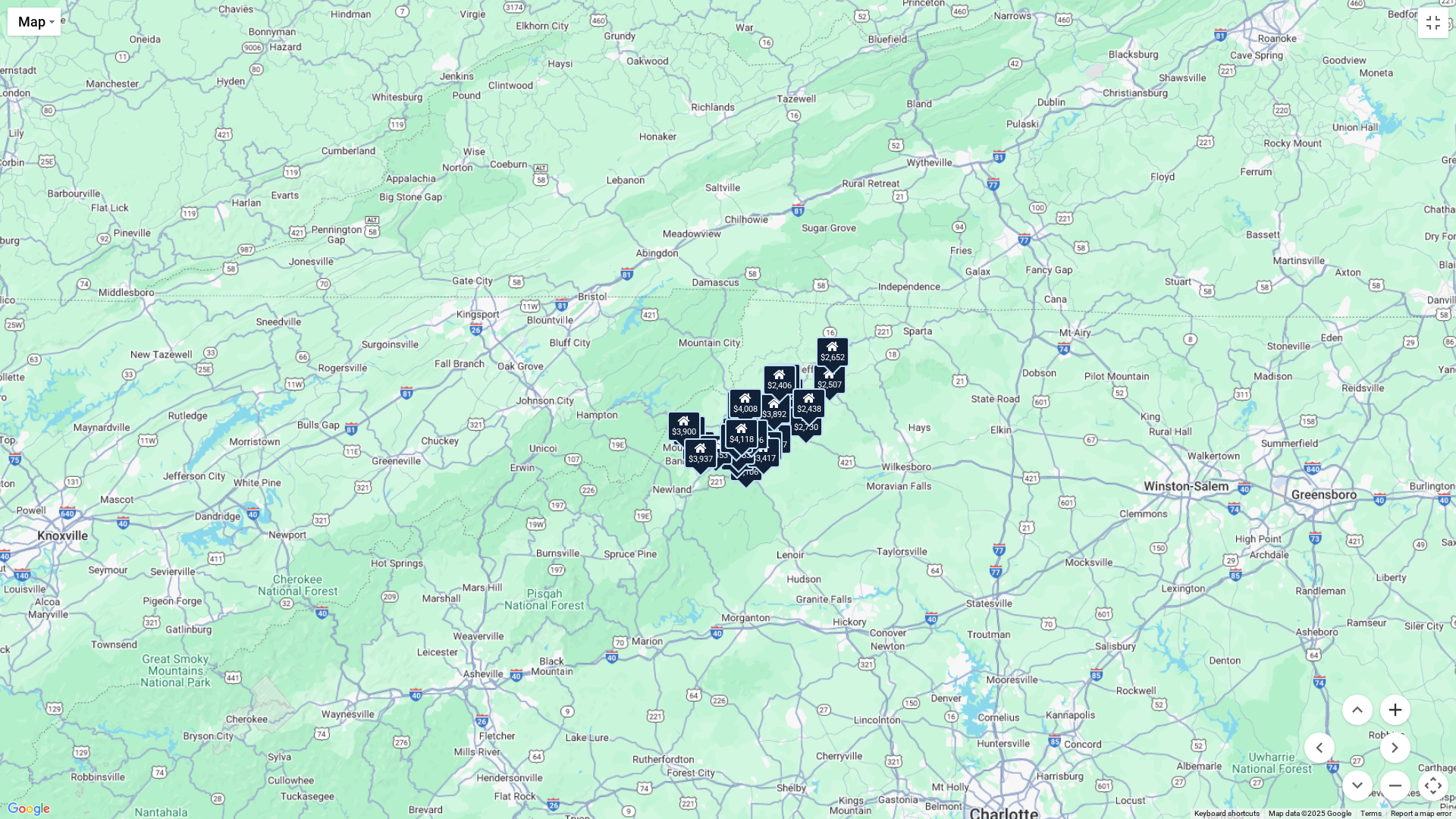
click at [1394, 710] on button "Zoom in" at bounding box center [1395, 710] width 30 height 30
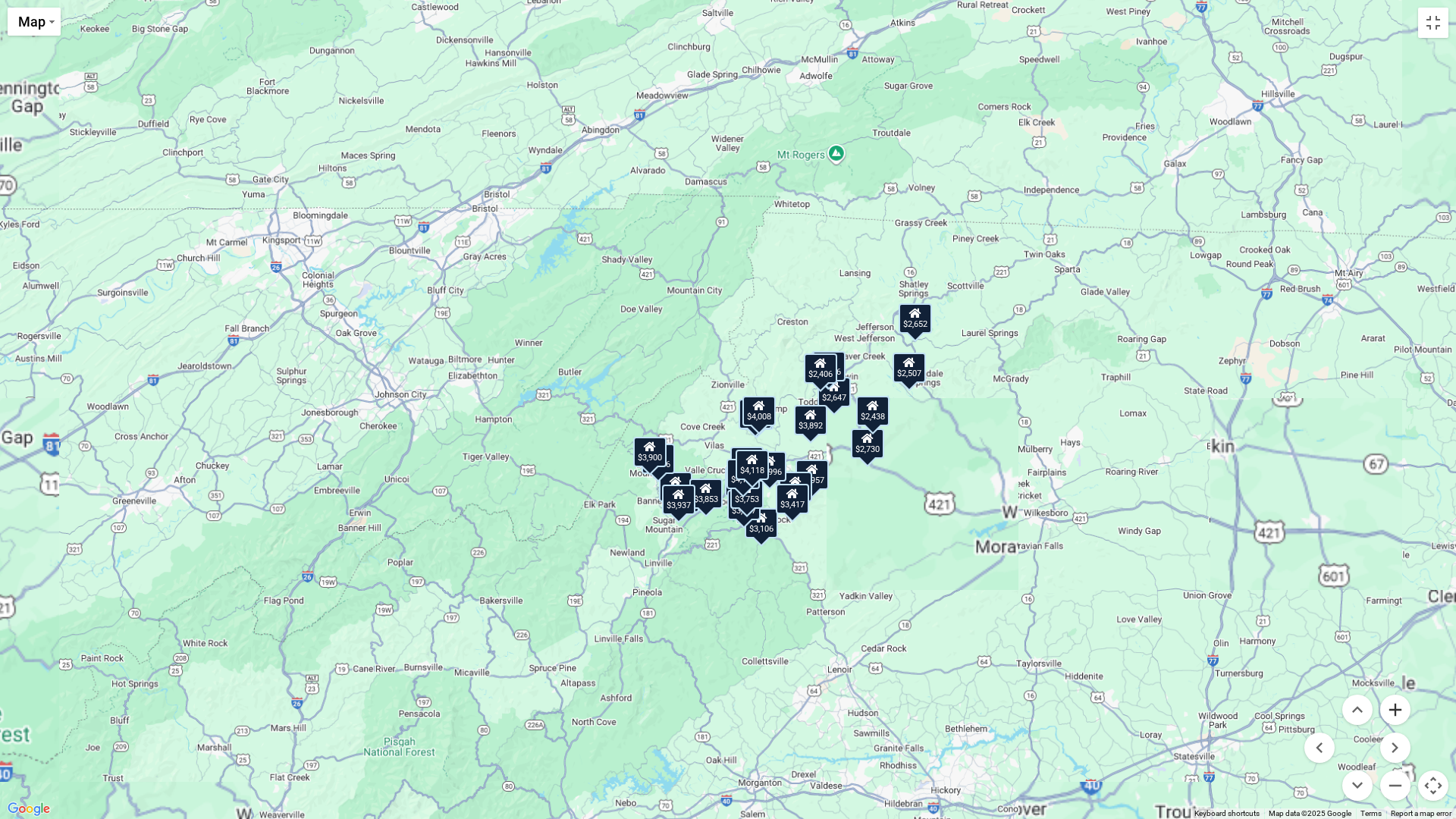
click at [1394, 710] on button "Zoom in" at bounding box center [1395, 710] width 30 height 30
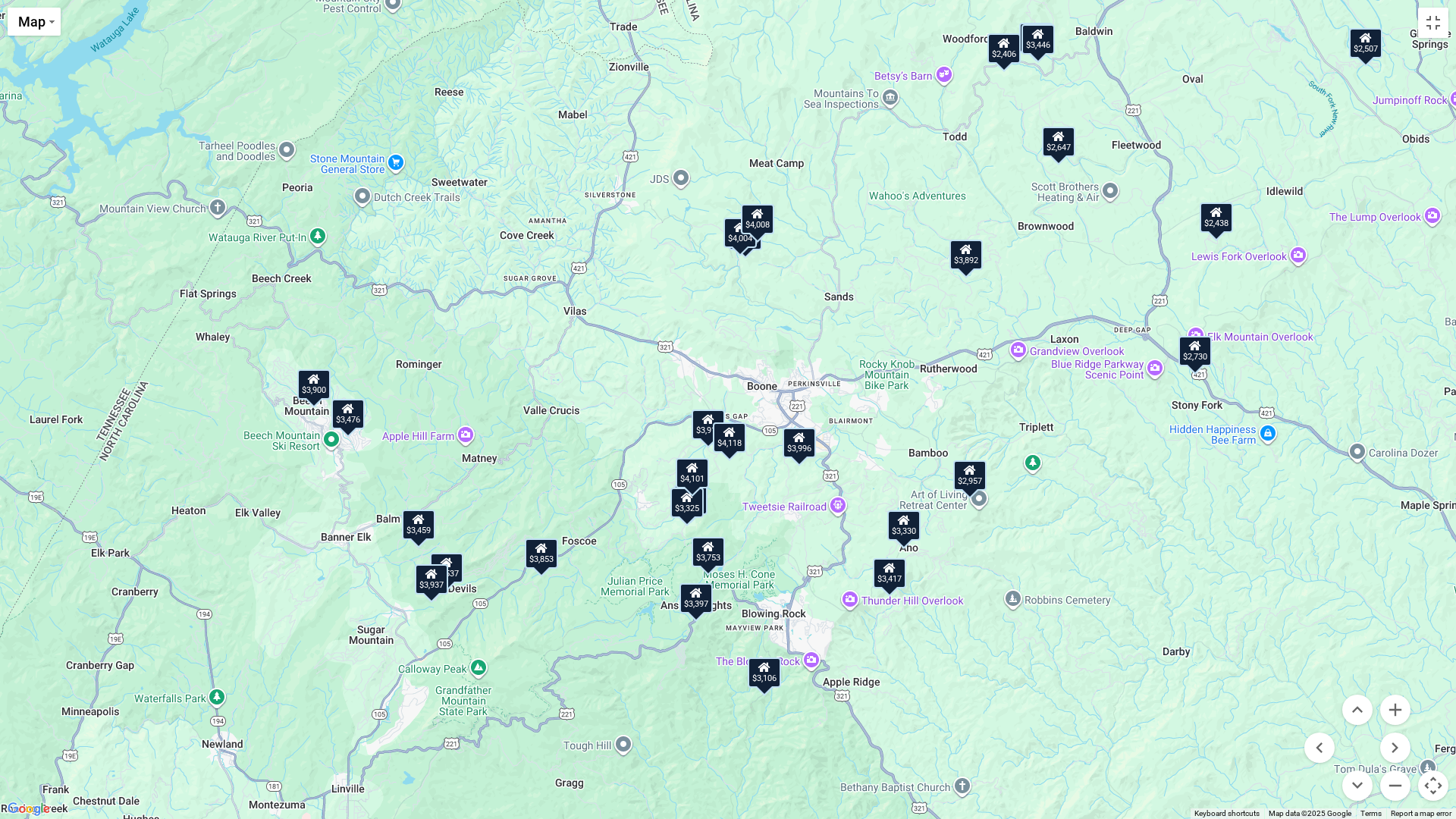
drag, startPoint x: 1148, startPoint y: 626, endPoint x: 1057, endPoint y: 392, distance: 251.1
click at [1057, 392] on div "$2,406 $2,438 $2,507 $2,537 $2,647 $2,652 $2,660 $2,730 $2,816 $2,957 $3,106 $3…" at bounding box center [728, 409] width 1456 height 819
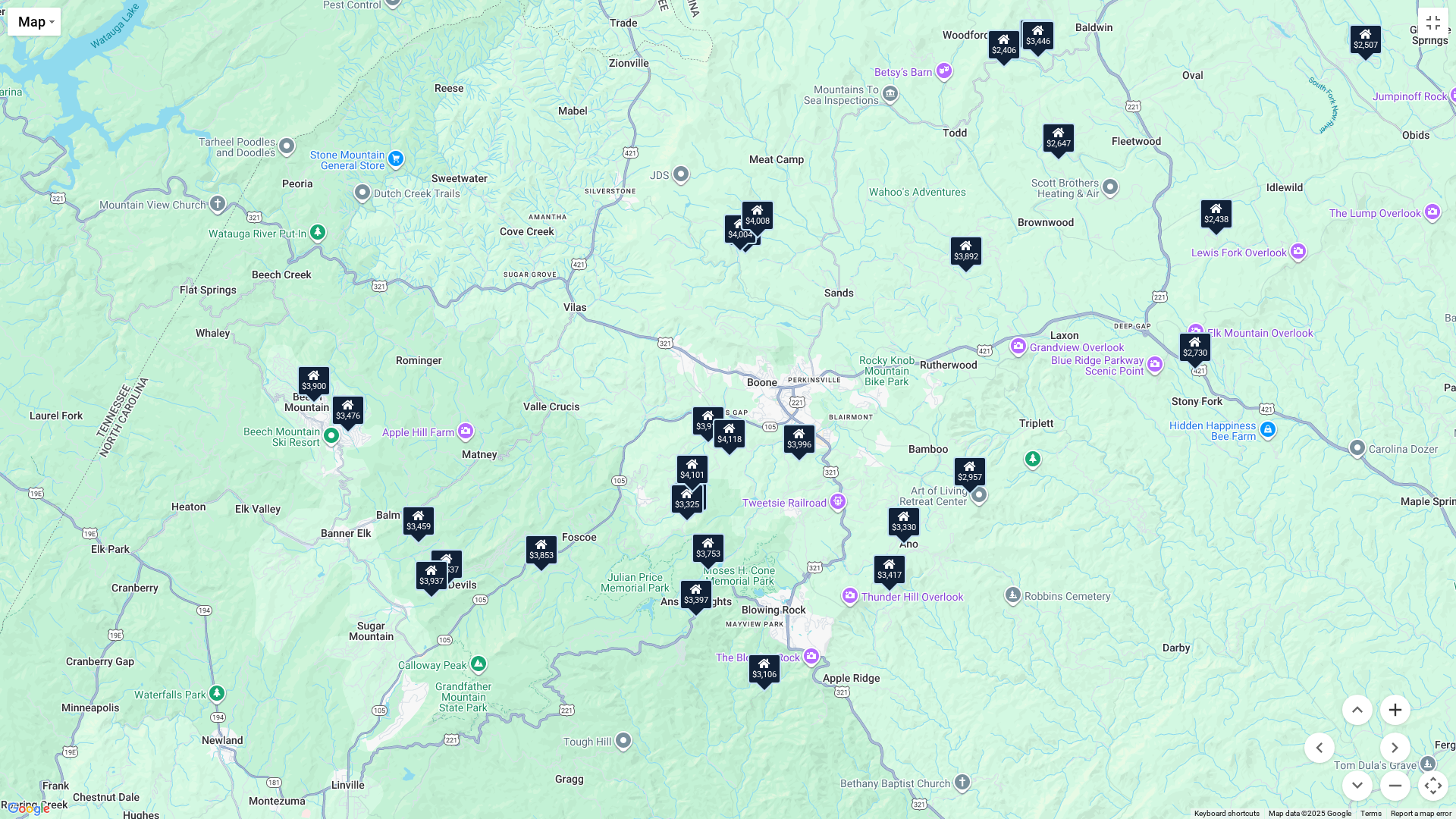
click at [1400, 710] on button "Zoom in" at bounding box center [1395, 710] width 30 height 30
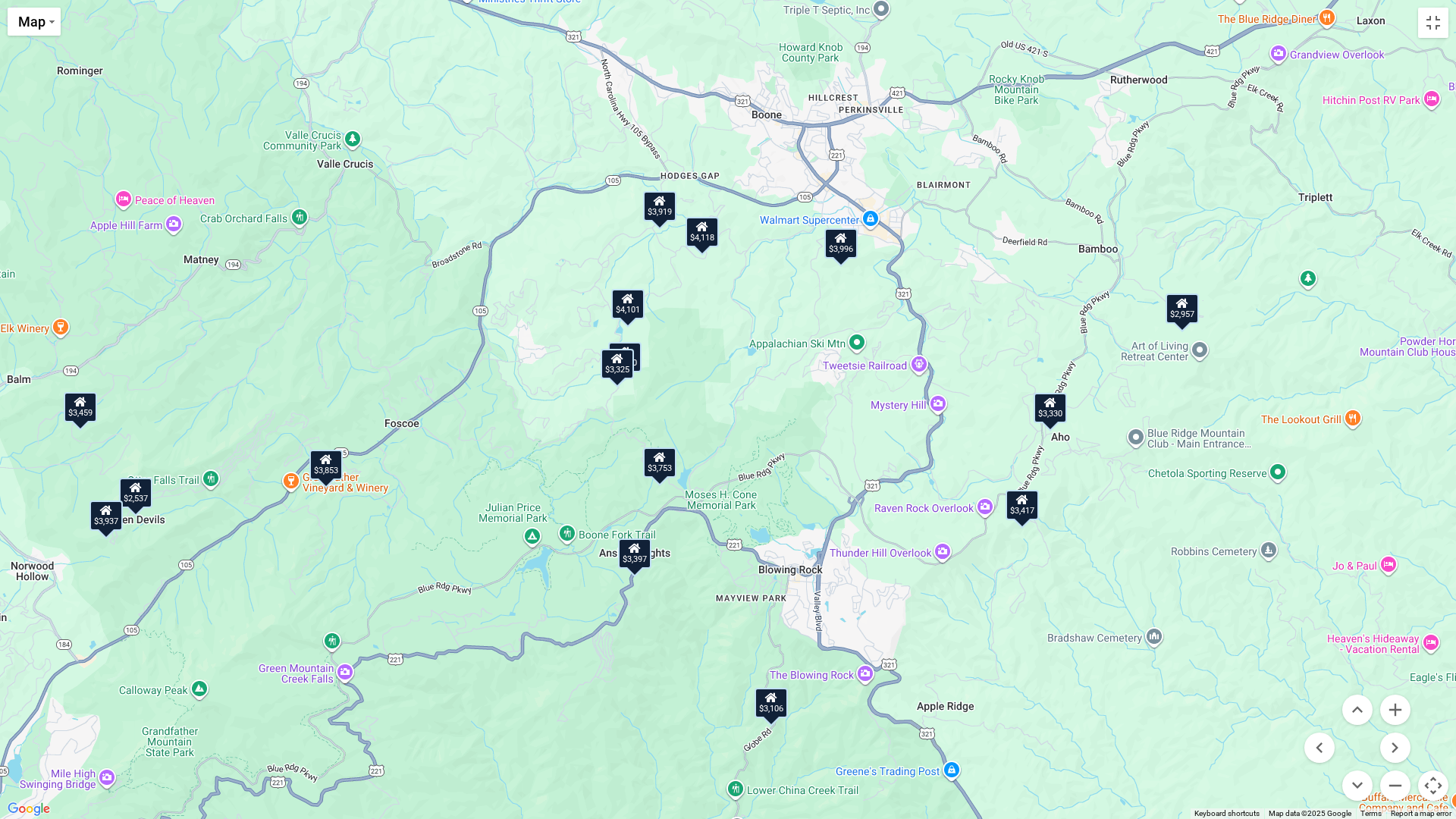
drag, startPoint x: 899, startPoint y: 703, endPoint x: 868, endPoint y: 459, distance: 246.0
click at [868, 459] on div "$2,406 $2,438 $2,507 $2,537 $2,647 $2,652 $2,660 $2,730 $2,816 $2,957 $3,106 $3…" at bounding box center [728, 409] width 1456 height 819
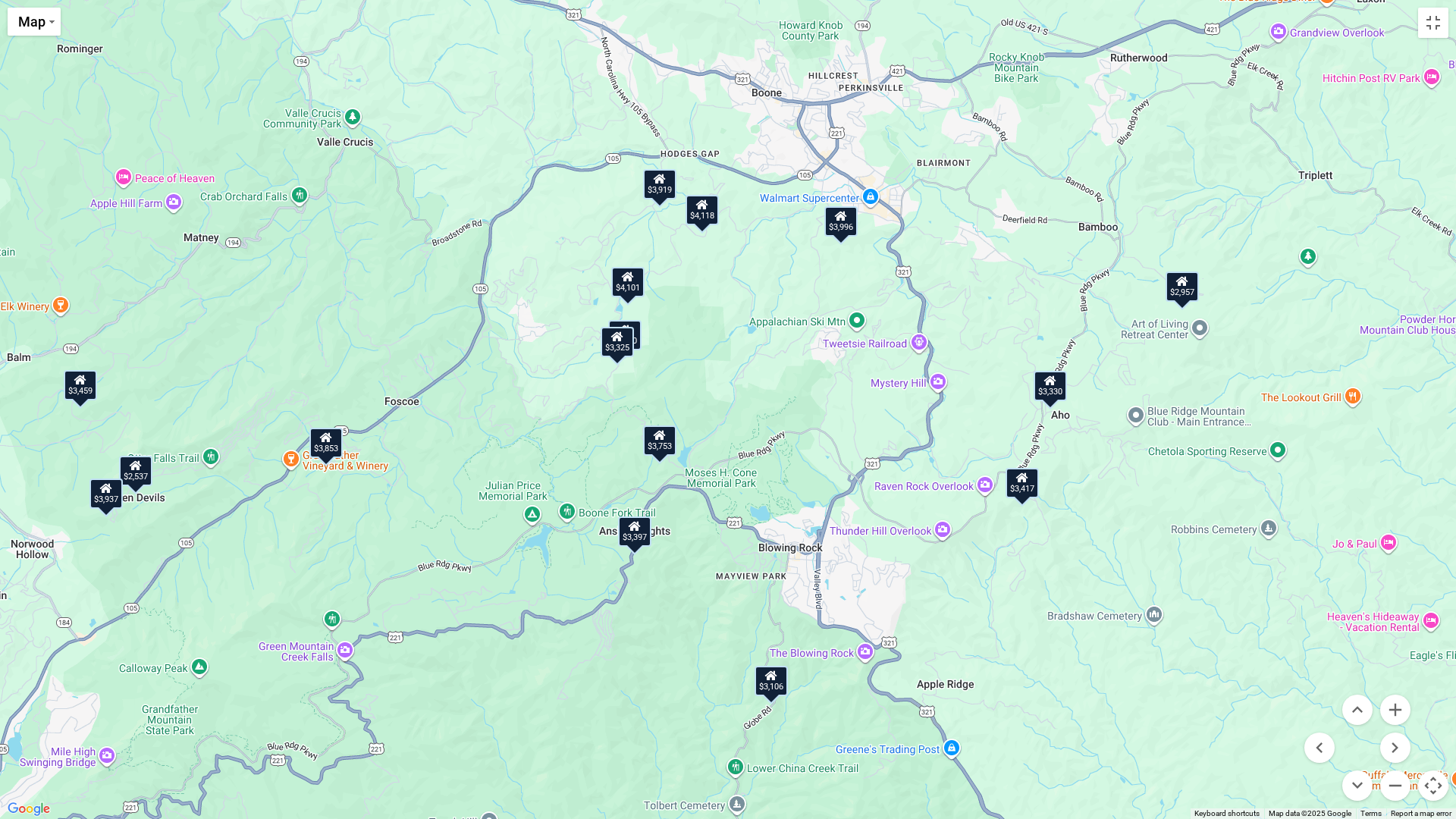
click at [639, 536] on div "$3,397" at bounding box center [634, 531] width 33 height 30
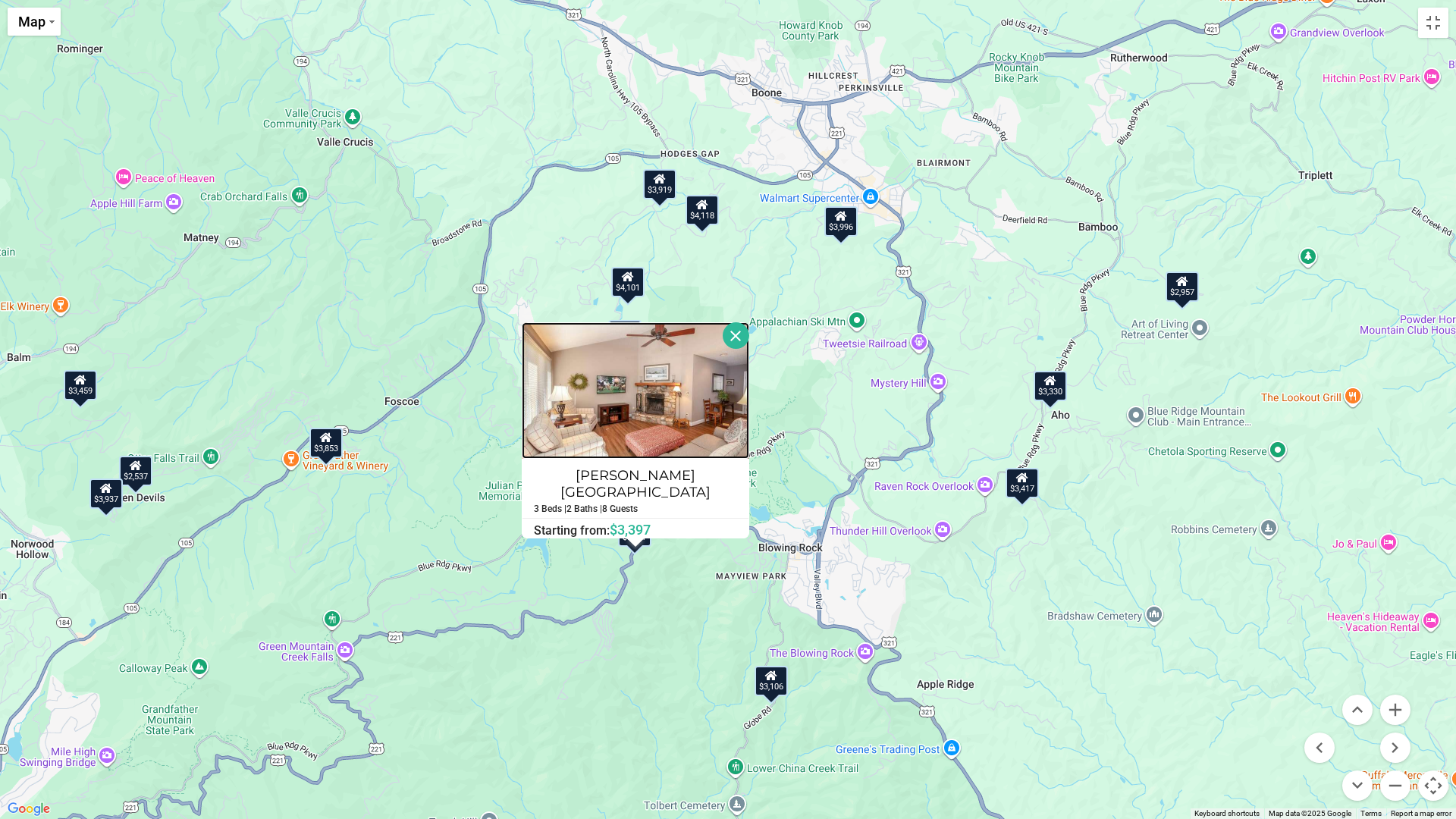
click at [654, 439] on img at bounding box center [636, 391] width 228 height 137
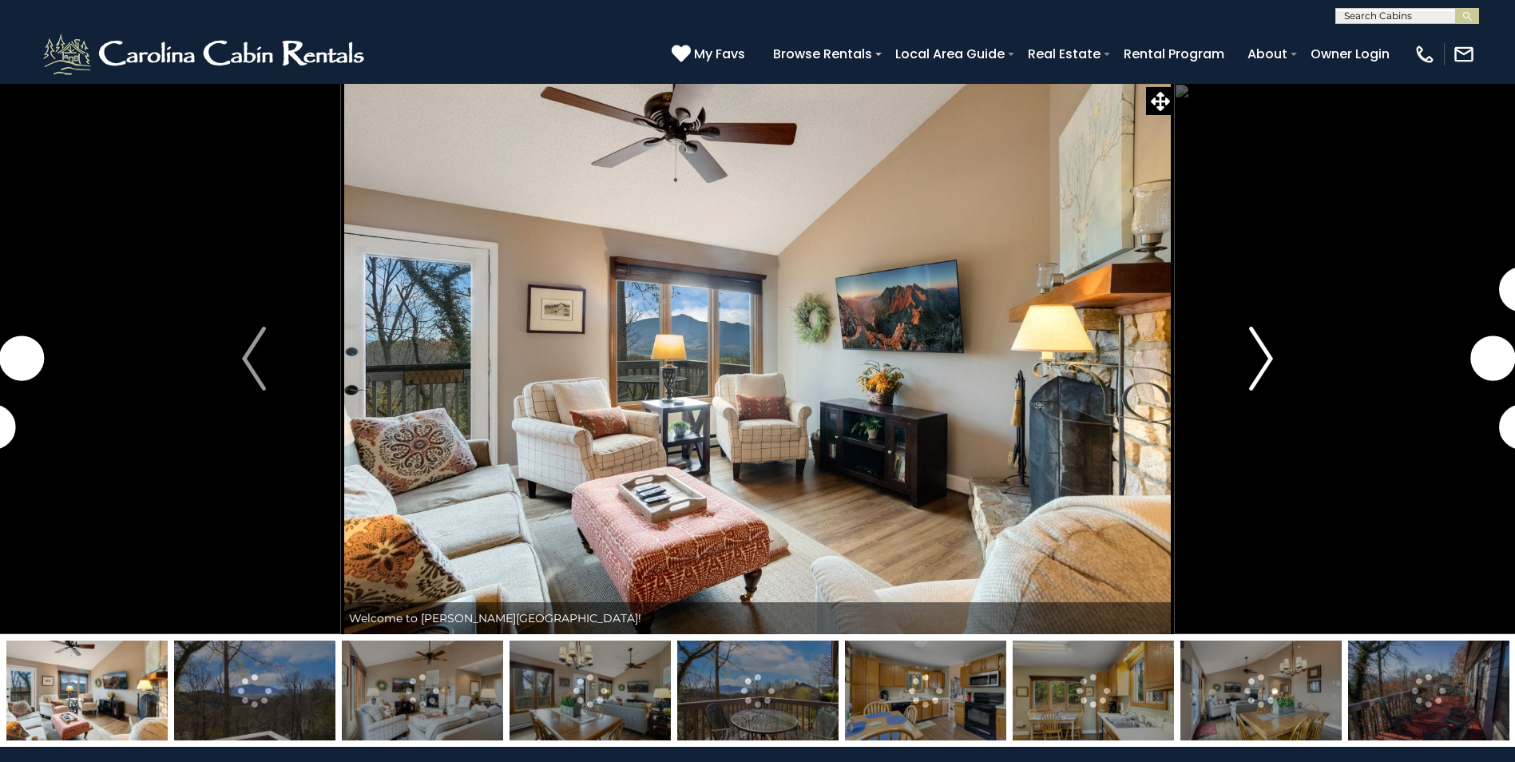
click at [1264, 371] on img "Next" at bounding box center [1261, 359] width 24 height 64
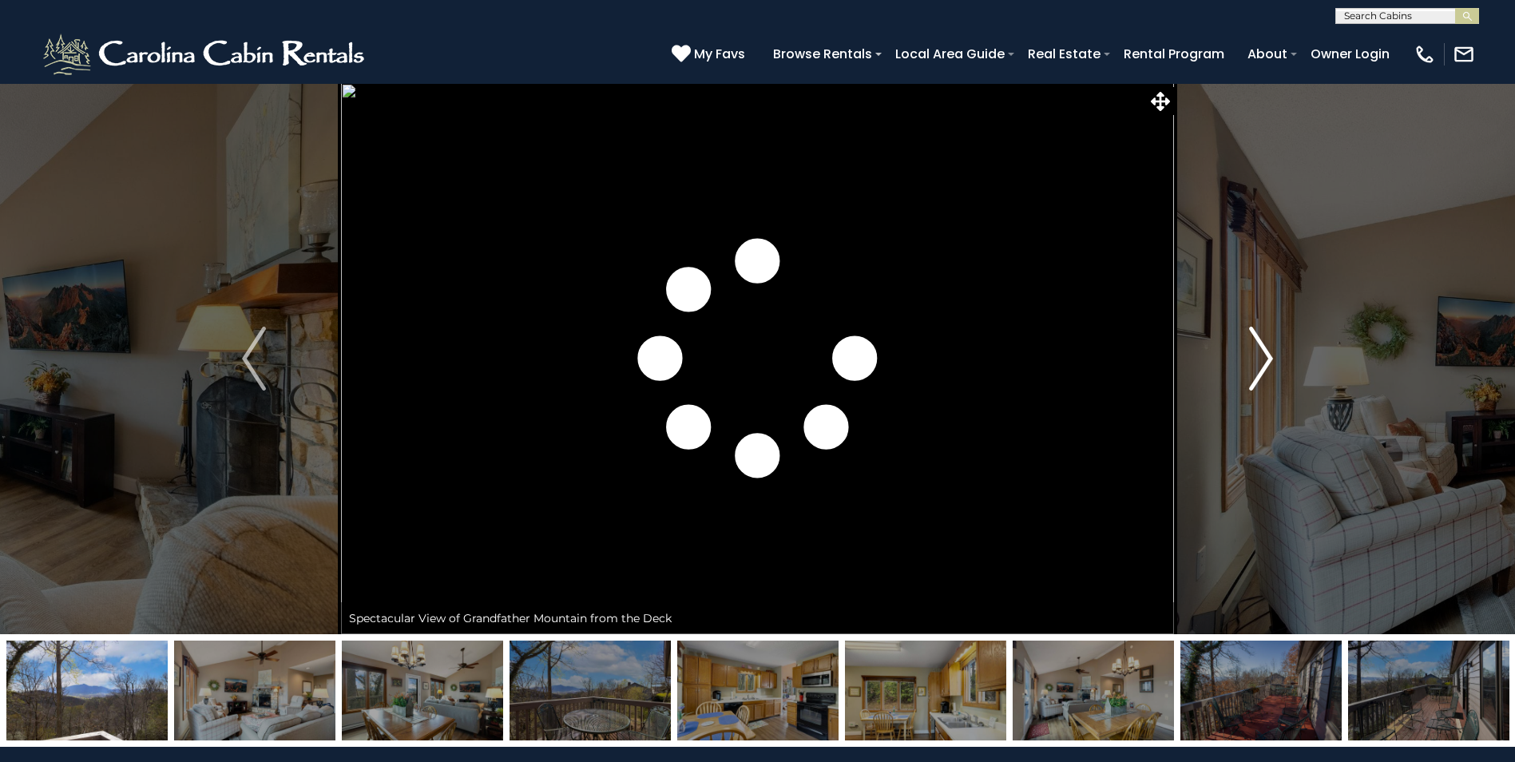
click at [1264, 371] on img "Next" at bounding box center [1261, 359] width 24 height 64
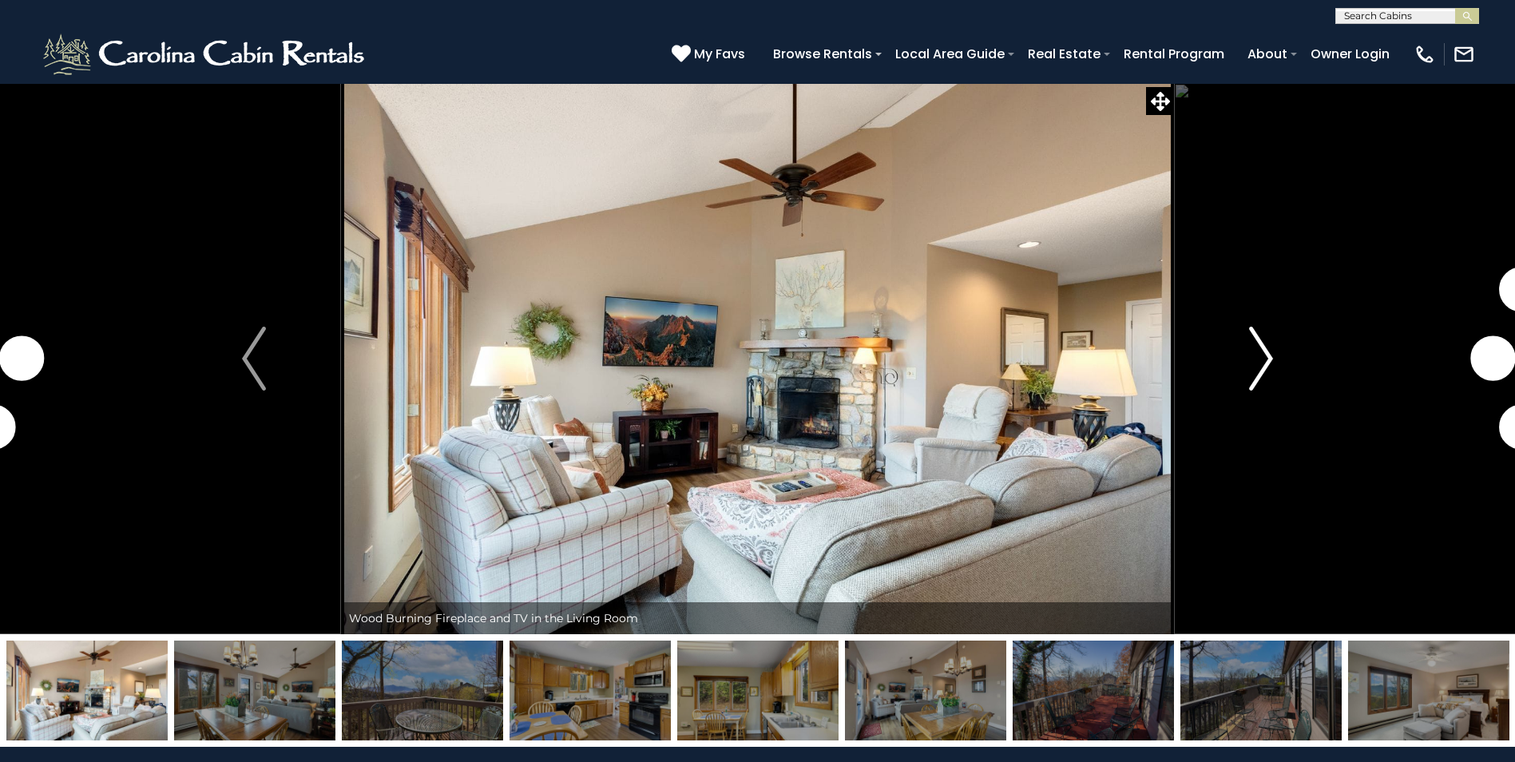
click at [1264, 371] on img "Next" at bounding box center [1261, 359] width 24 height 64
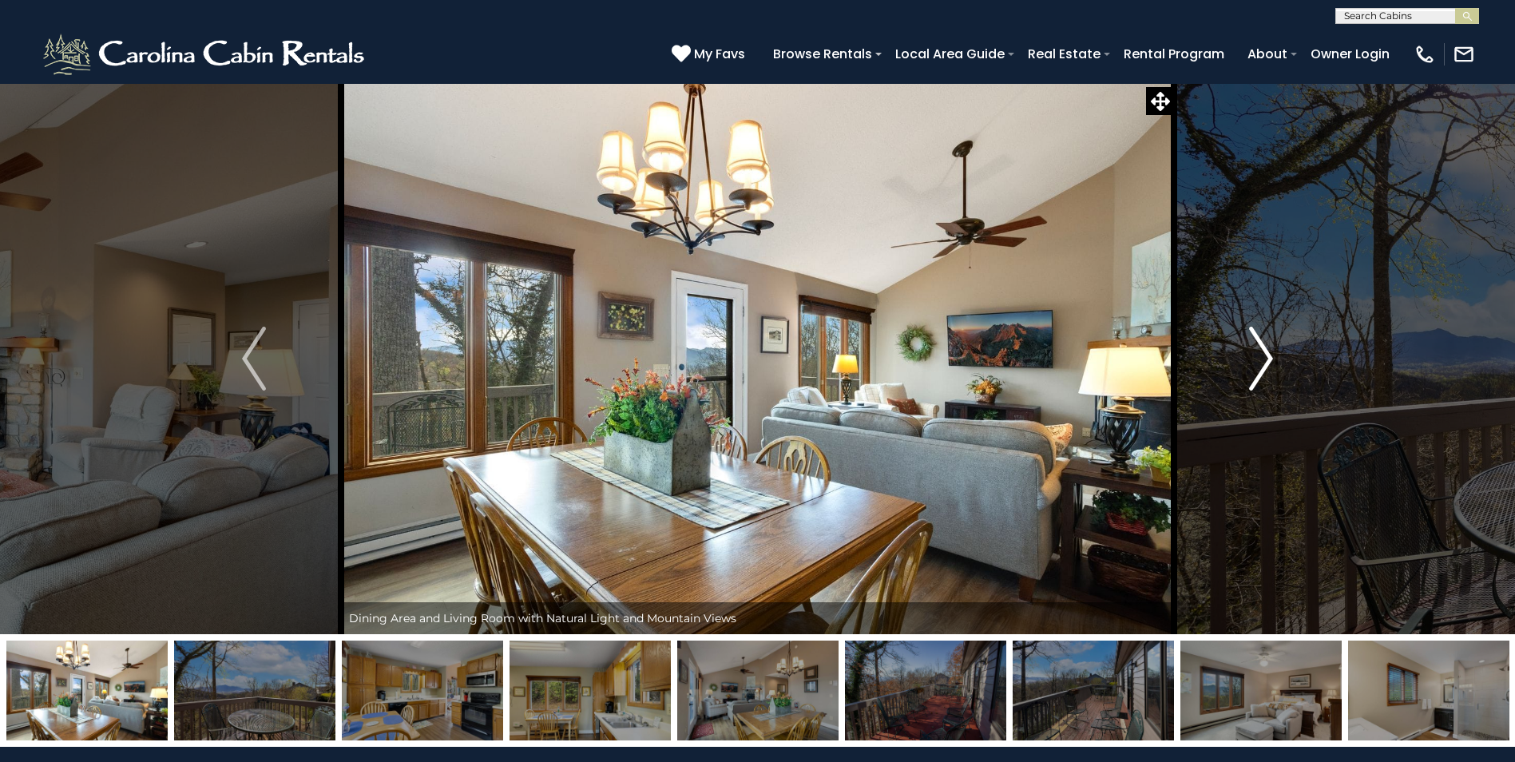
click at [1264, 371] on img "Next" at bounding box center [1261, 359] width 24 height 64
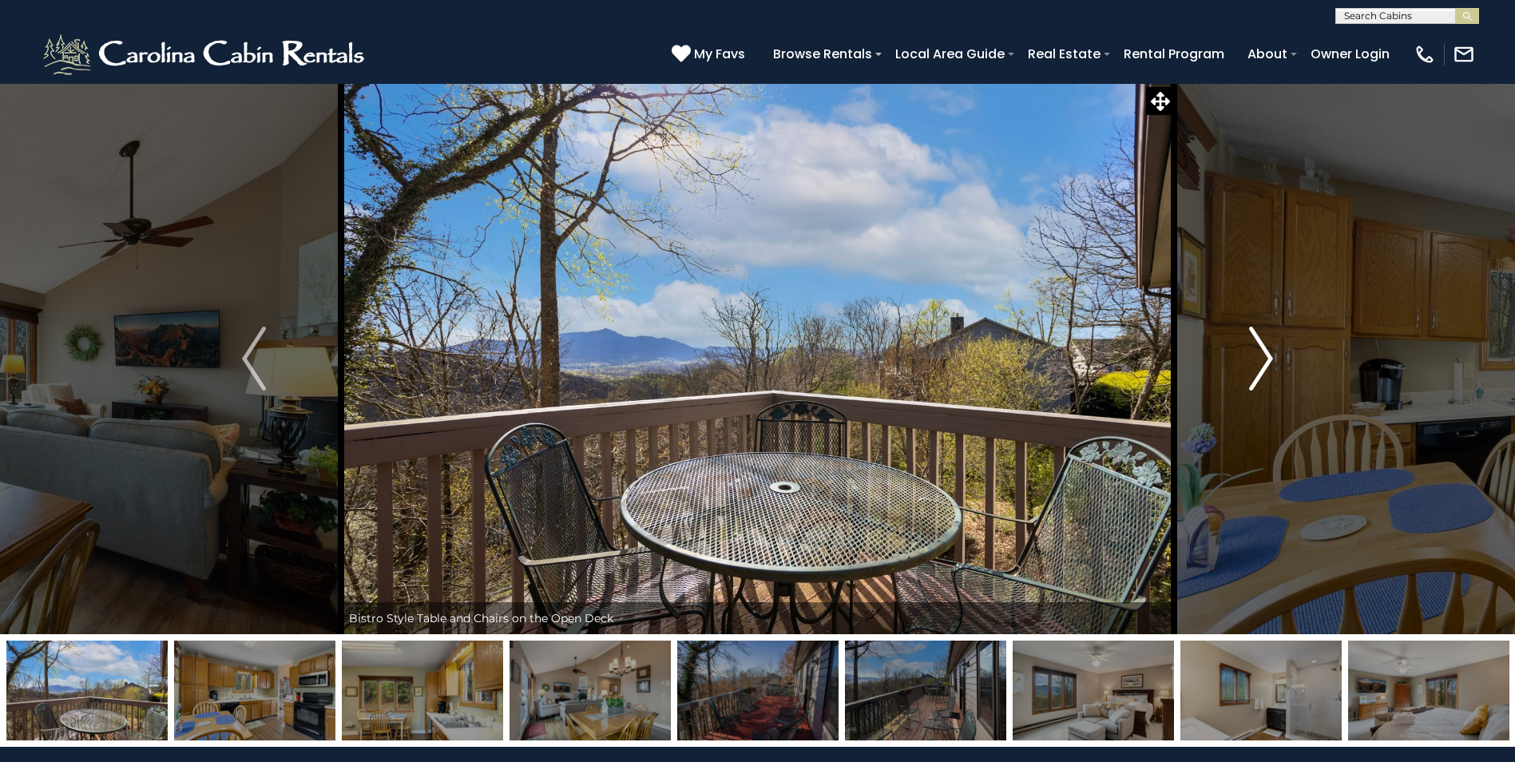
click at [1264, 371] on img "Next" at bounding box center [1261, 359] width 24 height 64
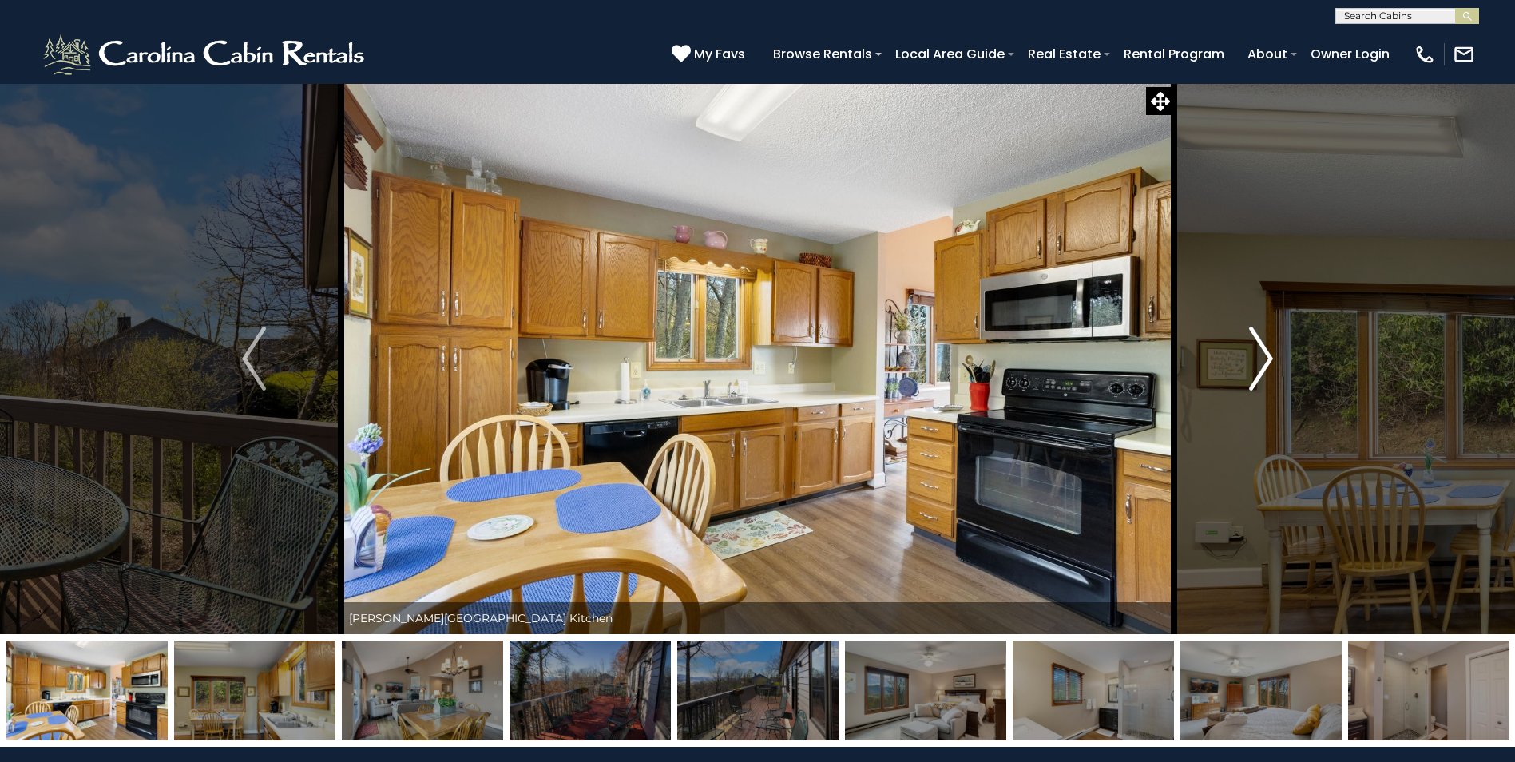
click at [1264, 371] on img "Next" at bounding box center [1261, 359] width 24 height 64
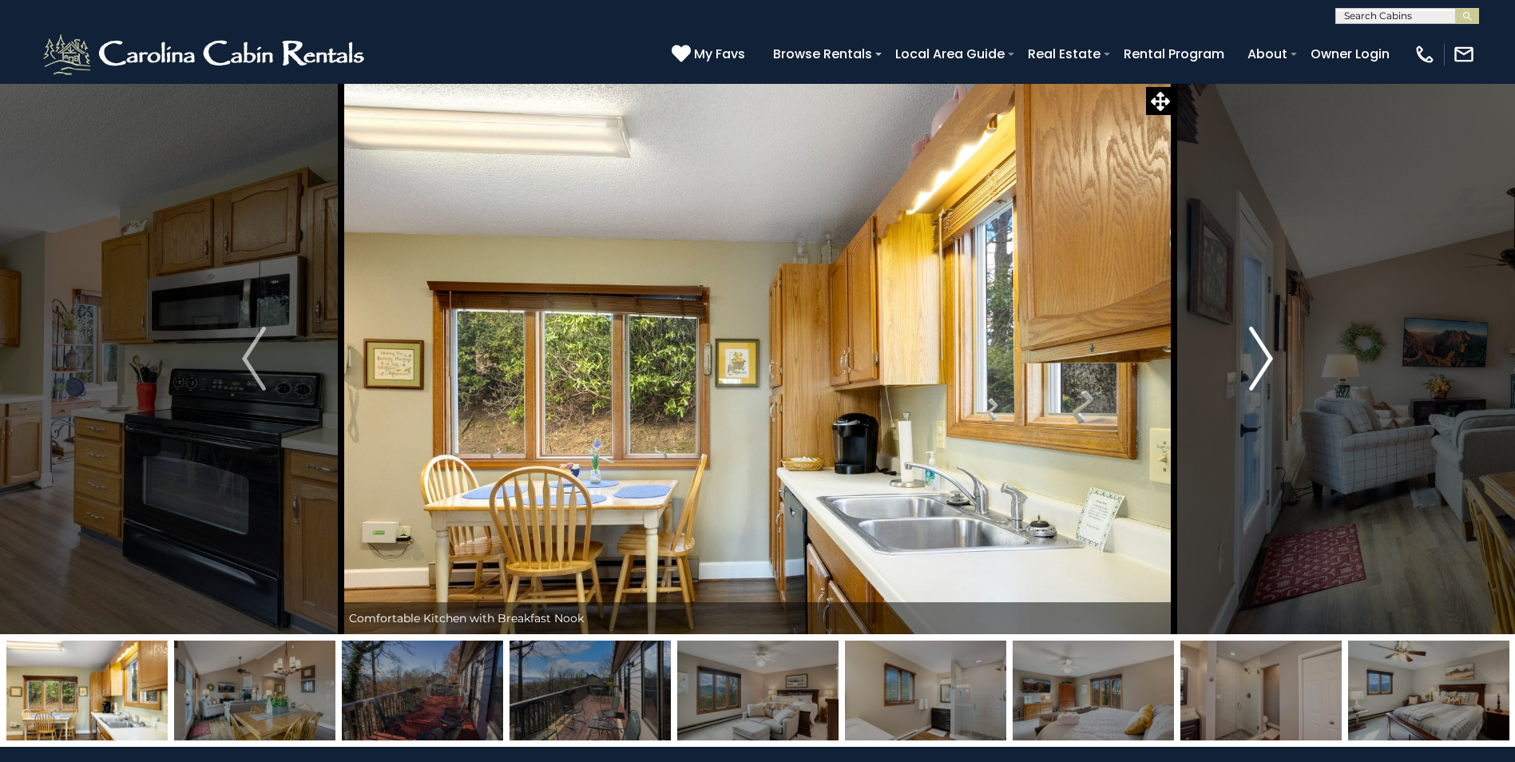
click at [1264, 371] on img "Next" at bounding box center [1261, 359] width 24 height 64
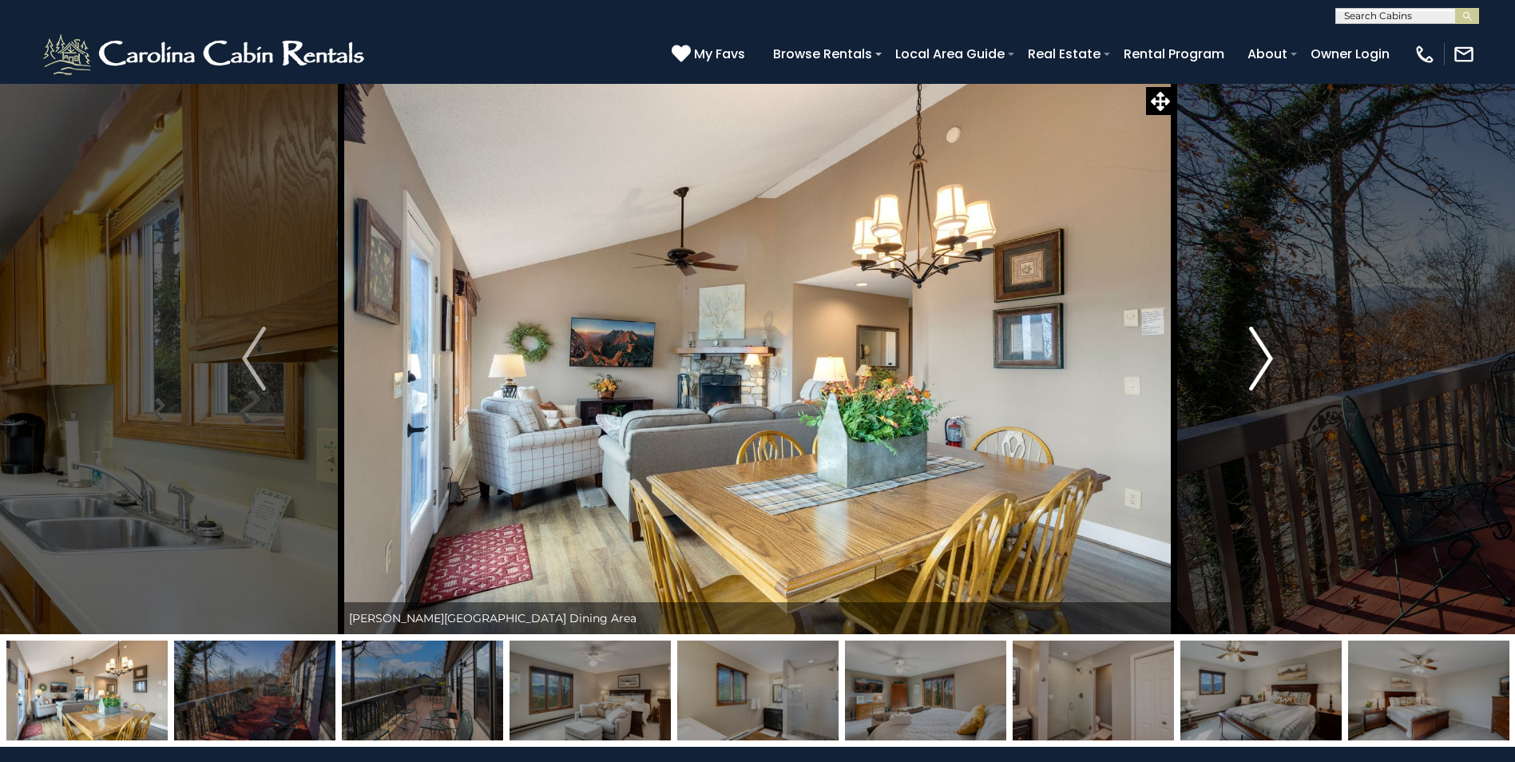
click at [1264, 371] on img "Next" at bounding box center [1261, 359] width 24 height 64
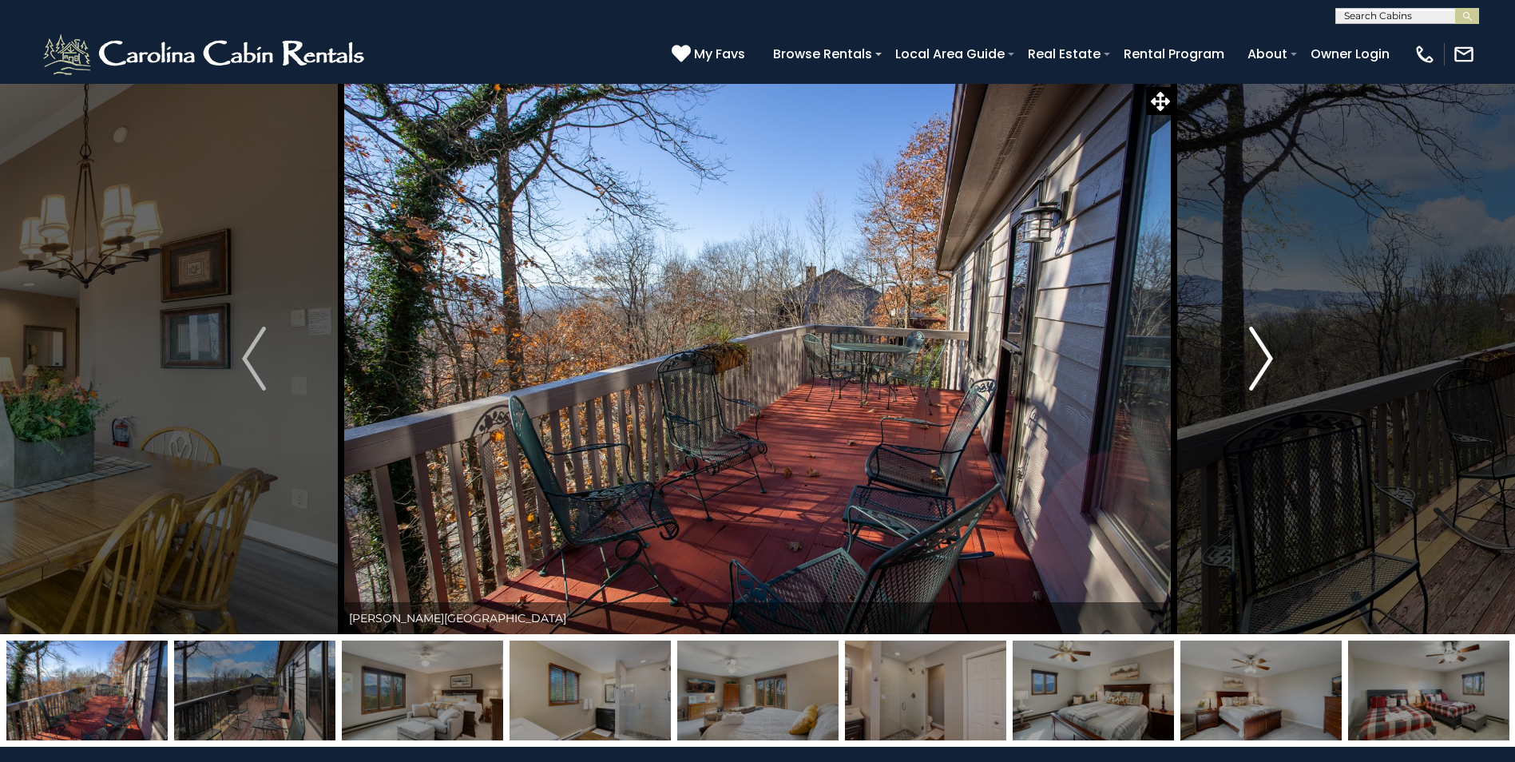
click at [1264, 371] on img "Next" at bounding box center [1261, 359] width 24 height 64
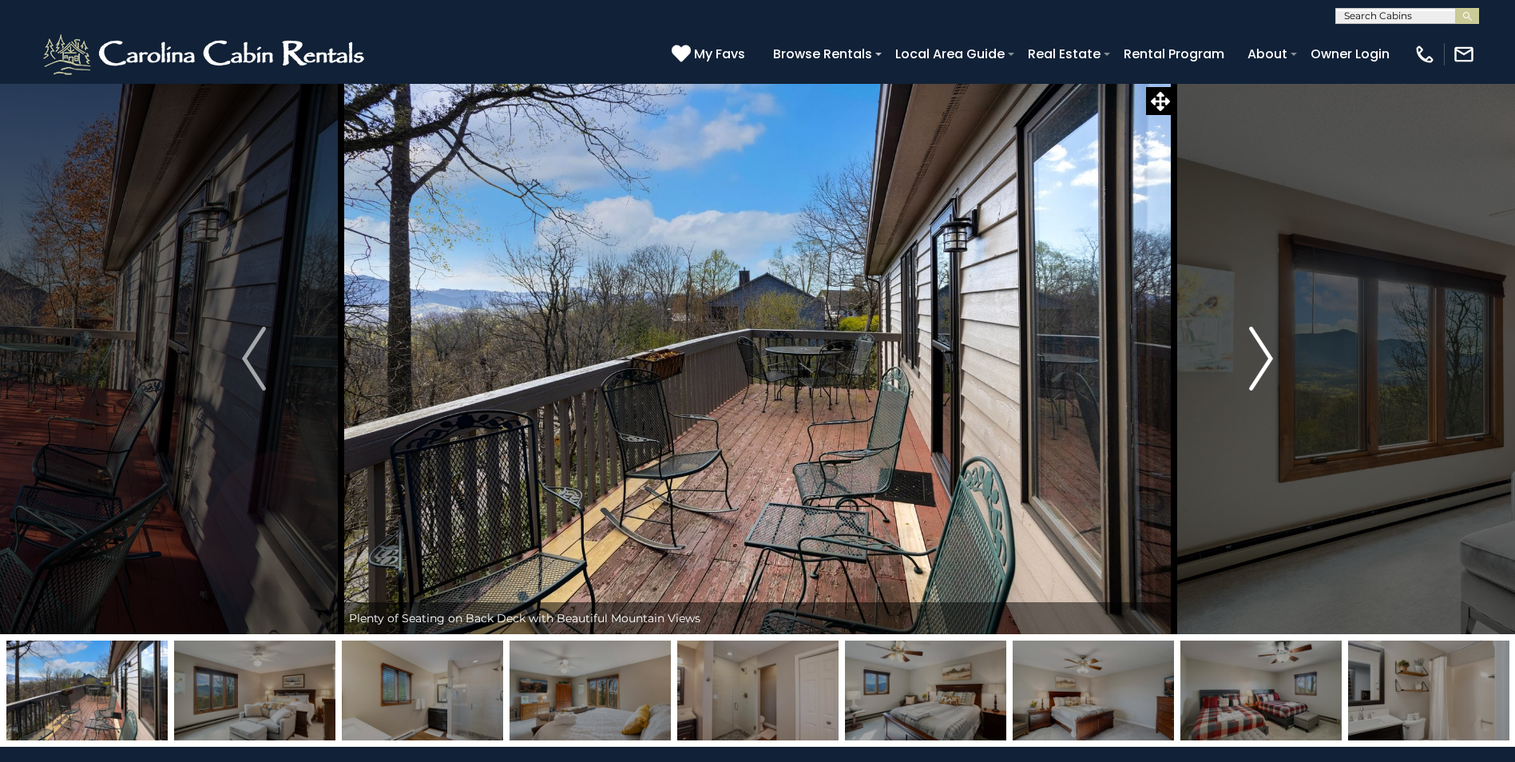
click at [1264, 371] on img "Next" at bounding box center [1261, 359] width 24 height 64
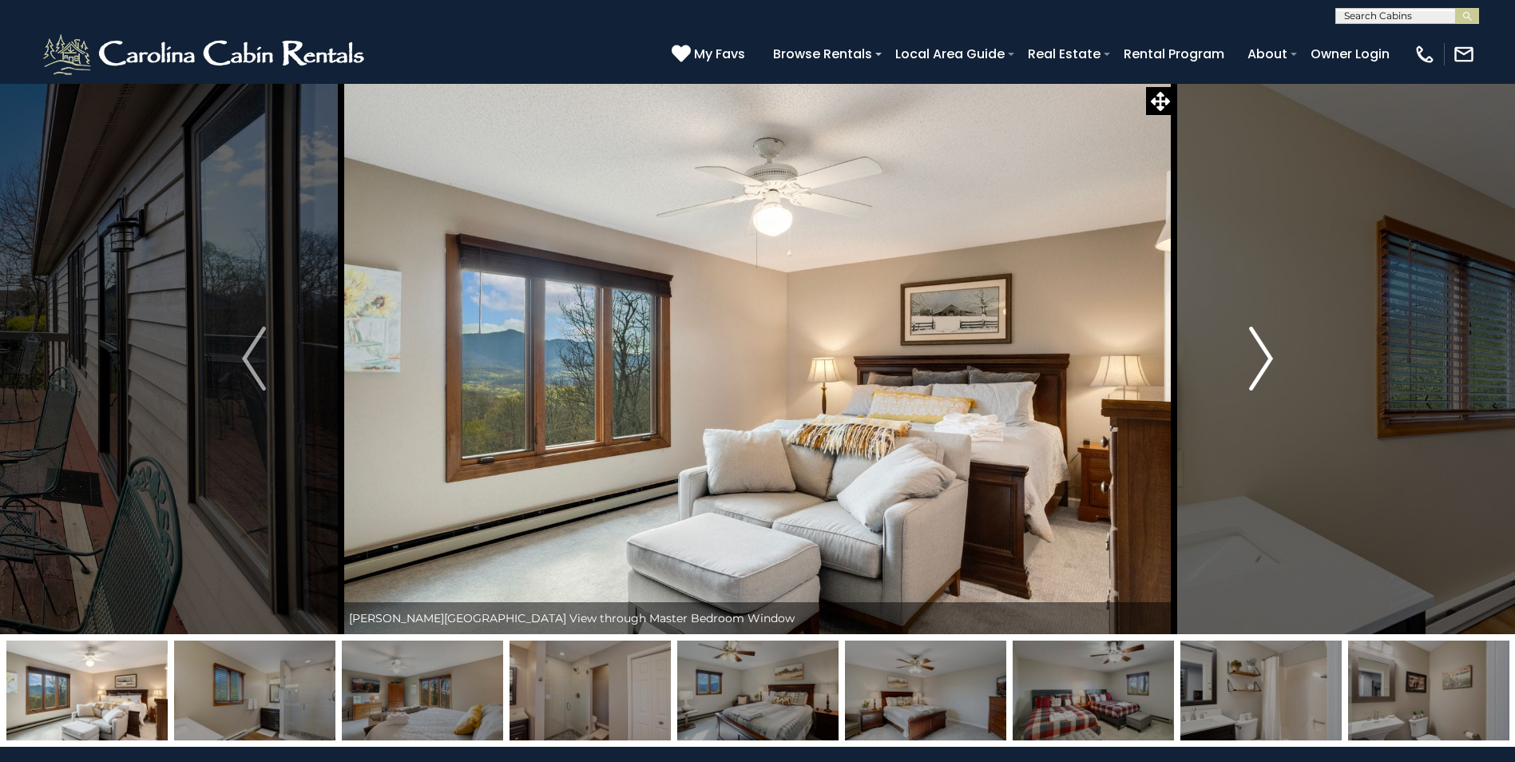
click at [1264, 371] on img "Next" at bounding box center [1261, 359] width 24 height 64
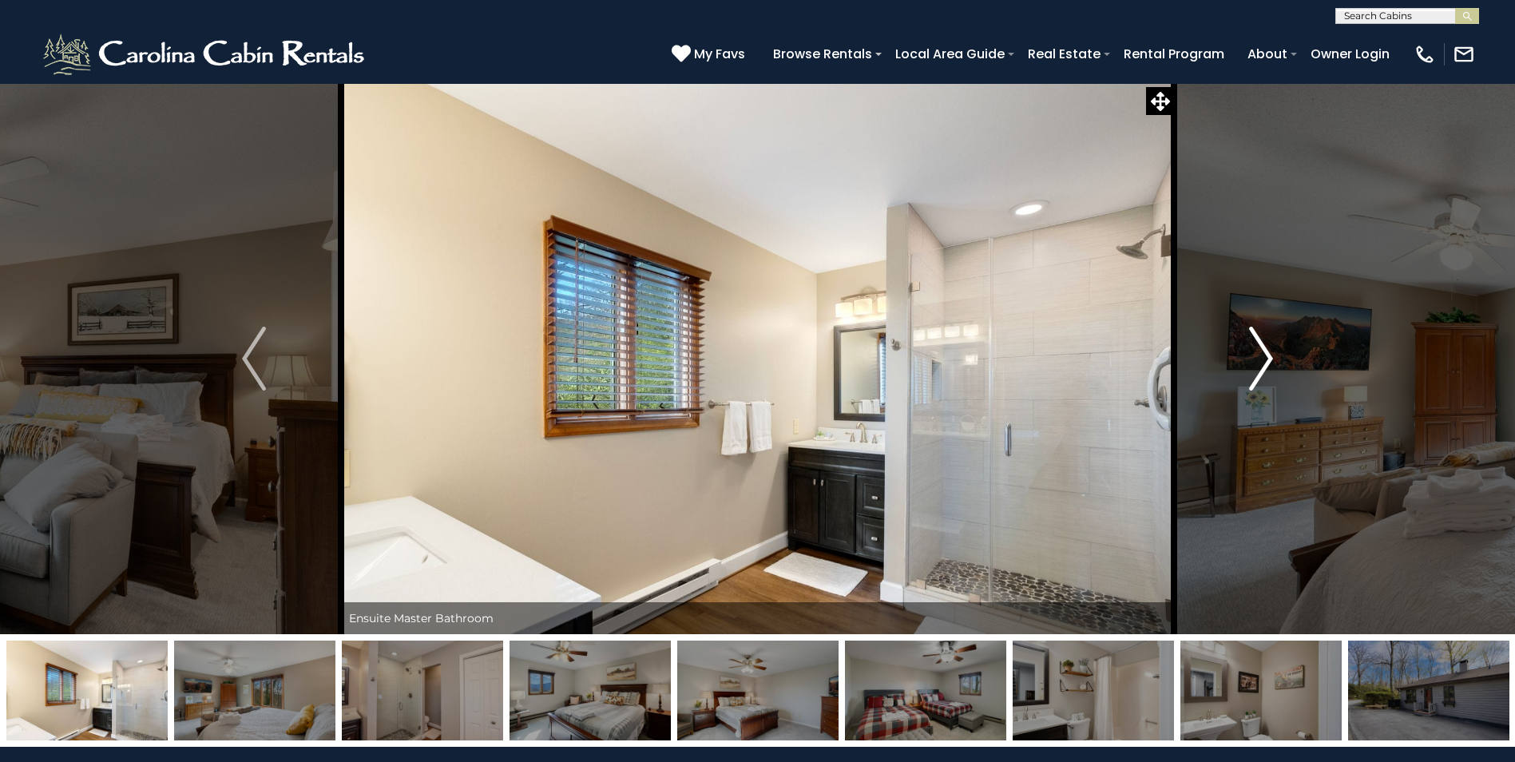
click at [1264, 371] on img "Next" at bounding box center [1261, 359] width 24 height 64
